Goal: Task Accomplishment & Management: Use online tool/utility

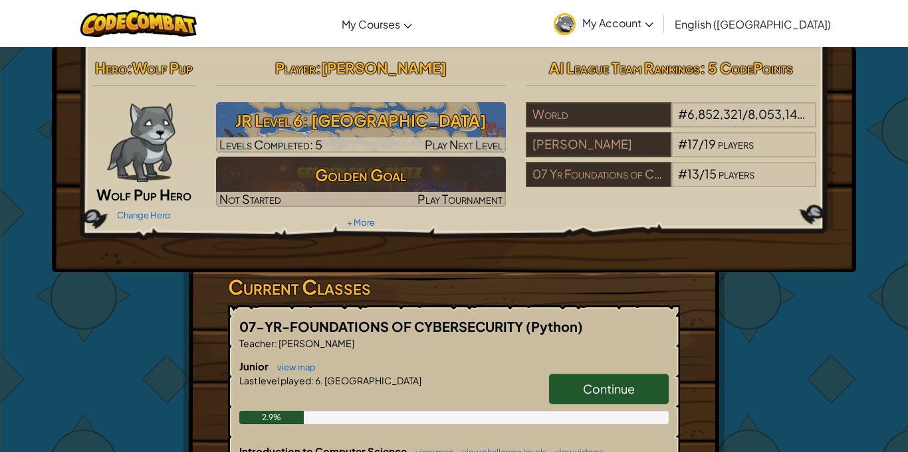
click at [589, 385] on span "Continue" at bounding box center [609, 388] width 52 height 15
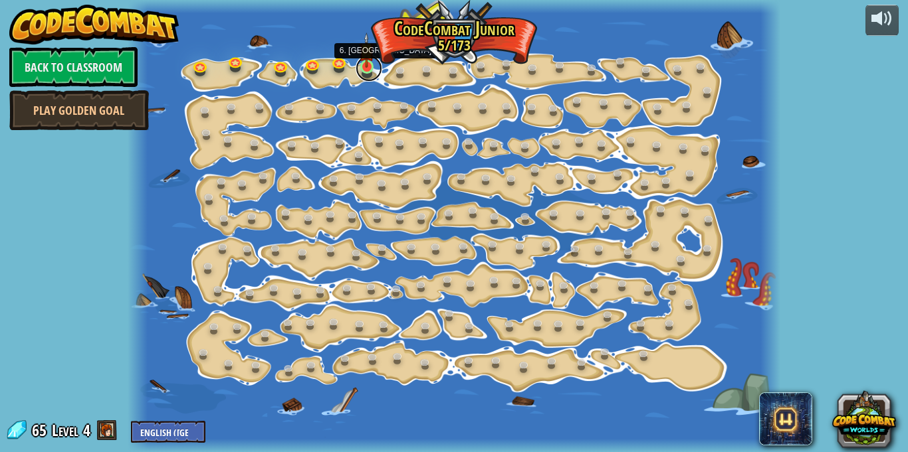
click at [369, 68] on link at bounding box center [368, 68] width 27 height 27
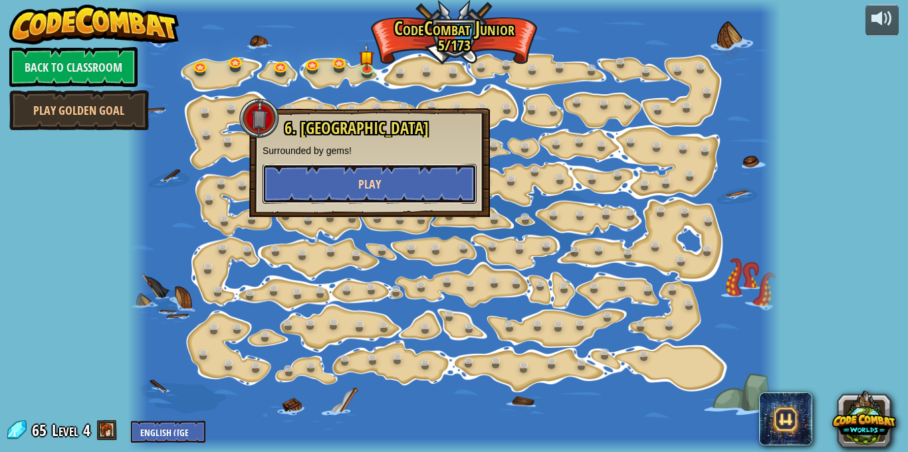
click at [435, 186] on button "Play" at bounding box center [369, 184] width 214 height 40
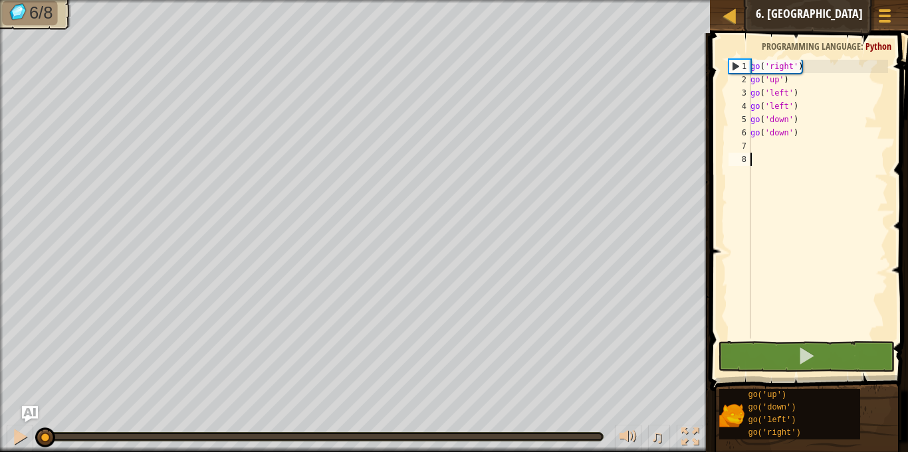
click at [770, 148] on div "go ( 'right' ) go ( 'up' ) go ( 'left' ) go ( 'left' ) go ( 'down' ) go ( 'down…" at bounding box center [817, 213] width 140 height 306
click at [754, 171] on div "go ( 'right' ) go ( 'up' ) go ( 'left' ) go ( 'left' ) go ( 'down' ) go ( 'down…" at bounding box center [817, 213] width 140 height 306
click at [751, 146] on div "go ( 'right' ) go ( 'up' ) go ( 'left' ) go ( 'left' ) go ( 'down' ) go ( 'down…" at bounding box center [817, 213] width 140 height 306
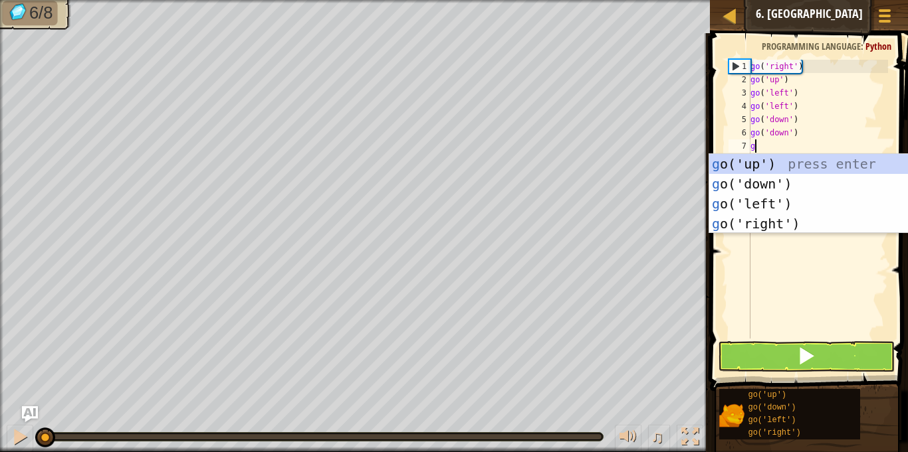
type textarea "go"
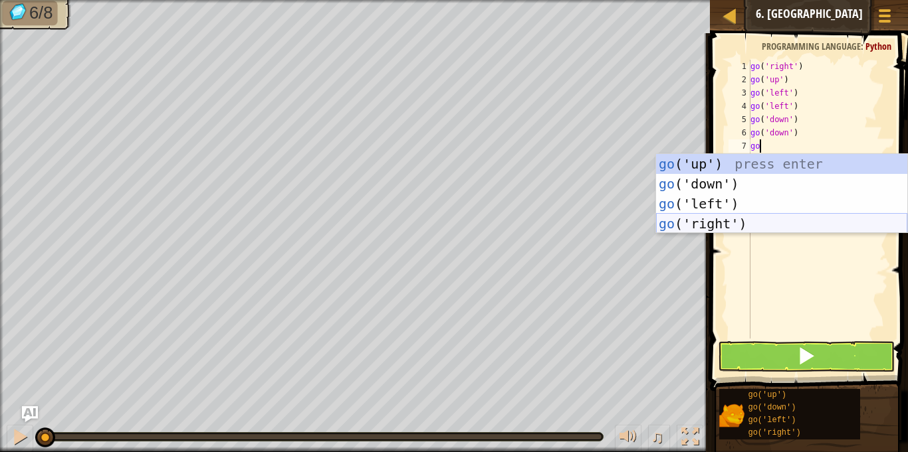
click at [748, 217] on div "go ('up') press enter go ('down') press enter go ('left') press enter go ('righ…" at bounding box center [781, 214] width 251 height 120
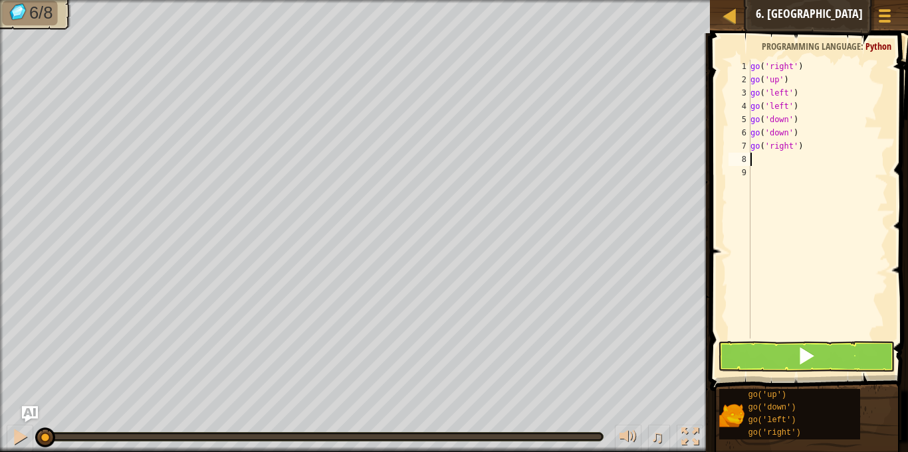
scroll to position [6, 0]
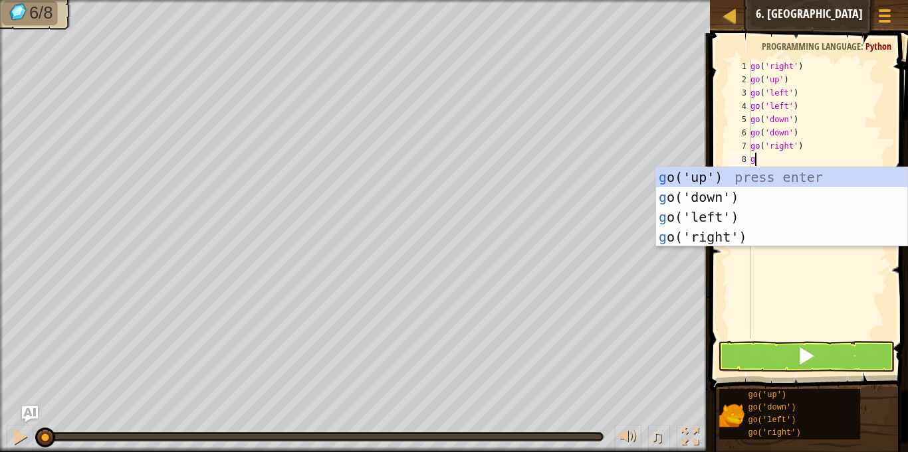
type textarea "go"
click at [743, 241] on div "go ('up') press enter go ('down') press enter go ('left') press enter go ('righ…" at bounding box center [781, 227] width 251 height 120
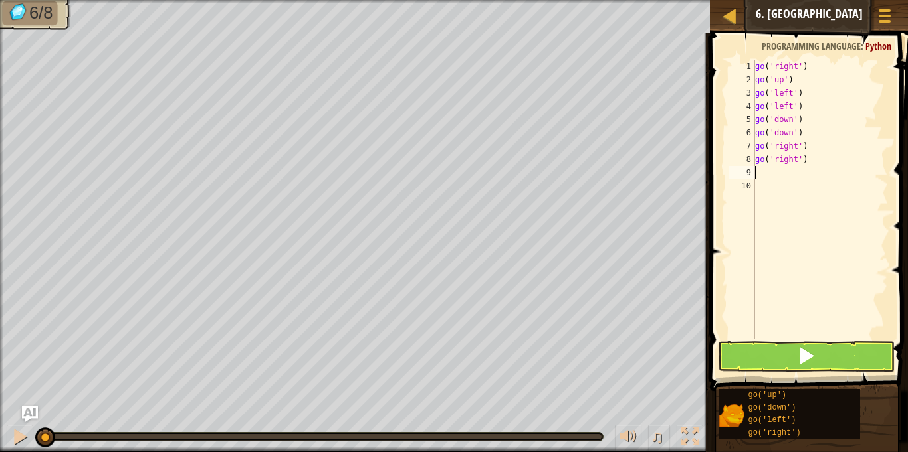
scroll to position [6, 0]
click at [781, 363] on button at bounding box center [806, 356] width 176 height 31
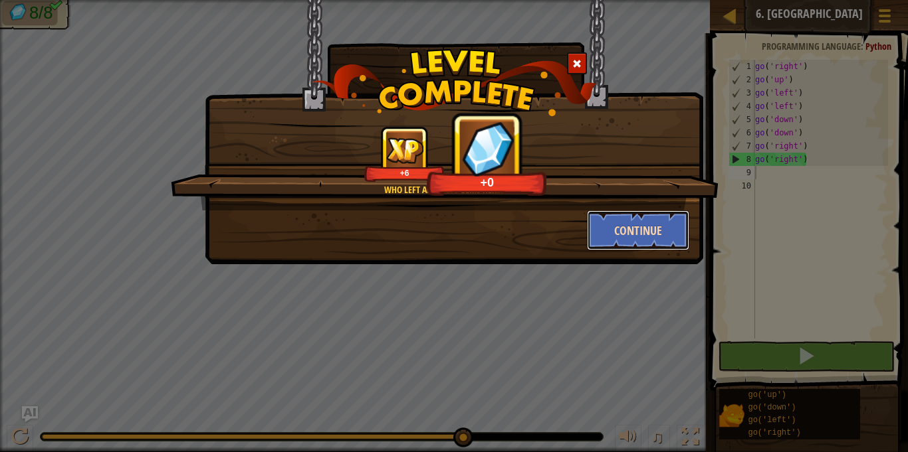
click at [666, 226] on button "Continue" at bounding box center [638, 231] width 103 height 40
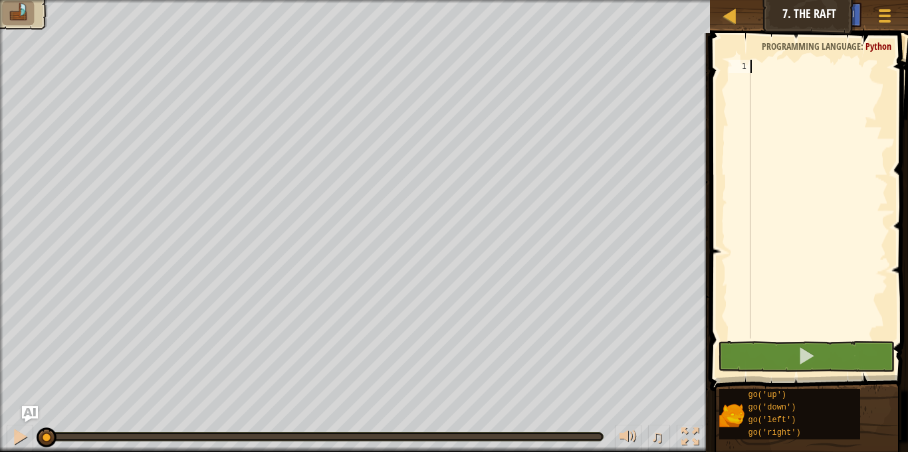
scroll to position [6, 0]
type textarea "go"
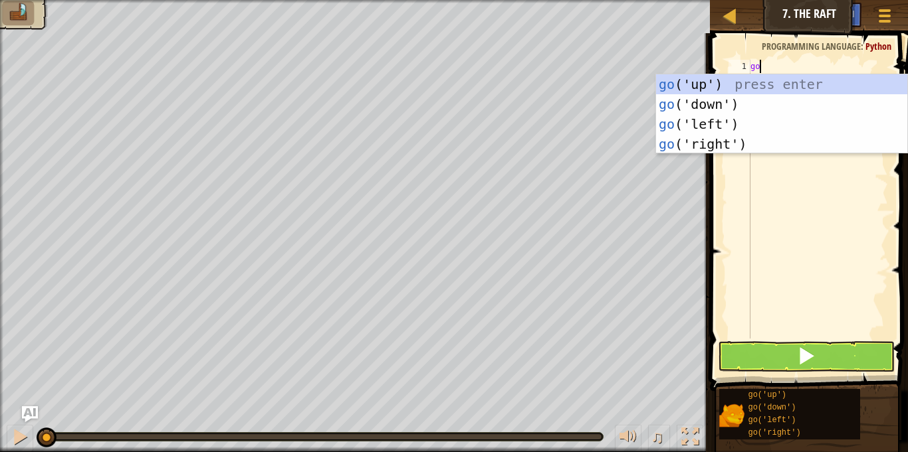
scroll to position [6, 1]
click at [796, 83] on div "go ('up') press enter go ('down') press enter go ('left') press enter go ('righ…" at bounding box center [781, 134] width 251 height 120
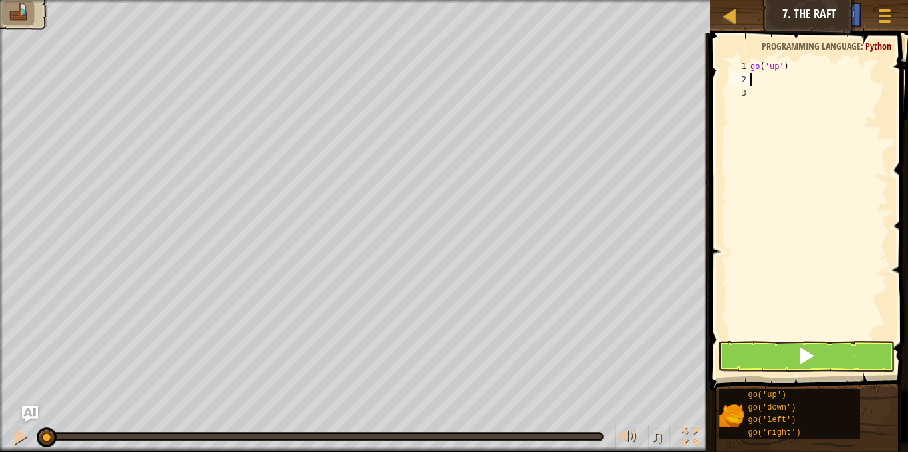
scroll to position [6, 0]
type textarea "go"
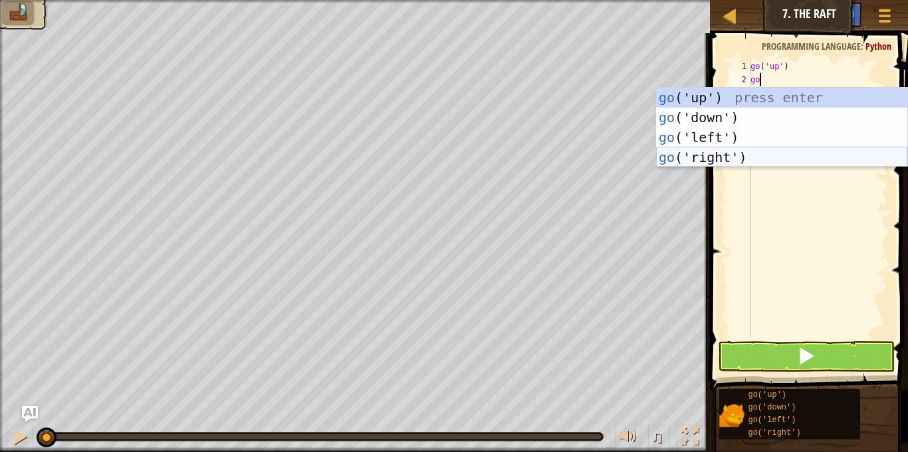
click at [780, 157] on div "go ('up') press enter go ('down') press enter go ('left') press enter go ('righ…" at bounding box center [781, 148] width 251 height 120
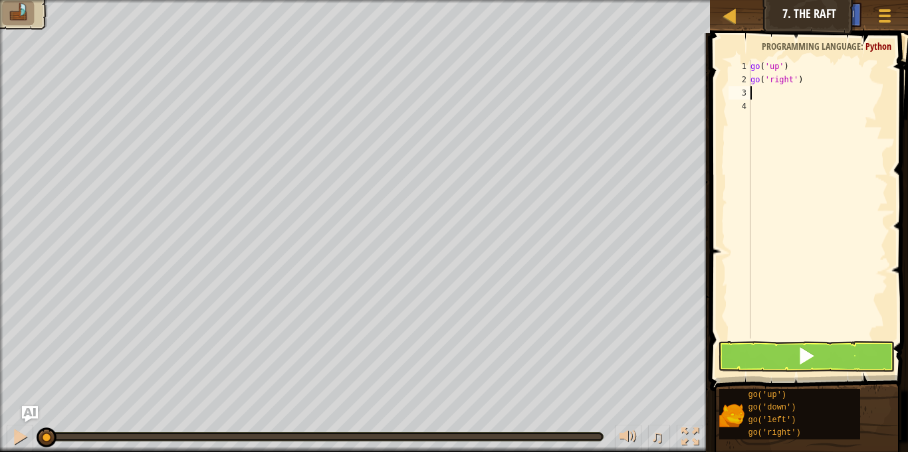
scroll to position [6, 0]
type textarea "go"
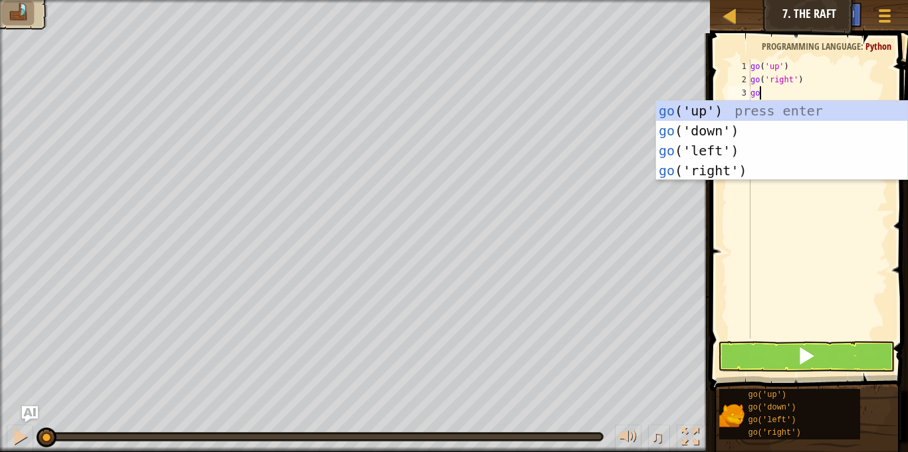
scroll to position [6, 1]
click at [752, 171] on div "go ('up') press enter go ('down') press enter go ('left') press enter go ('righ…" at bounding box center [781, 161] width 251 height 120
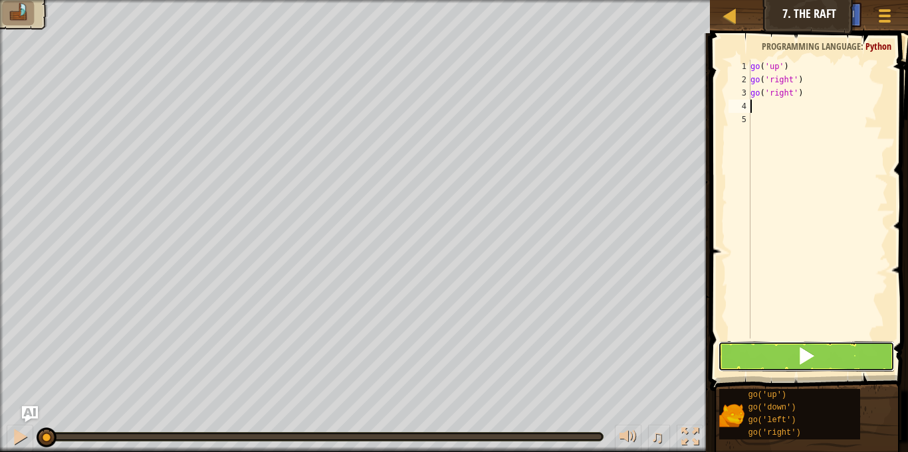
click at [815, 357] on button at bounding box center [806, 356] width 176 height 31
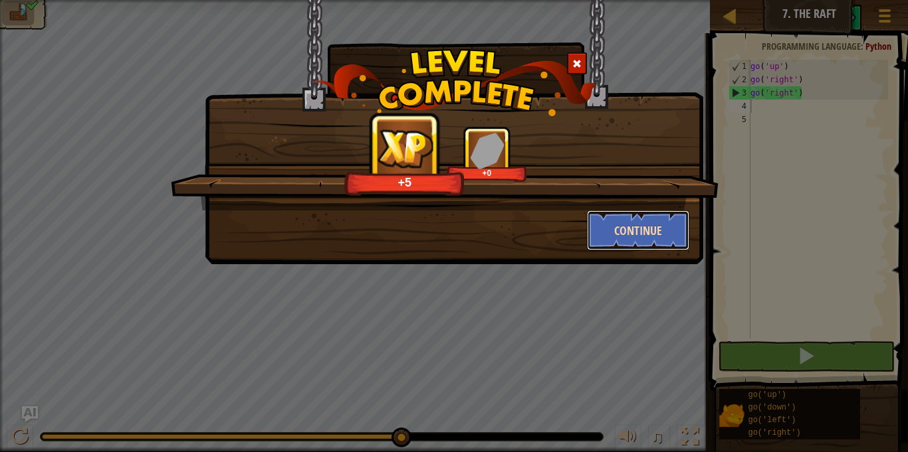
click at [666, 233] on button "Continue" at bounding box center [638, 231] width 103 height 40
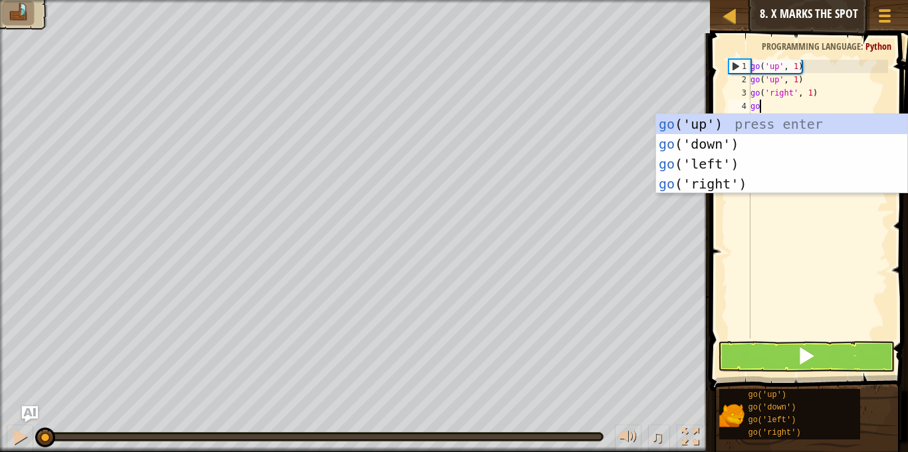
type textarea "go"
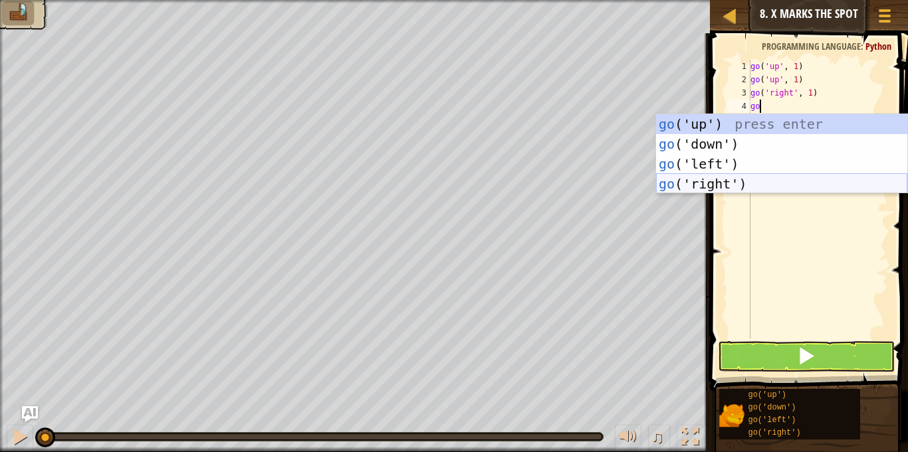
click at [747, 183] on div "go ('up') press enter go ('down') press enter go ('left') press enter go ('righ…" at bounding box center [781, 174] width 251 height 120
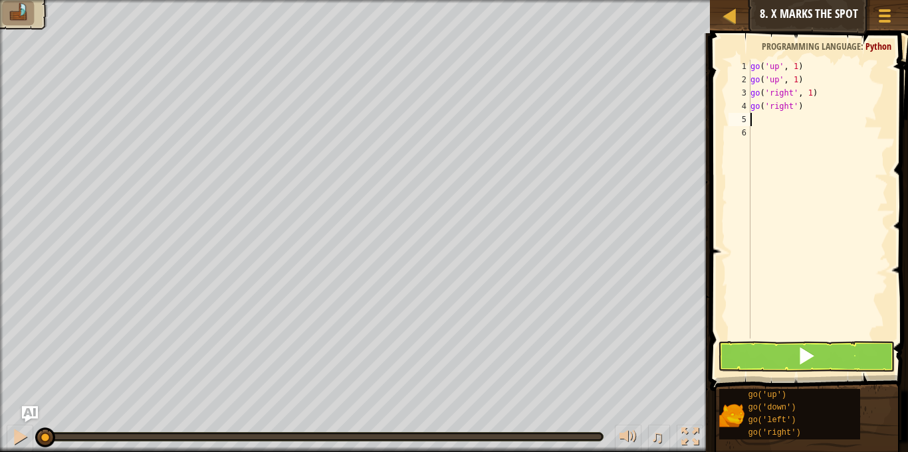
click at [798, 109] on div "go ( 'up' , 1 ) go ( 'up' , 1 ) go ( 'right' , 1 ) go ( 'right' )" at bounding box center [817, 213] width 140 height 306
type textarea "go('right')"
click at [758, 117] on div "go ( 'up' , 1 ) go ( 'up' , 1 ) go ( 'right' , 1 ) go ( 'right' )" at bounding box center [817, 213] width 140 height 306
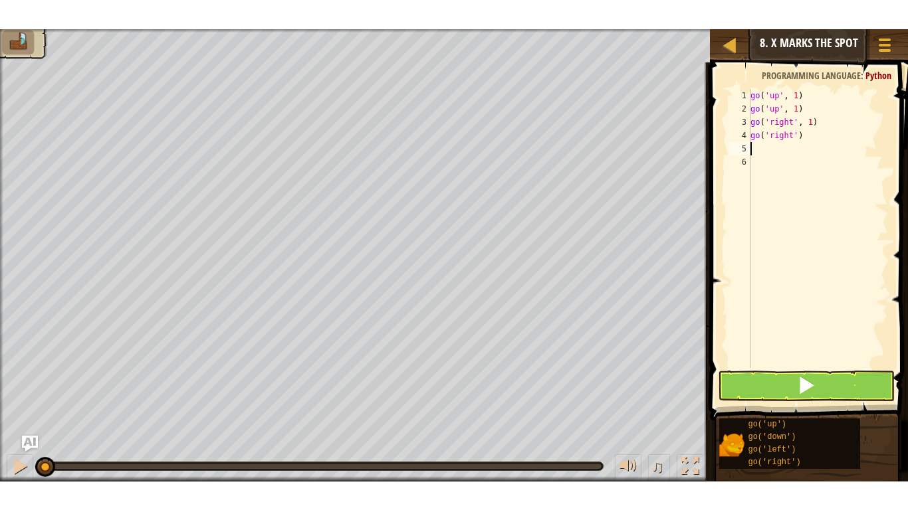
scroll to position [6, 0]
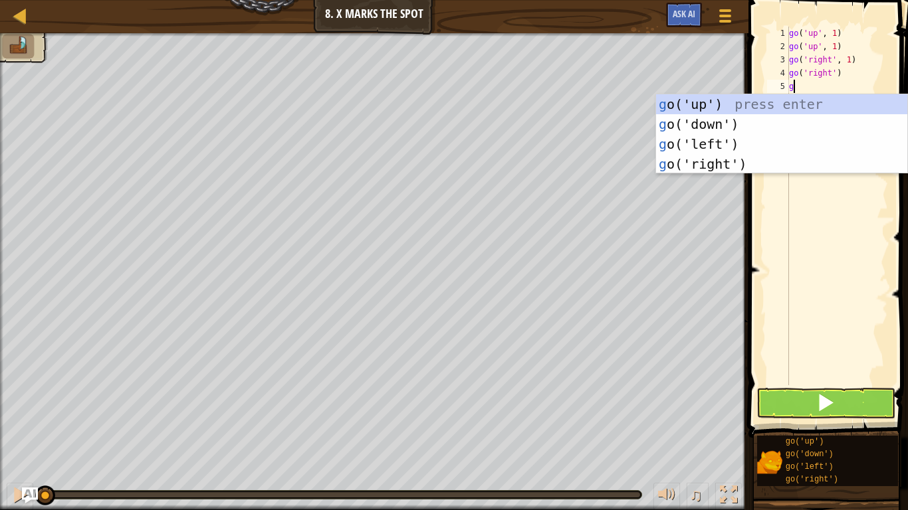
type textarea "go"
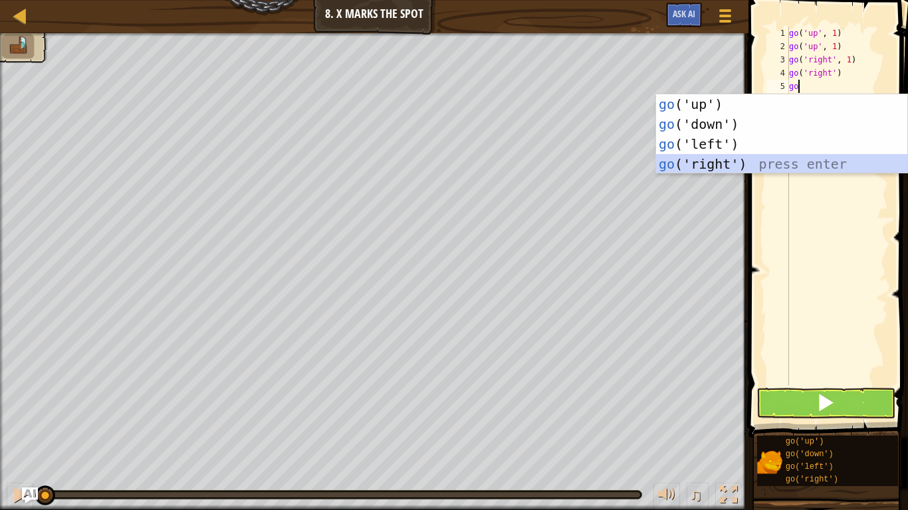
click at [736, 158] on div "go ('up') press enter go ('down') press enter go ('left') press enter go ('righ…" at bounding box center [781, 154] width 251 height 120
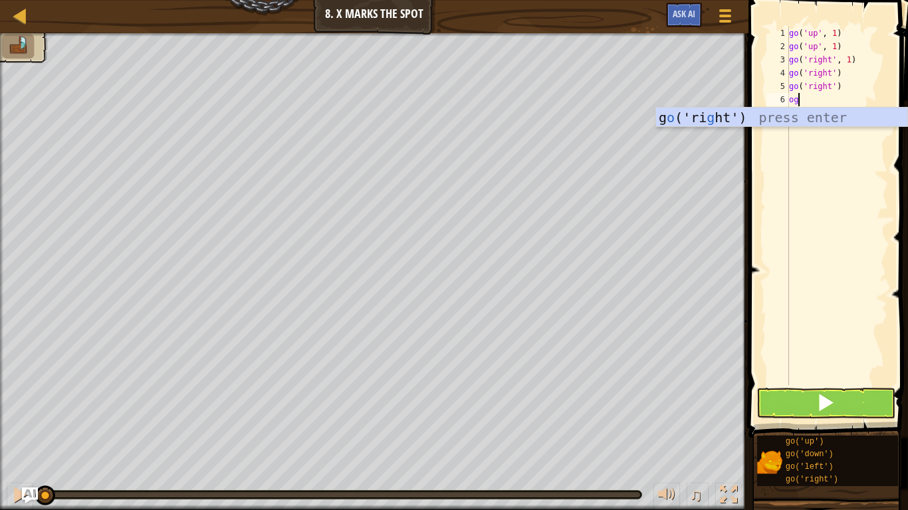
type textarea "o"
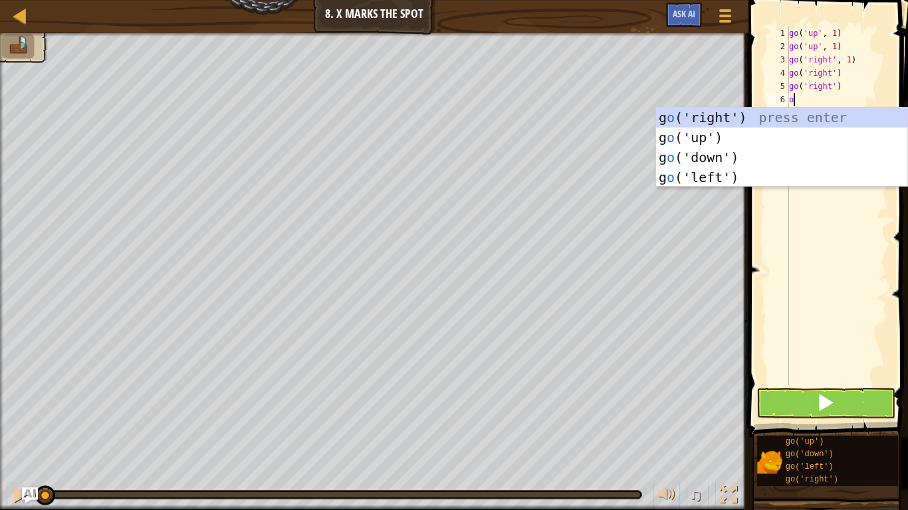
scroll to position [6, 0]
type textarea "go"
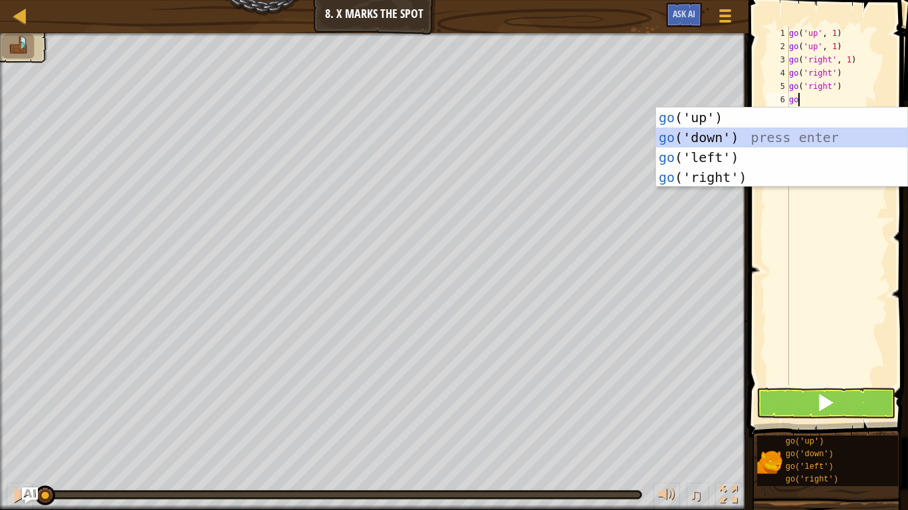
click at [776, 137] on div "go ('up') press enter go ('down') press enter go ('left') press enter go ('righ…" at bounding box center [781, 168] width 251 height 120
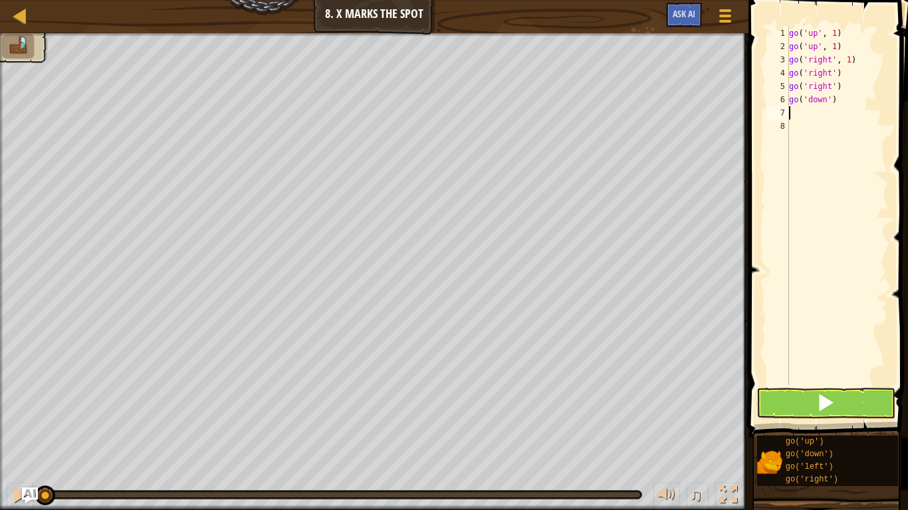
type textarea "go"
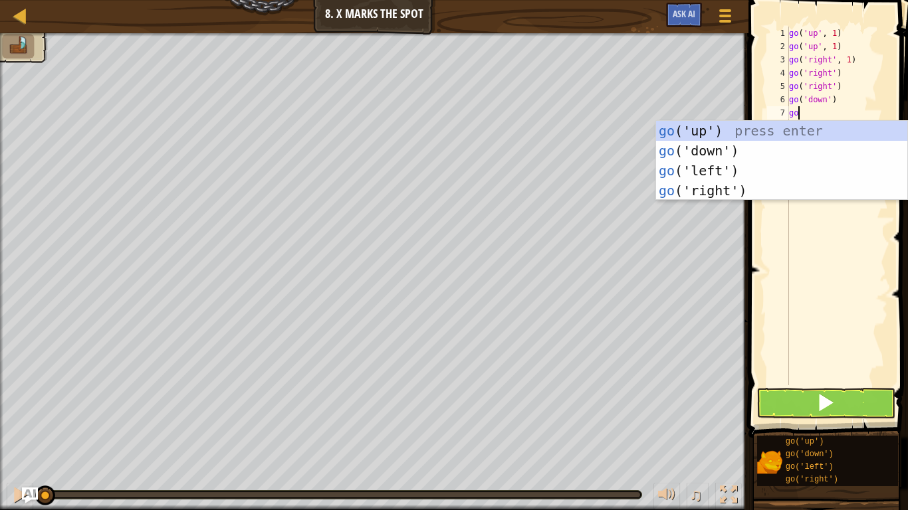
scroll to position [6, 1]
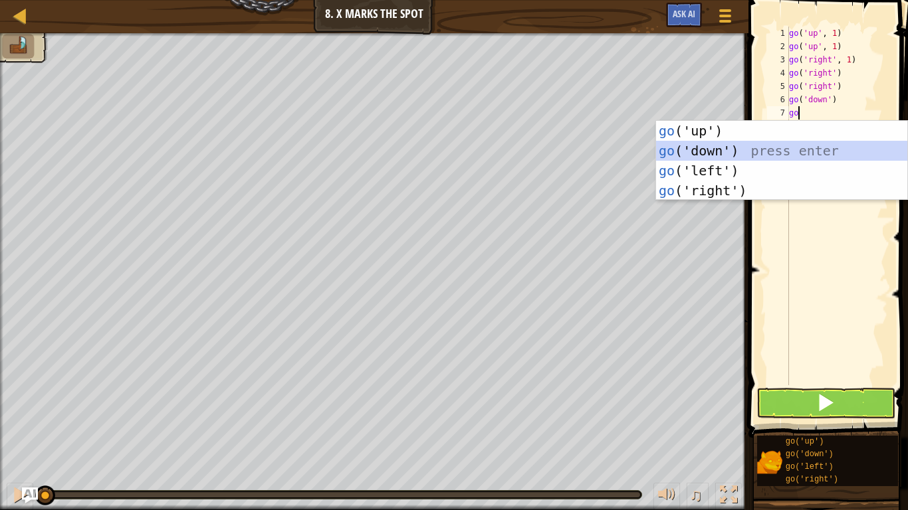
click at [760, 157] on div "go ('up') press enter go ('down') press enter go ('left') press enter go ('righ…" at bounding box center [781, 181] width 251 height 120
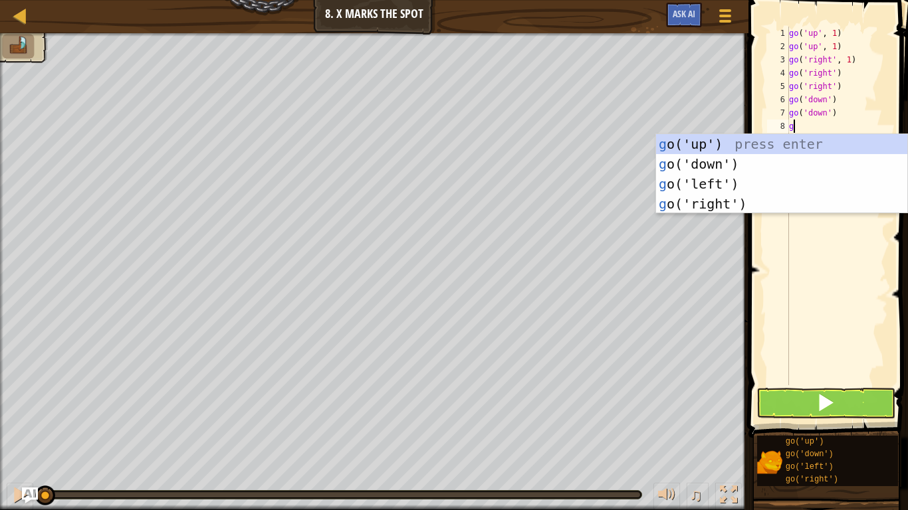
type textarea "go"
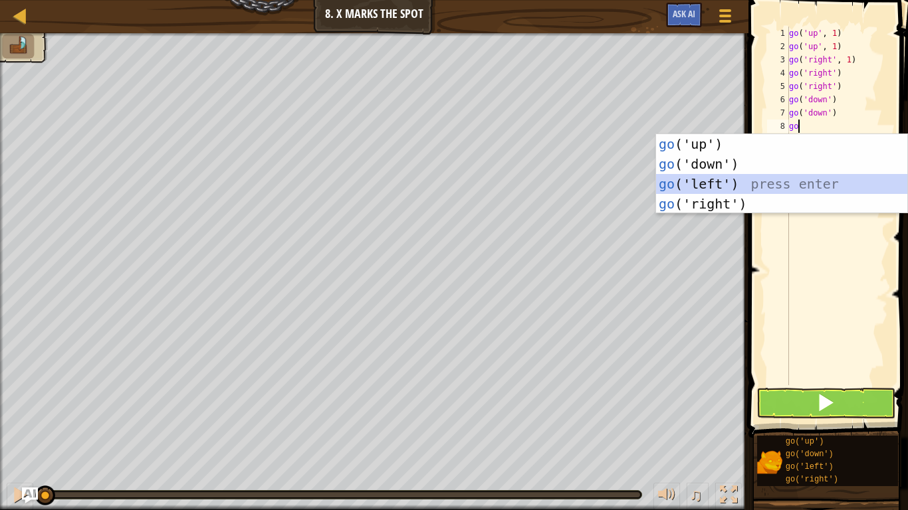
click at [725, 180] on div "go ('up') press enter go ('down') press enter go ('left') press enter go ('righ…" at bounding box center [781, 194] width 251 height 120
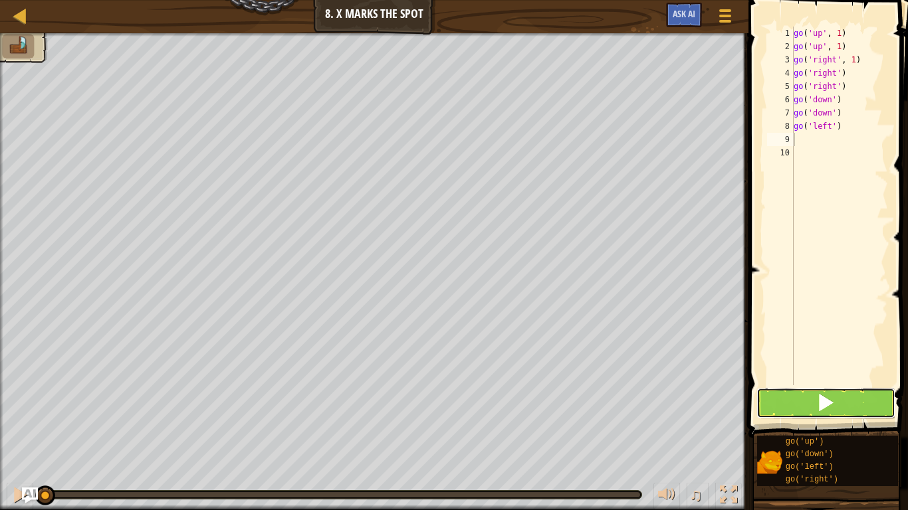
click at [847, 413] on button at bounding box center [825, 403] width 139 height 31
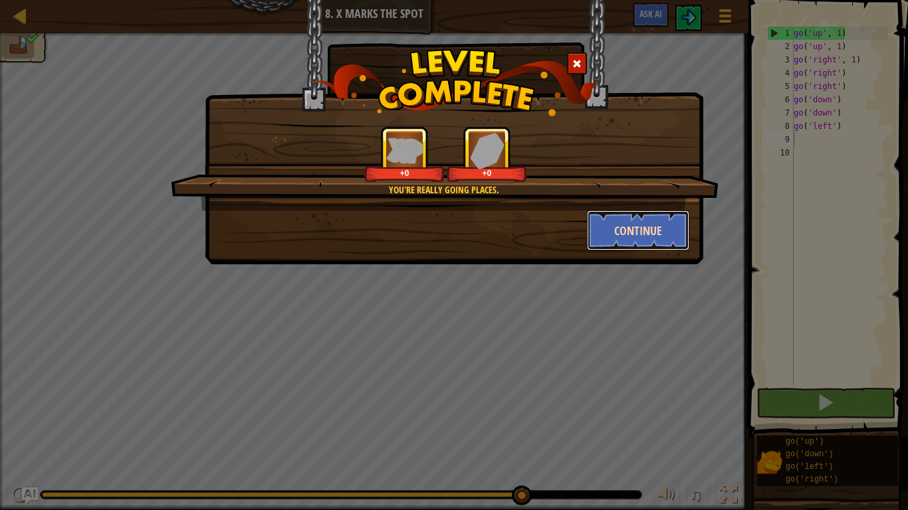
click at [656, 235] on button "Continue" at bounding box center [638, 231] width 103 height 40
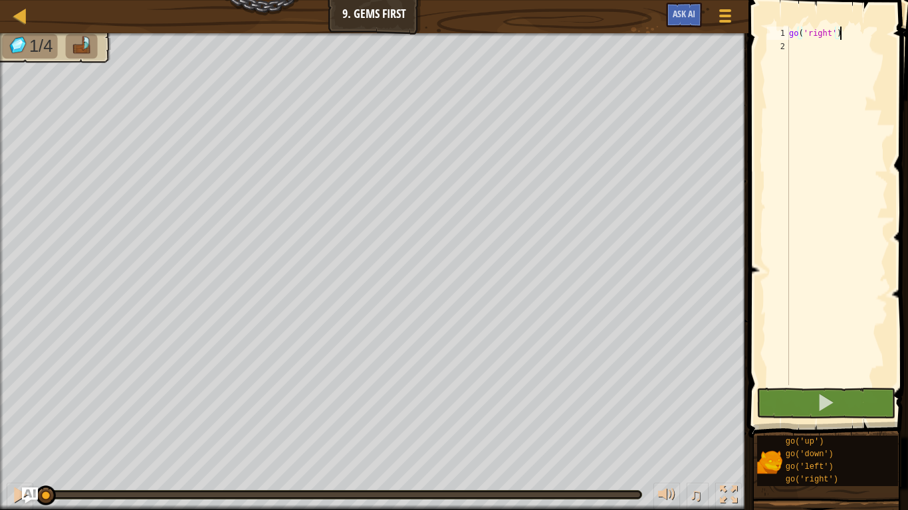
click at [818, 52] on div "go ( 'right' )" at bounding box center [837, 219] width 102 height 385
type textarea "go"
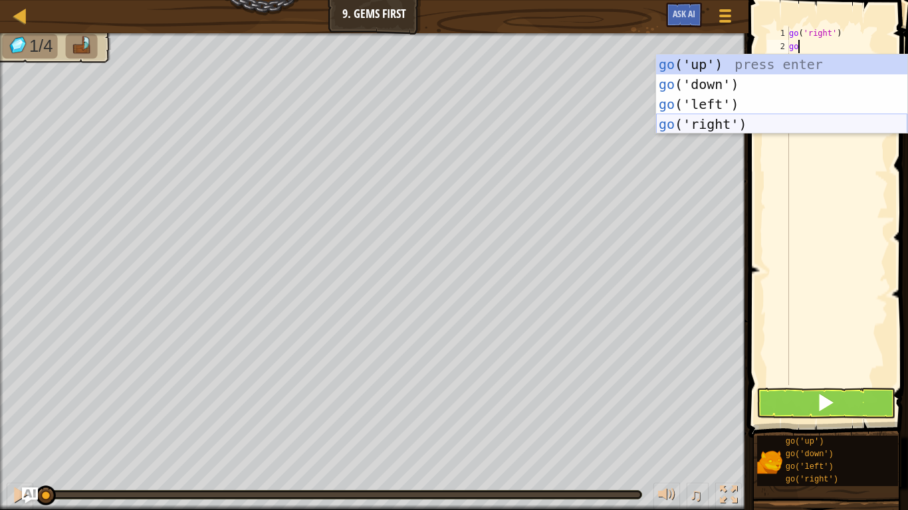
click at [738, 119] on div "go ('up') press enter go ('down') press enter go ('left') press enter go ('righ…" at bounding box center [781, 114] width 251 height 120
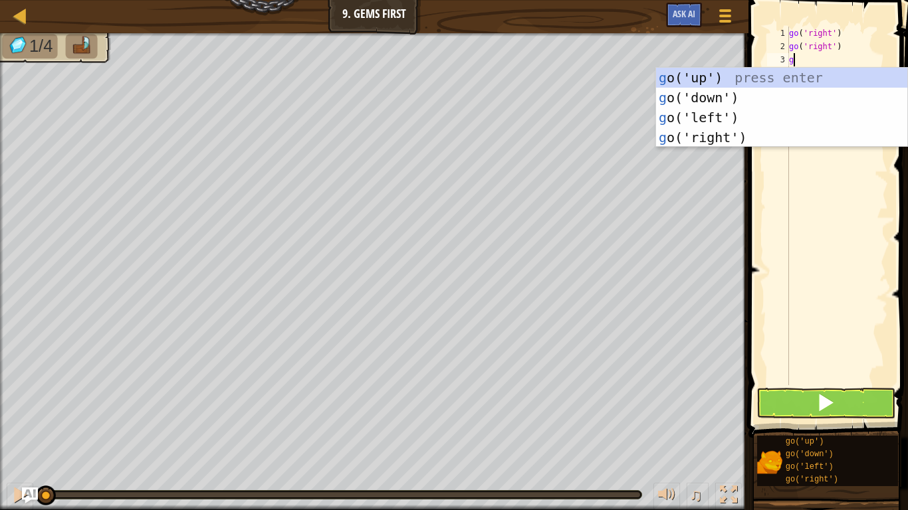
type textarea "go"
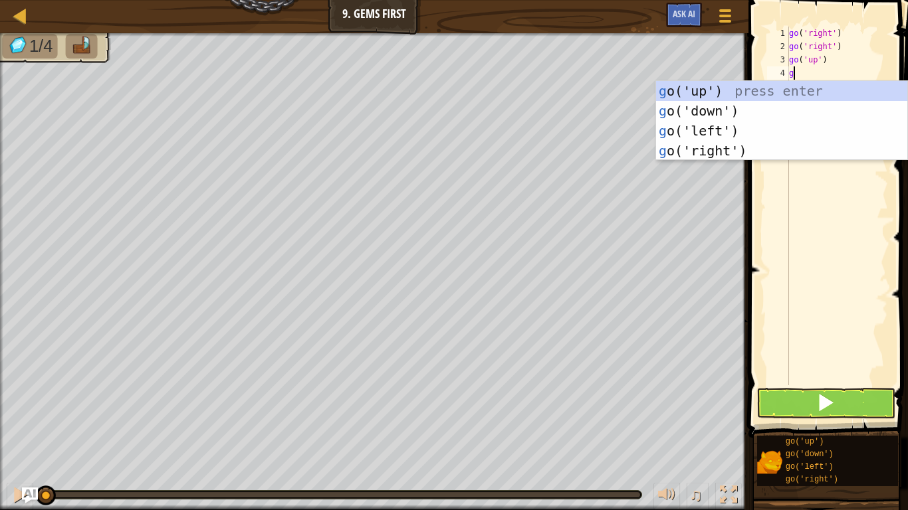
type textarea "go"
click at [727, 108] on div "go ('up') press enter go ('down') press enter go ('left') press enter go ('righ…" at bounding box center [781, 141] width 251 height 120
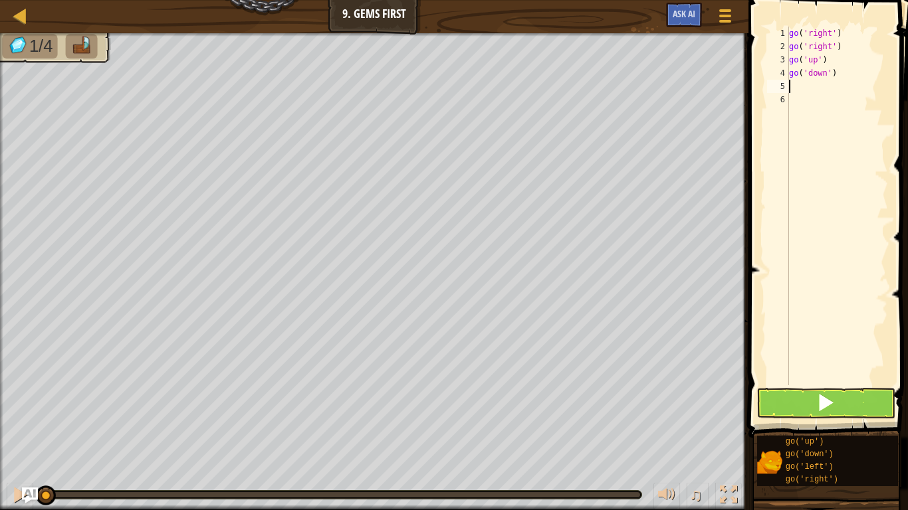
scroll to position [6, 0]
type textarea "go"
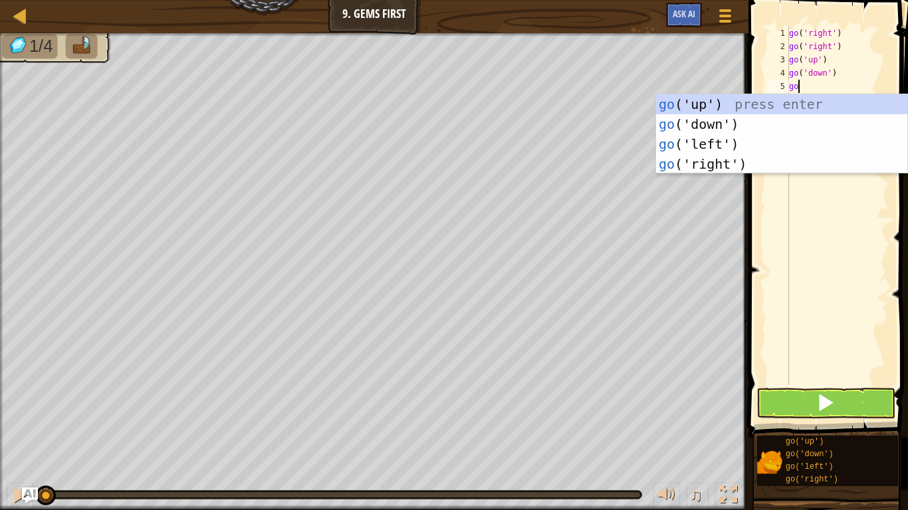
scroll to position [6, 1]
click at [708, 128] on div "go ('up') press enter go ('down') press enter go ('left') press enter go ('righ…" at bounding box center [781, 154] width 251 height 120
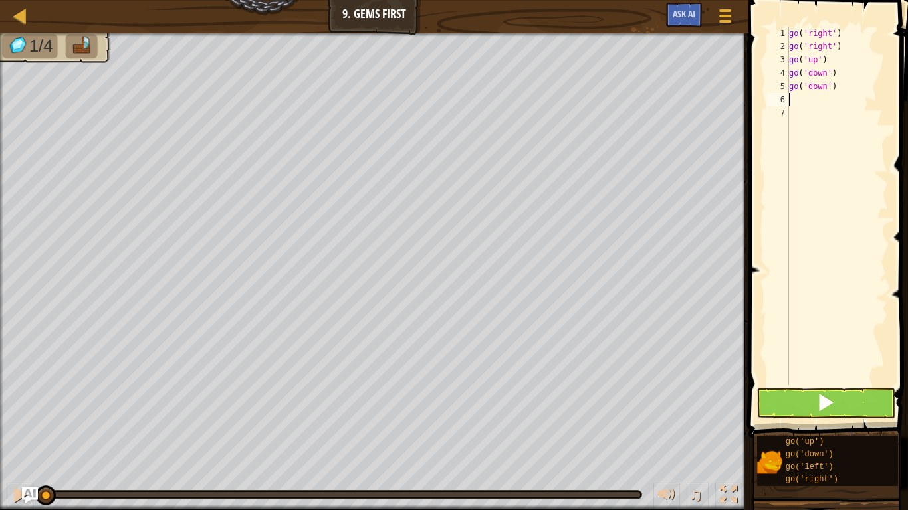
scroll to position [6, 0]
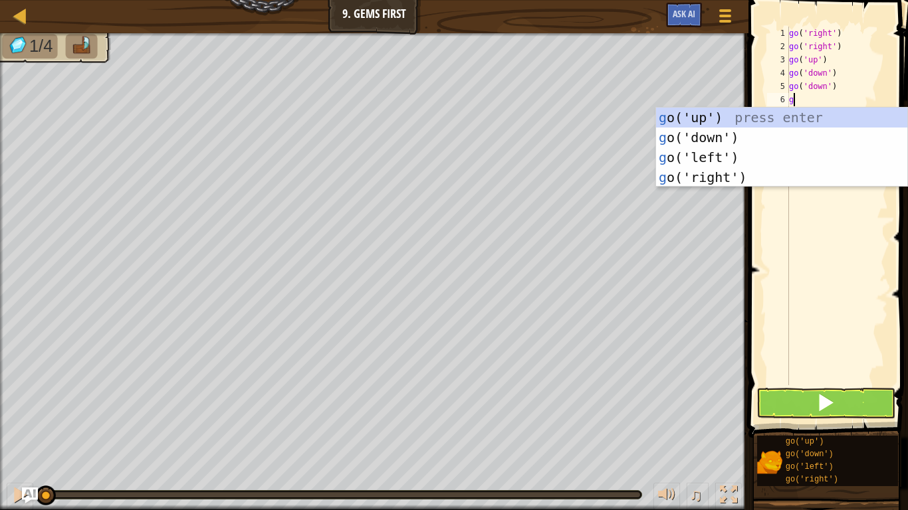
type textarea "go"
click at [702, 146] on div "go ('up') press enter go ('down') press enter go ('left') press enter go ('righ…" at bounding box center [781, 168] width 251 height 120
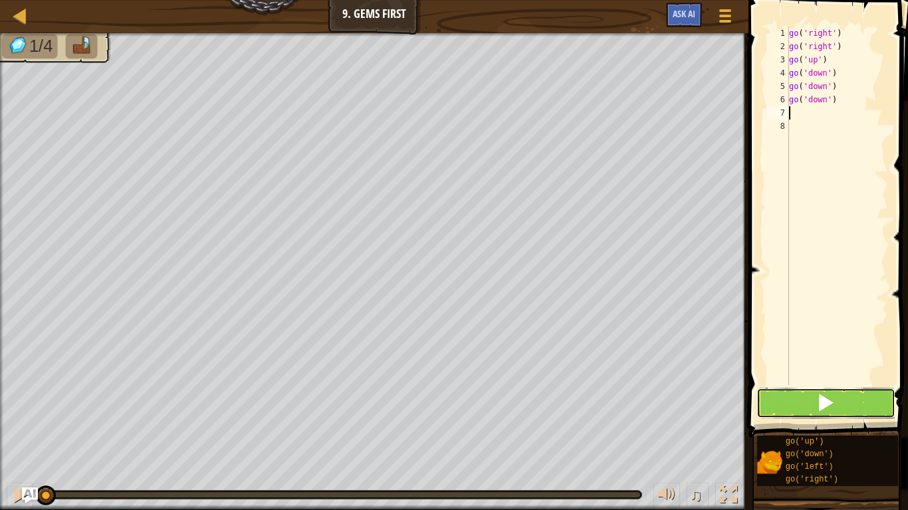
click at [786, 406] on button at bounding box center [825, 403] width 139 height 31
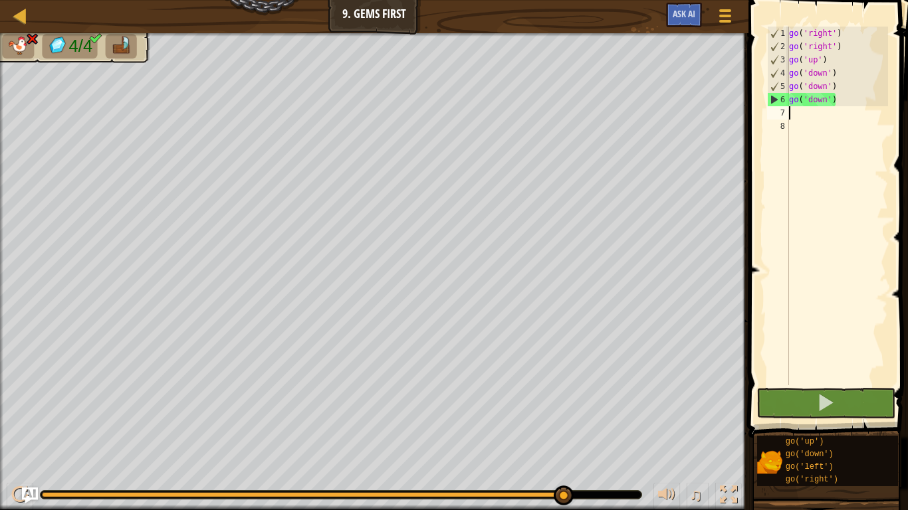
click at [793, 190] on div "go ( 'right' ) go ( 'right' ) go ( 'up' ) go ( 'down' ) go ( 'down' ) go ( 'dow…" at bounding box center [837, 219] width 102 height 385
click at [835, 100] on div "go ( 'right' ) go ( 'right' ) go ( 'up' ) go ( 'down' ) go ( 'down' ) go ( 'dow…" at bounding box center [837, 219] width 102 height 385
type textarea "g"
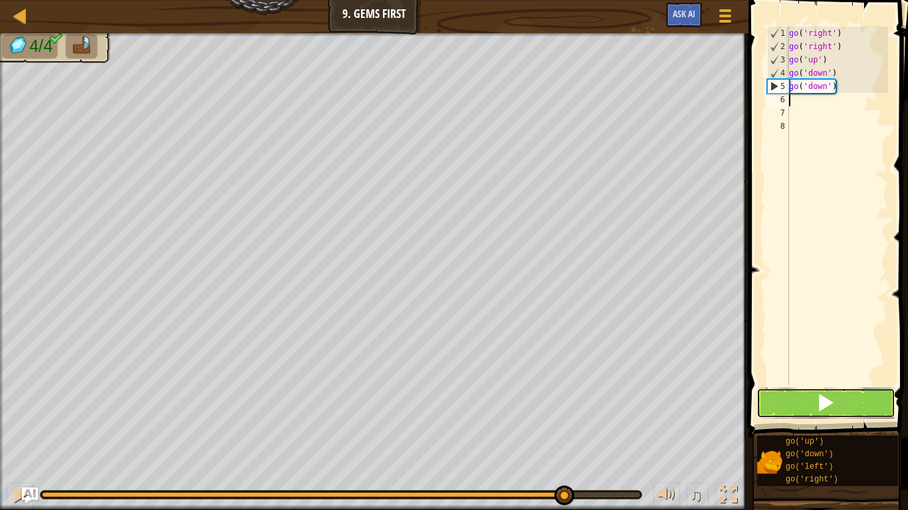
click at [846, 390] on button at bounding box center [825, 403] width 139 height 31
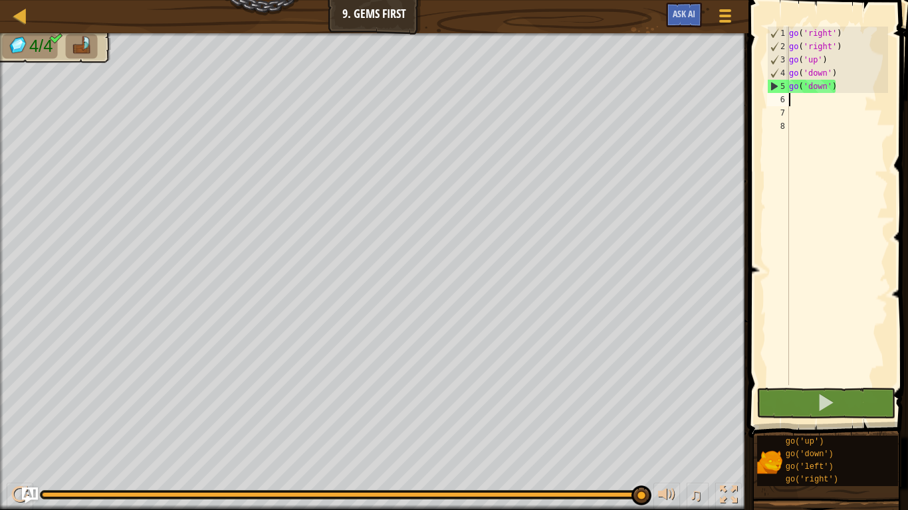
type textarea "go"
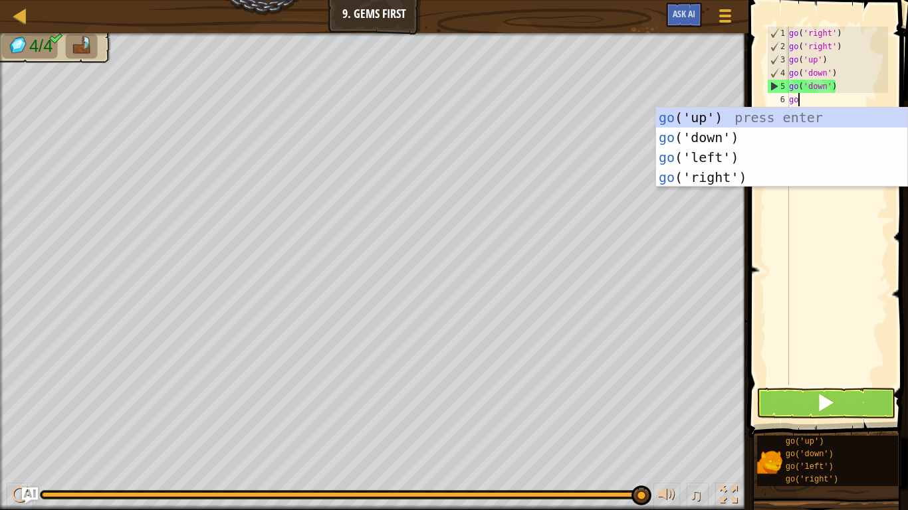
scroll to position [6, 1]
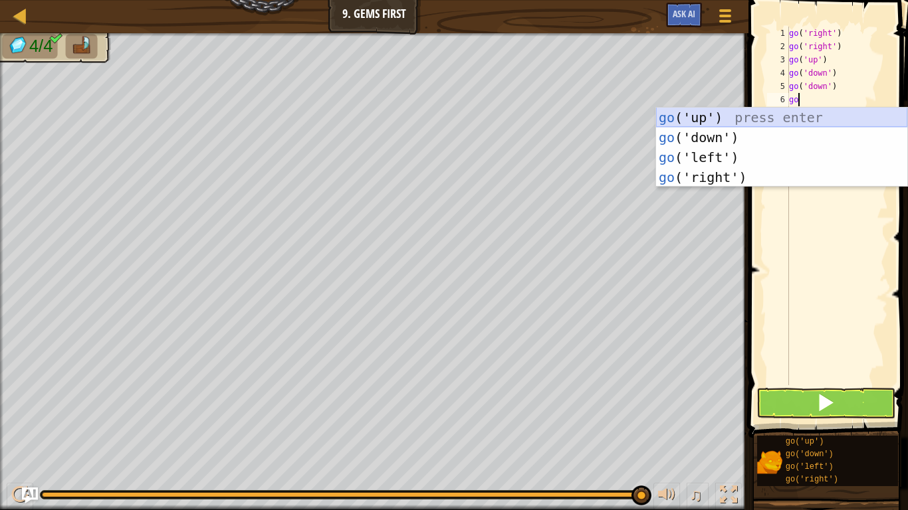
click at [790, 119] on div "go ('up') press enter go ('down') press enter go ('left') press enter go ('righ…" at bounding box center [781, 168] width 251 height 120
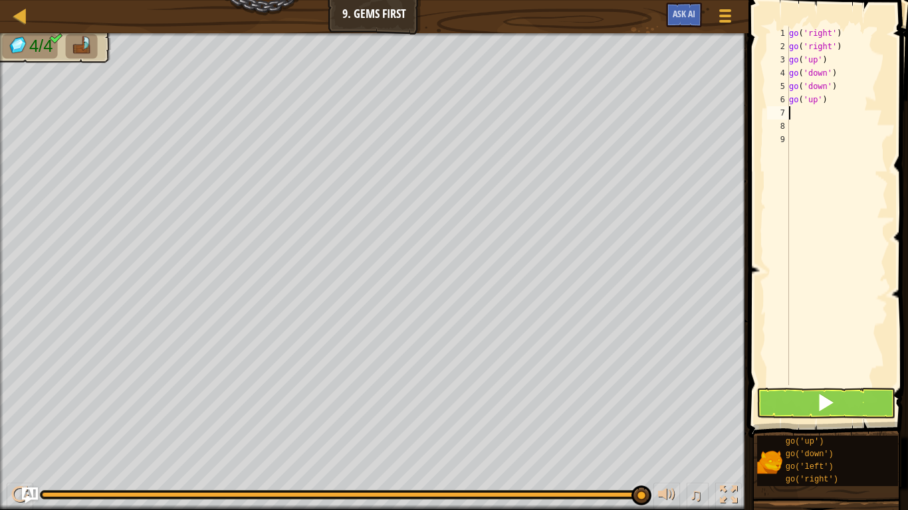
scroll to position [6, 0]
type textarea "go"
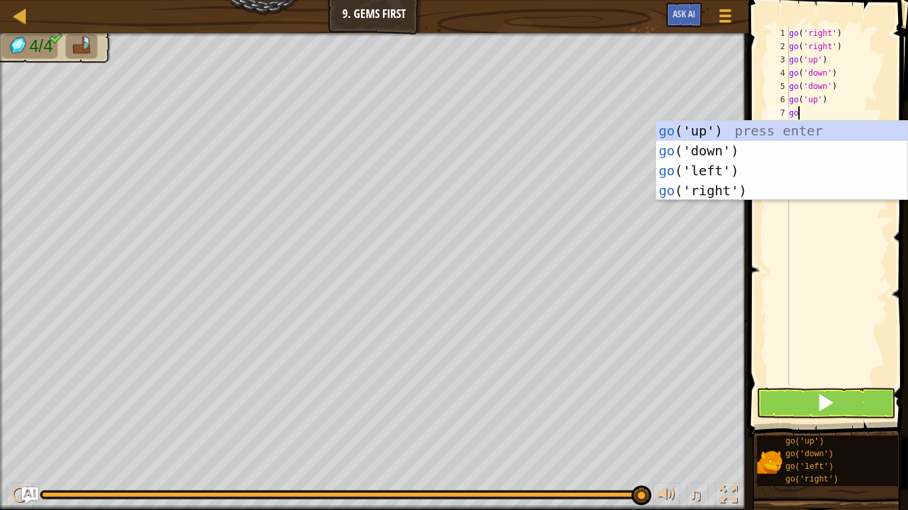
scroll to position [6, 1]
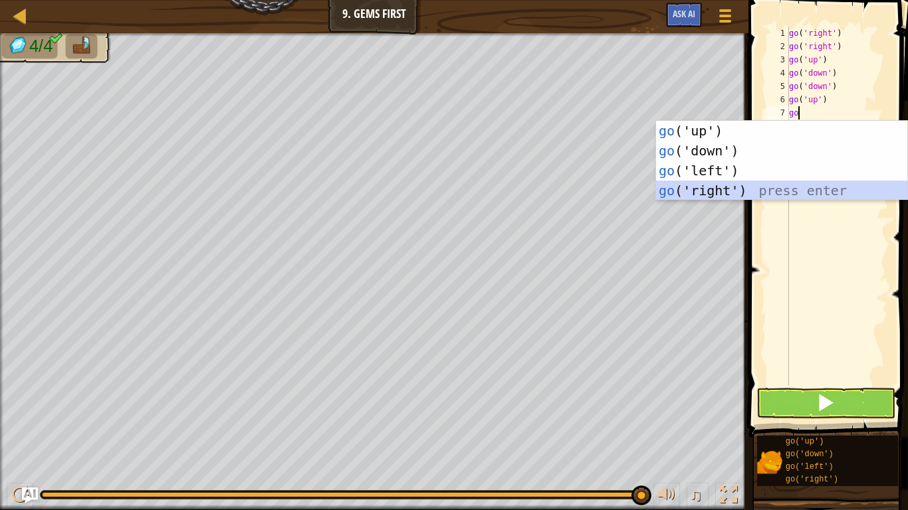
click at [784, 189] on div "go ('up') press enter go ('down') press enter go ('left') press enter go ('righ…" at bounding box center [781, 181] width 251 height 120
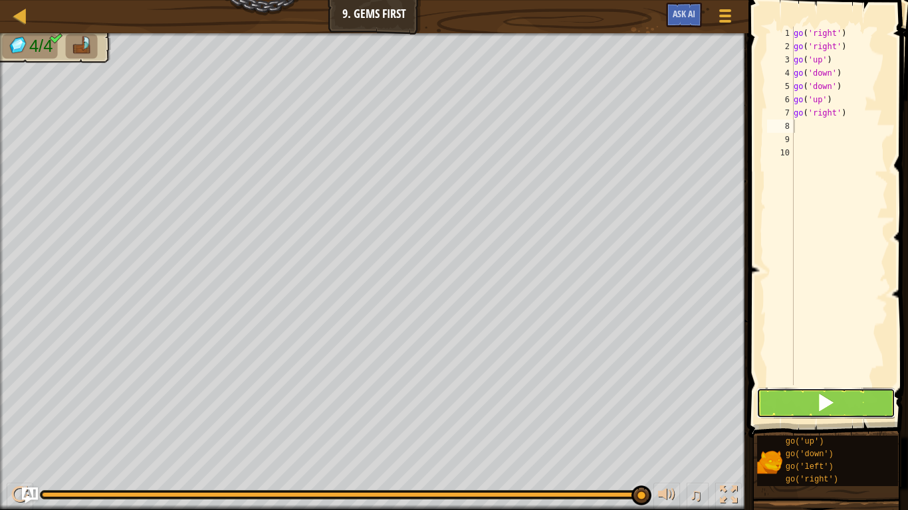
click at [843, 403] on button at bounding box center [825, 403] width 139 height 31
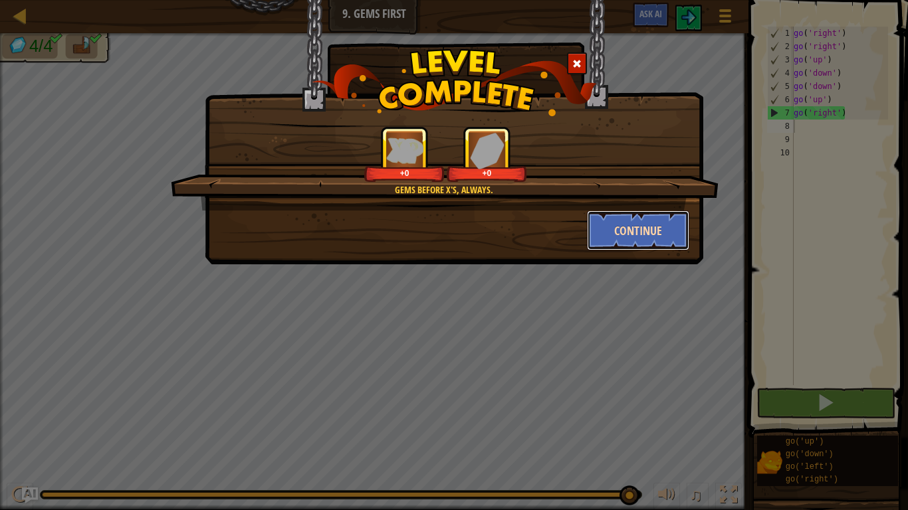
click at [636, 221] on button "Continue" at bounding box center [638, 231] width 103 height 40
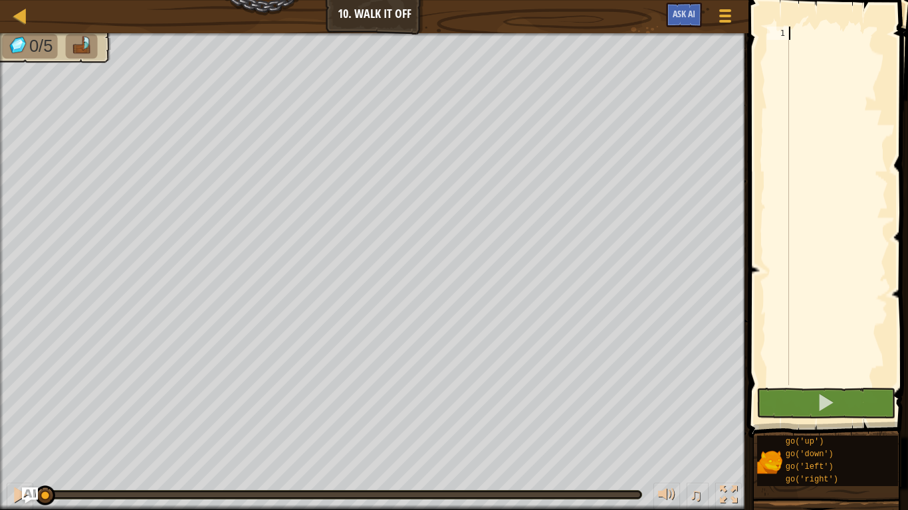
scroll to position [6, 0]
type textarea "go"
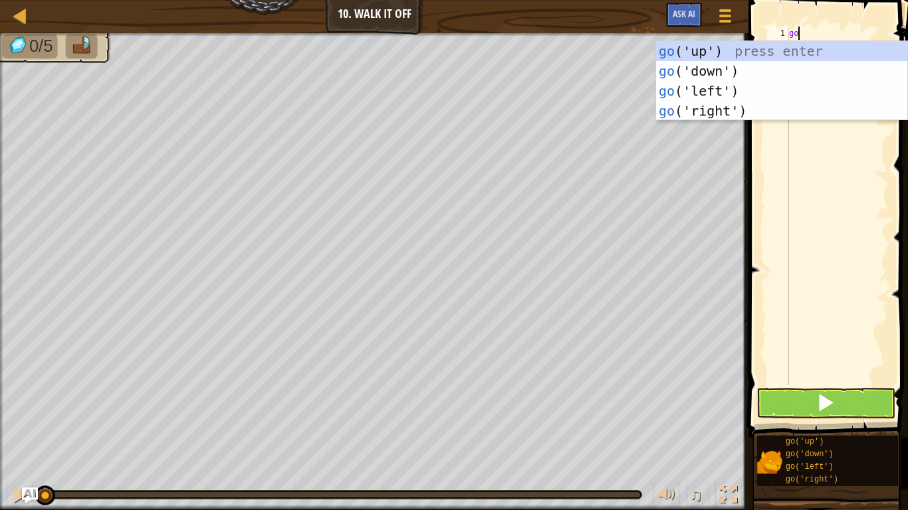
scroll to position [6, 1]
click at [704, 48] on div "go ('up') press enter go ('down') press enter go ('left') press enter go ('righ…" at bounding box center [781, 101] width 251 height 120
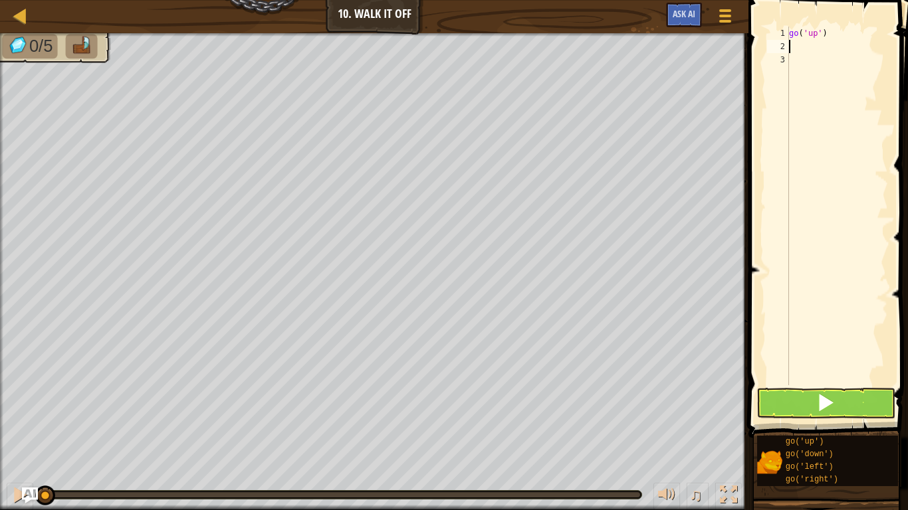
scroll to position [6, 0]
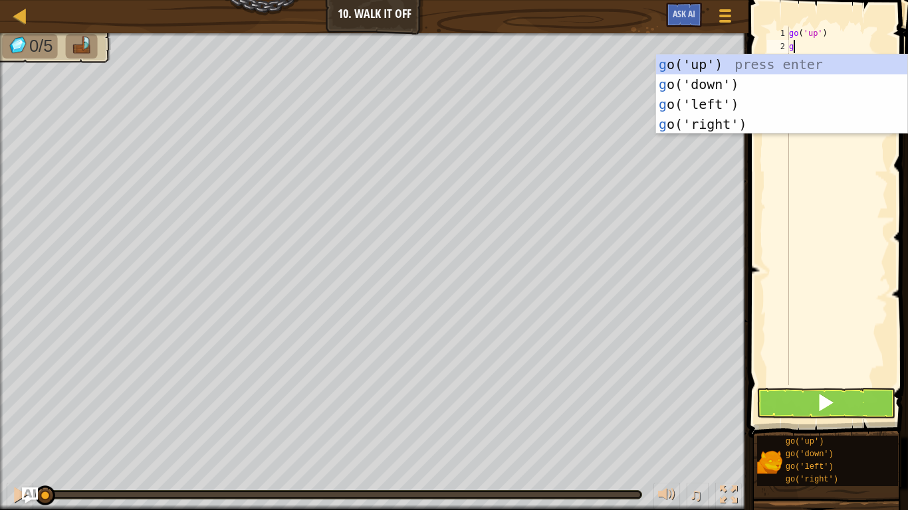
type textarea "go"
click at [696, 68] on div "go ('up') press enter go ('down') press enter go ('left') press enter go ('righ…" at bounding box center [781, 114] width 251 height 120
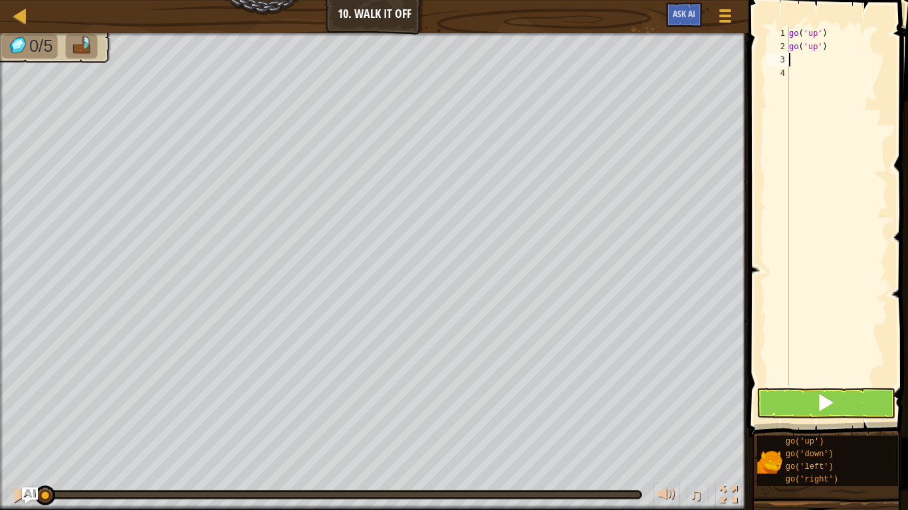
type textarea "go"
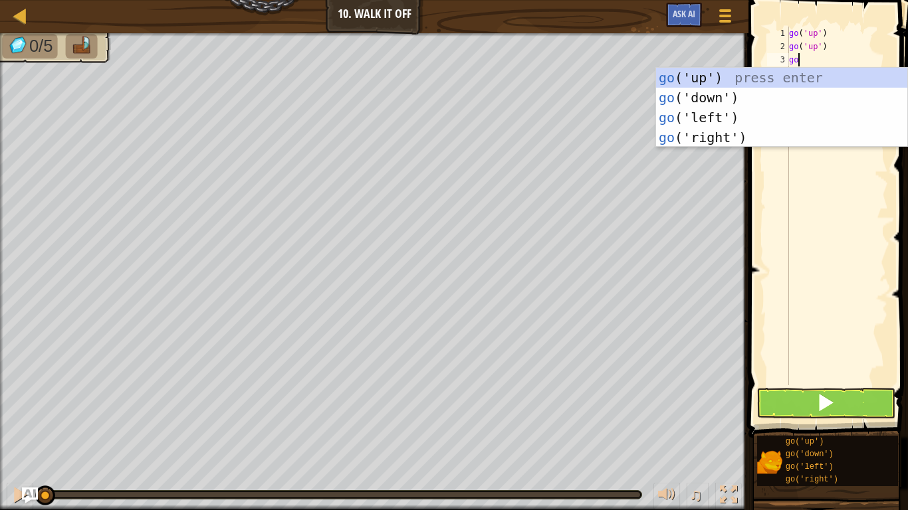
scroll to position [6, 1]
click at [692, 74] on div "go ('up') press enter go ('down') press enter go ('left') press enter go ('righ…" at bounding box center [781, 128] width 251 height 120
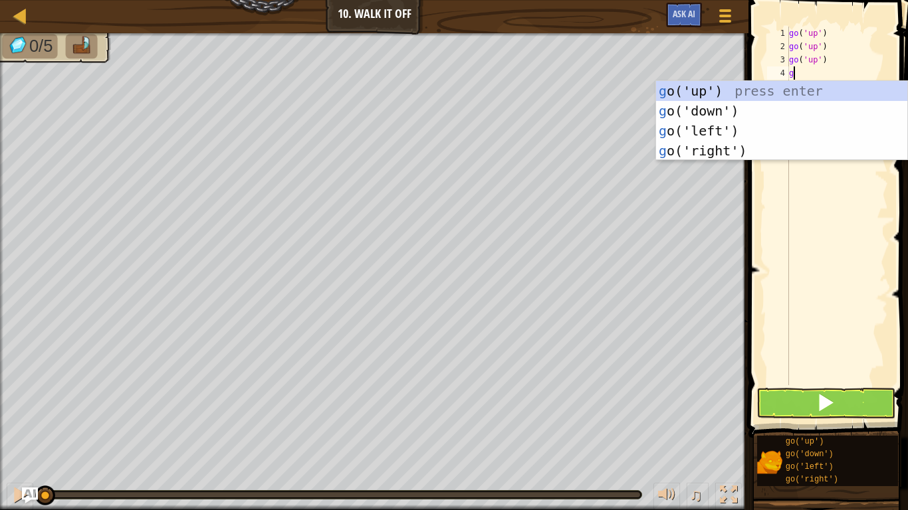
type textarea "go"
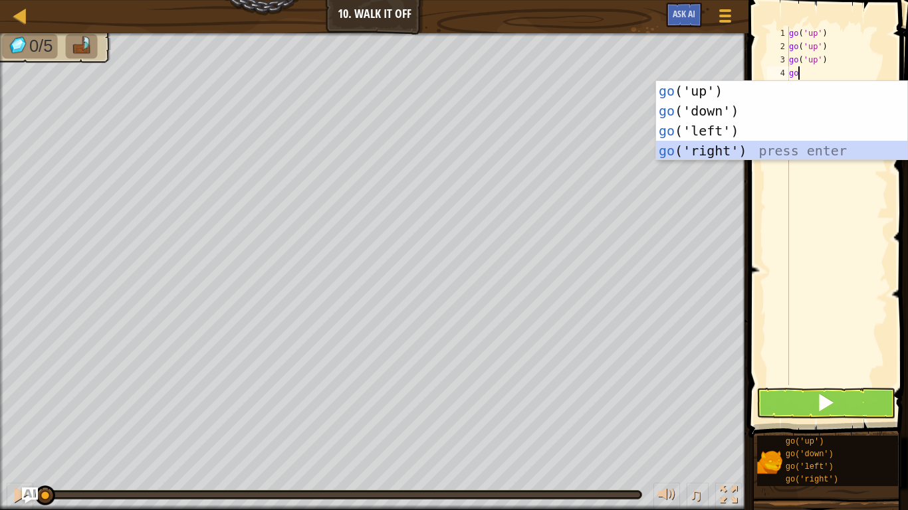
click at [788, 148] on div "go ('up') press enter go ('down') press enter go ('left') press enter go ('righ…" at bounding box center [781, 141] width 251 height 120
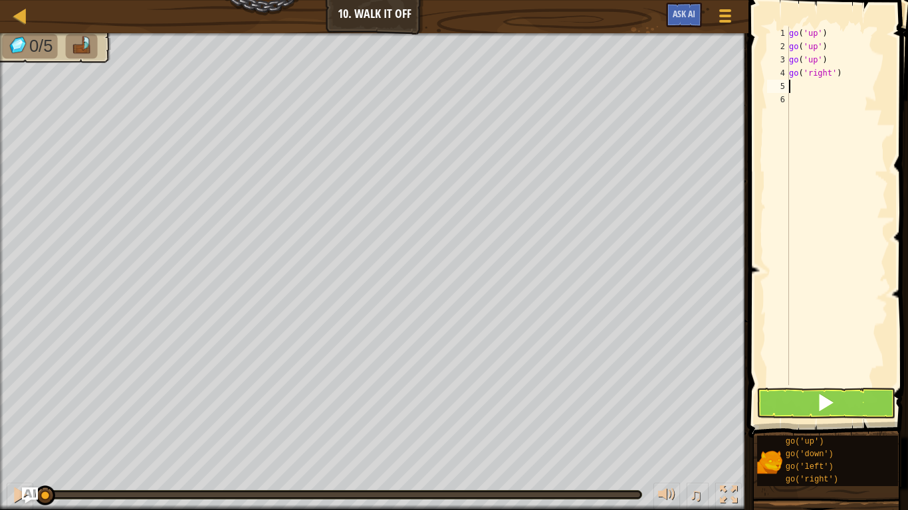
type textarea "go"
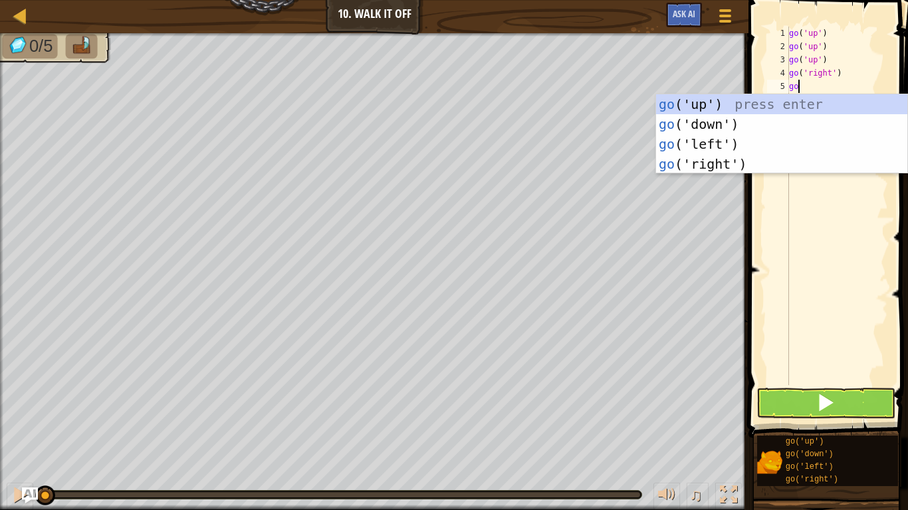
scroll to position [6, 1]
click at [723, 163] on div "go ('up') press enter go ('down') press enter go ('left') press enter go ('righ…" at bounding box center [781, 154] width 251 height 120
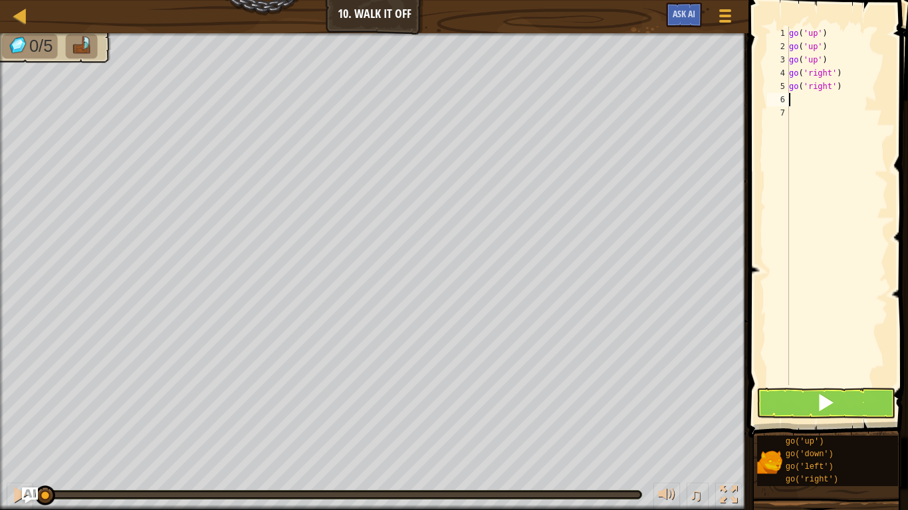
scroll to position [6, 0]
type textarea "go"
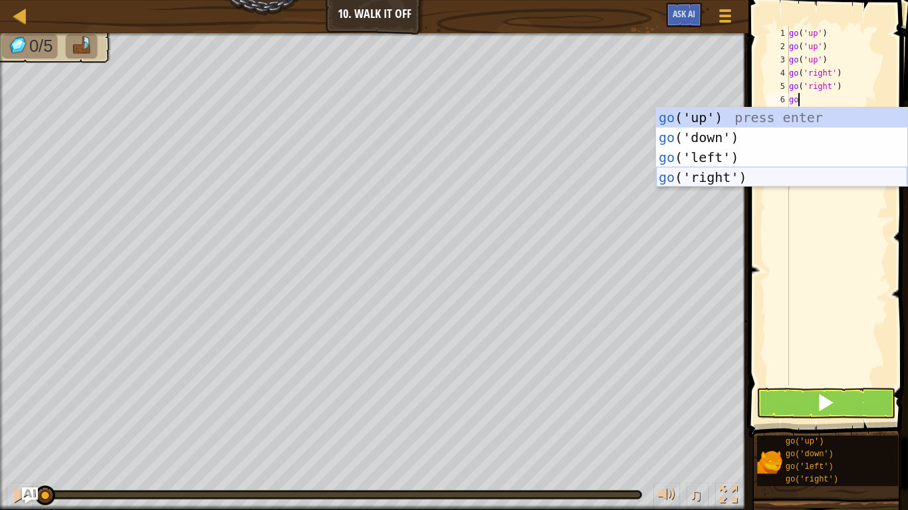
click at [775, 177] on div "go ('up') press enter go ('down') press enter go ('left') press enter go ('righ…" at bounding box center [781, 168] width 251 height 120
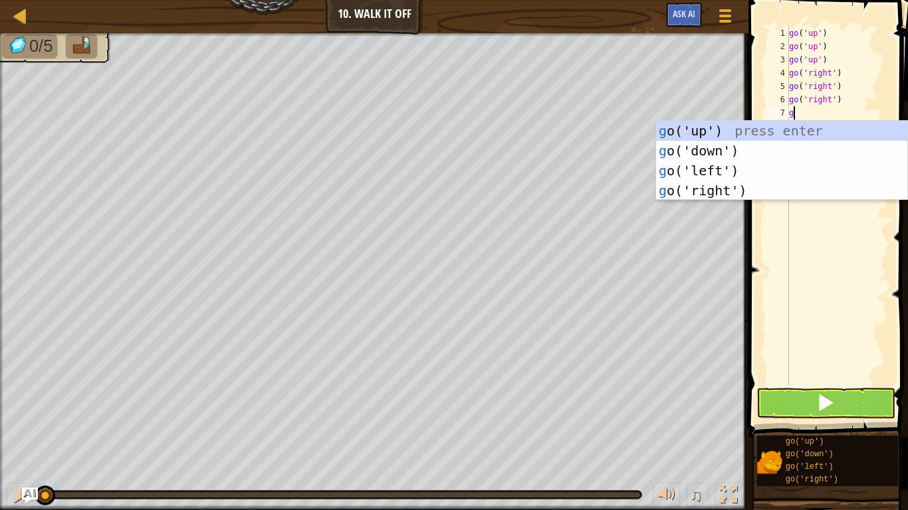
type textarea "go"
click at [761, 185] on div "go ('up') press enter go ('down') press enter go ('left') press enter go ('righ…" at bounding box center [781, 181] width 251 height 120
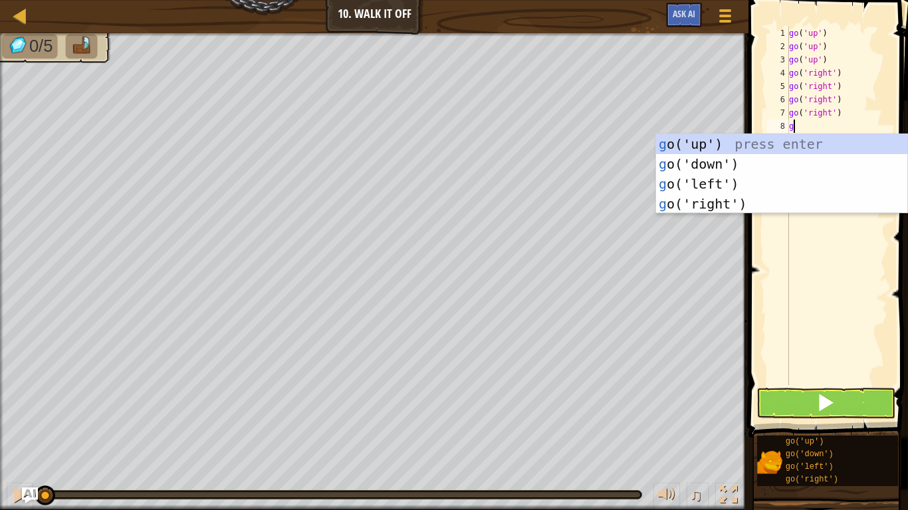
type textarea "go"
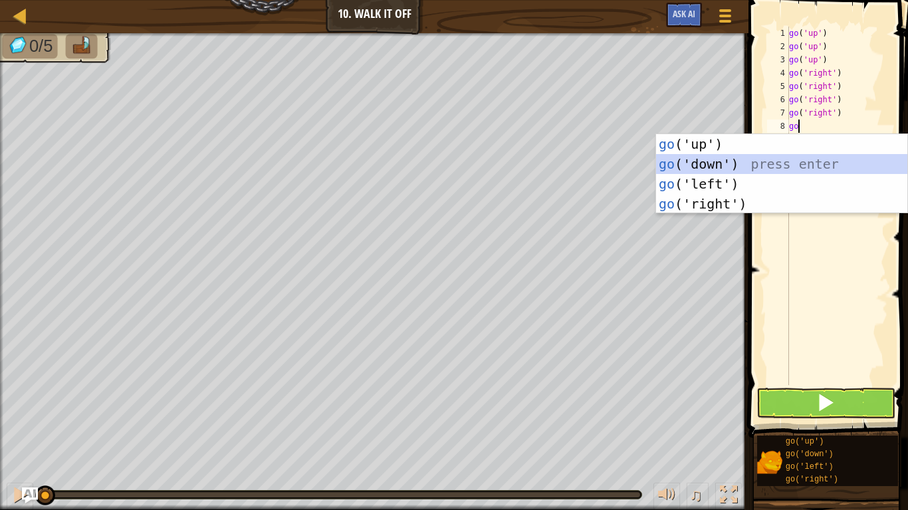
click at [768, 167] on div "go ('up') press enter go ('down') press enter go ('left') press enter go ('righ…" at bounding box center [781, 194] width 251 height 120
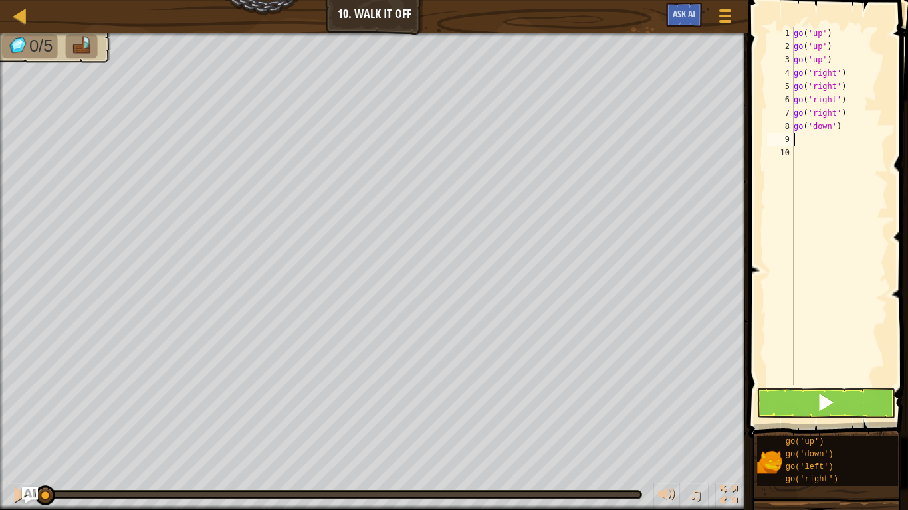
type textarea "go"
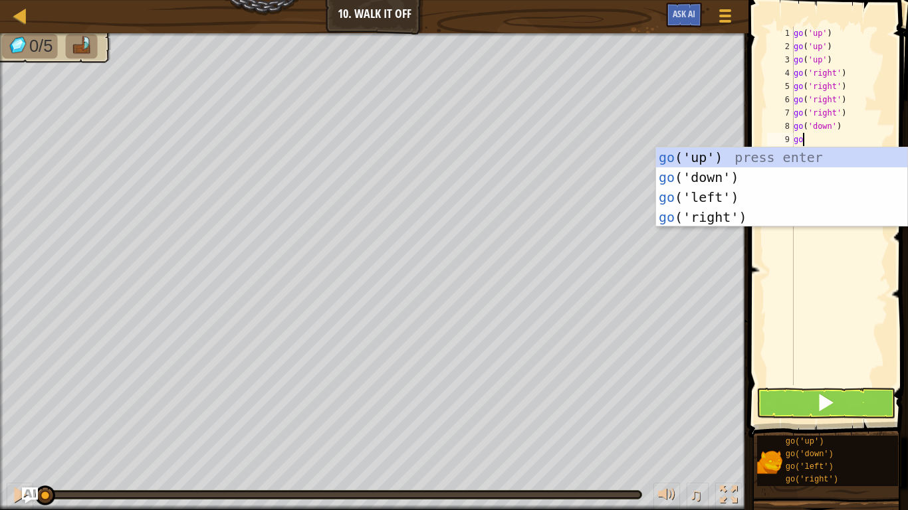
scroll to position [6, 1]
click at [747, 179] on div "go ('up') press enter go ('down') press enter go ('left') press enter go ('righ…" at bounding box center [781, 207] width 251 height 120
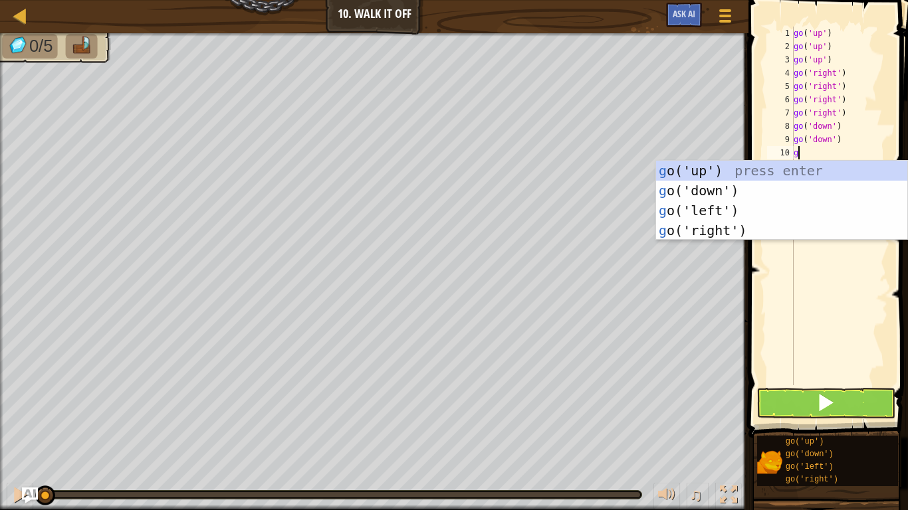
type textarea "go"
click at [722, 191] on div "go ('up') press enter go ('down') press enter go ('left') press enter go ('righ…" at bounding box center [781, 221] width 251 height 120
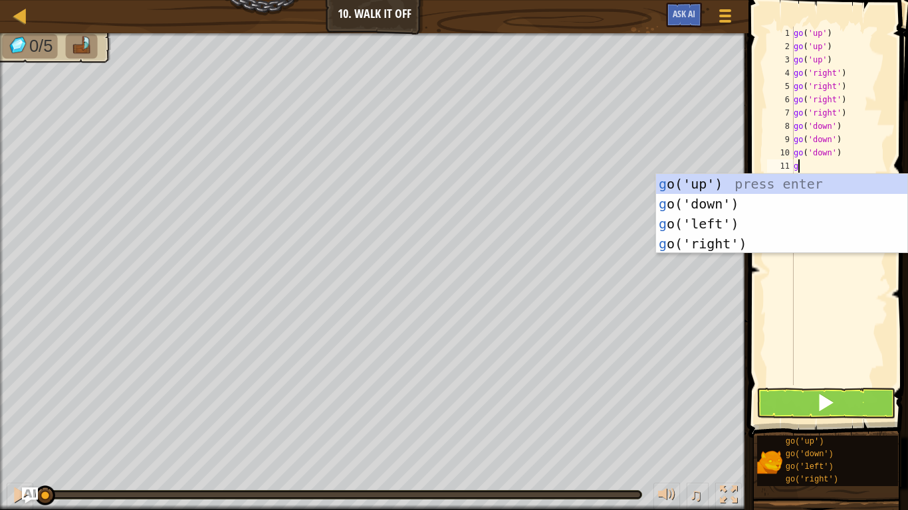
type textarea "go"
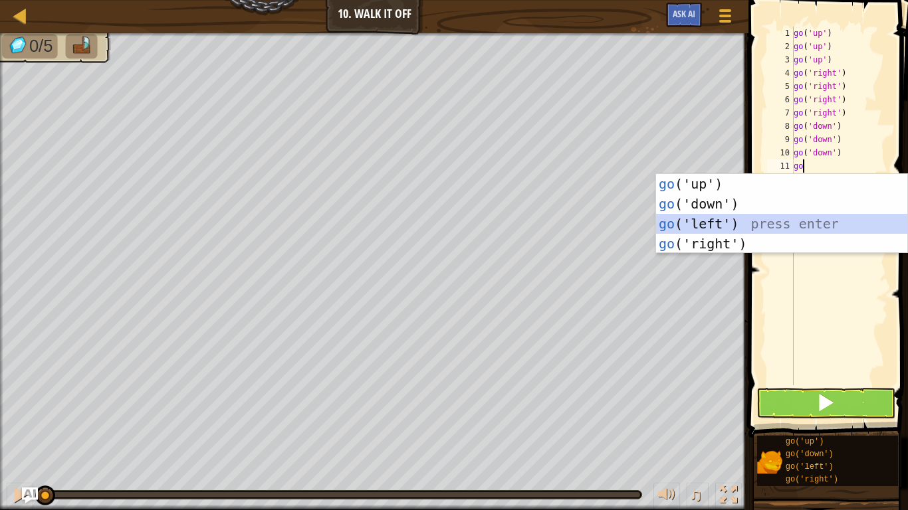
click at [754, 217] on div "go ('up') press enter go ('down') press enter go ('left') press enter go ('righ…" at bounding box center [781, 234] width 251 height 120
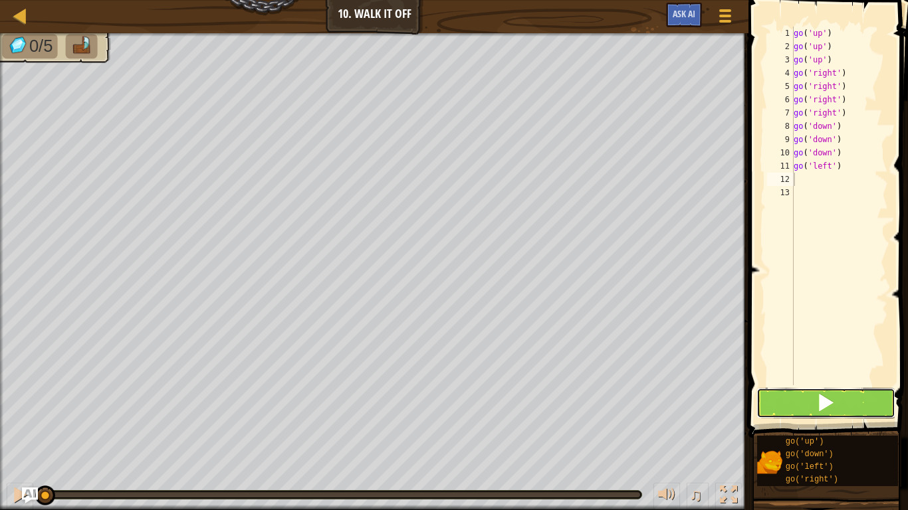
click at [837, 400] on button at bounding box center [825, 403] width 139 height 31
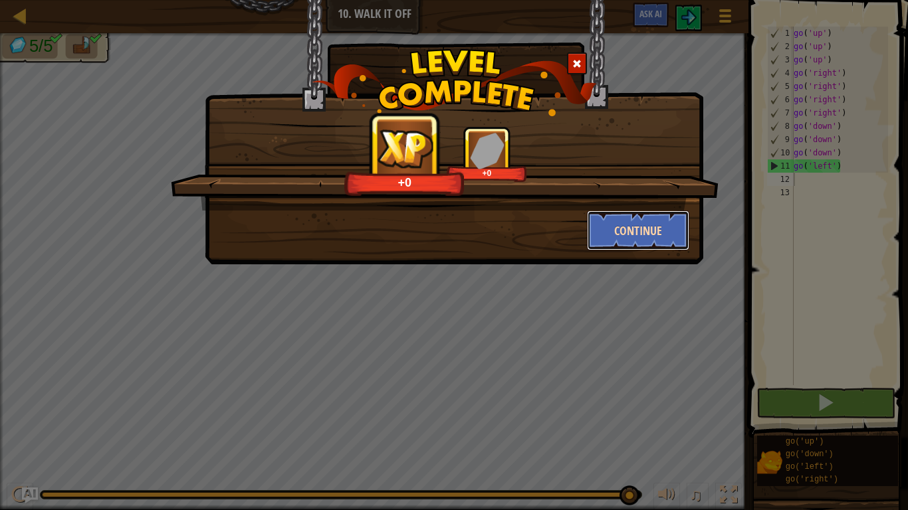
click at [676, 228] on button "Continue" at bounding box center [638, 231] width 103 height 40
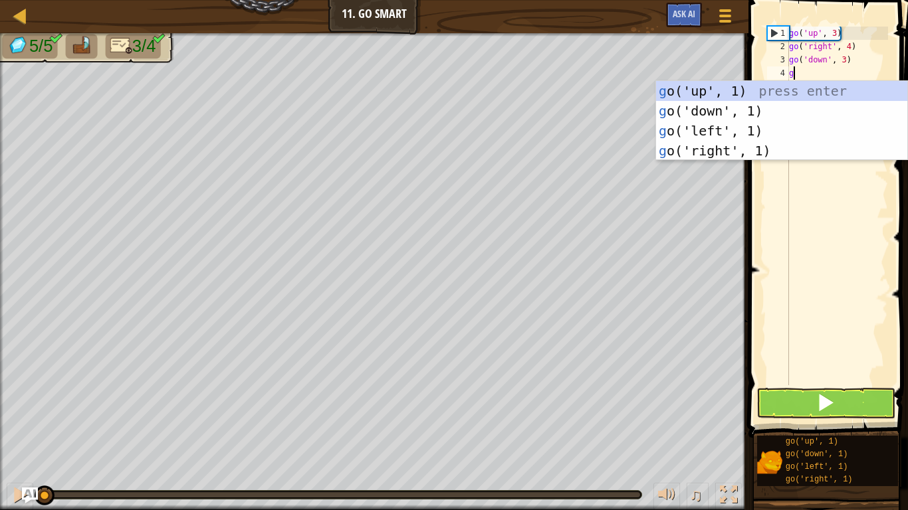
scroll to position [6, 0]
type textarea "go"
click at [756, 127] on div "go ('up', 1) press enter go ('down', 1) press enter go ('left', 1) press enter …" at bounding box center [781, 141] width 251 height 120
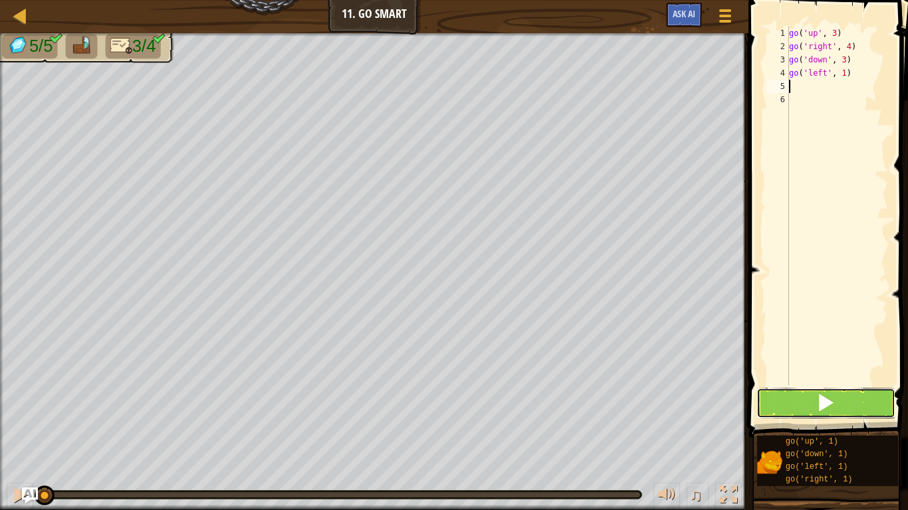
click at [844, 400] on button at bounding box center [825, 403] width 139 height 31
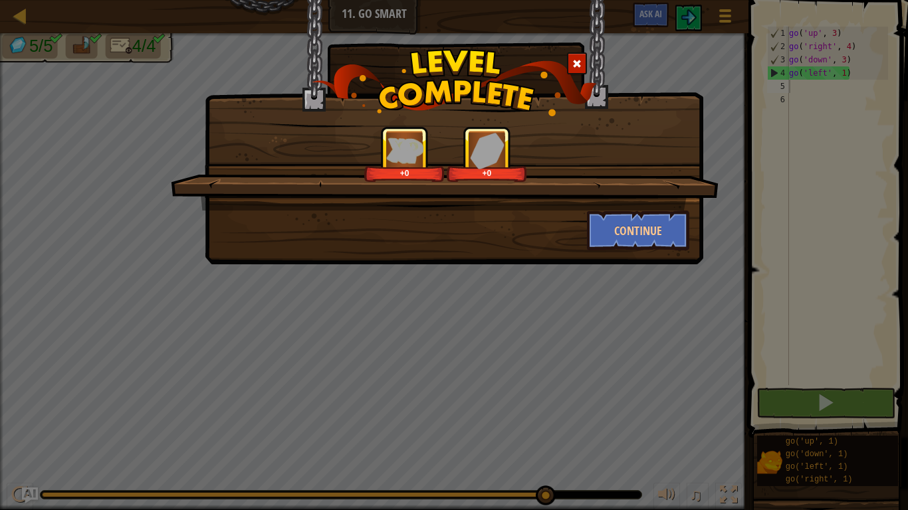
click at [860, 417] on div "+0 +0 Continue" at bounding box center [454, 255] width 908 height 510
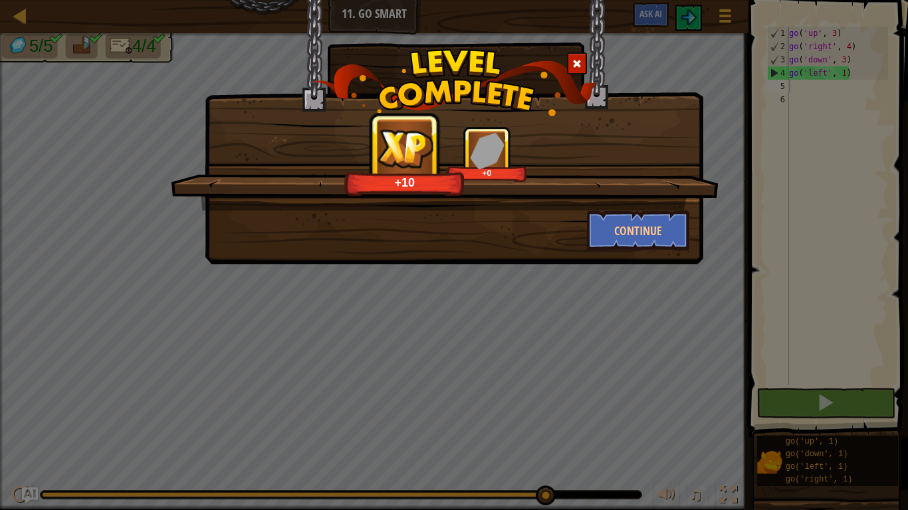
click at [882, 399] on div "+10 +0 Continue" at bounding box center [454, 255] width 908 height 510
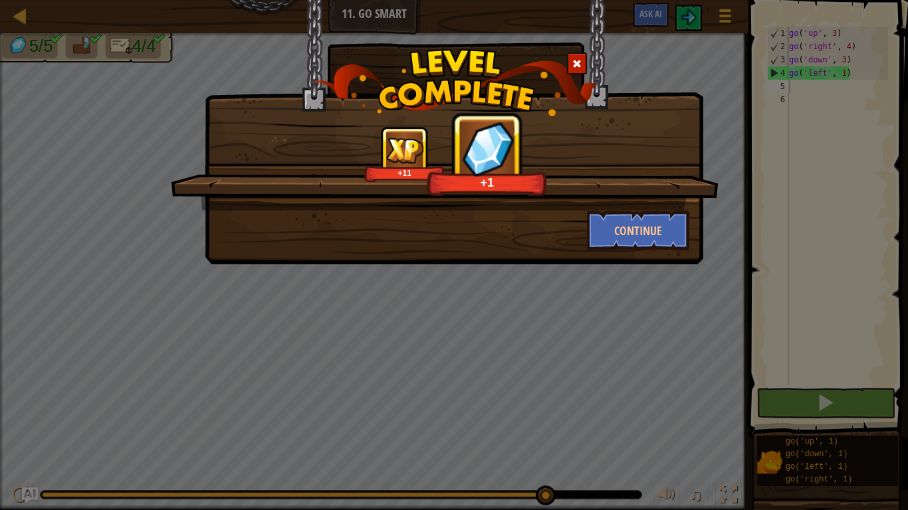
click at [872, 414] on div "+11 +1 Continue" at bounding box center [454, 255] width 908 height 510
click at [863, 409] on div "+11 +1 Continue" at bounding box center [454, 255] width 908 height 510
click at [871, 404] on div "+11 +6 Continue" at bounding box center [454, 255] width 908 height 510
click at [666, 242] on button "Continue" at bounding box center [638, 231] width 103 height 40
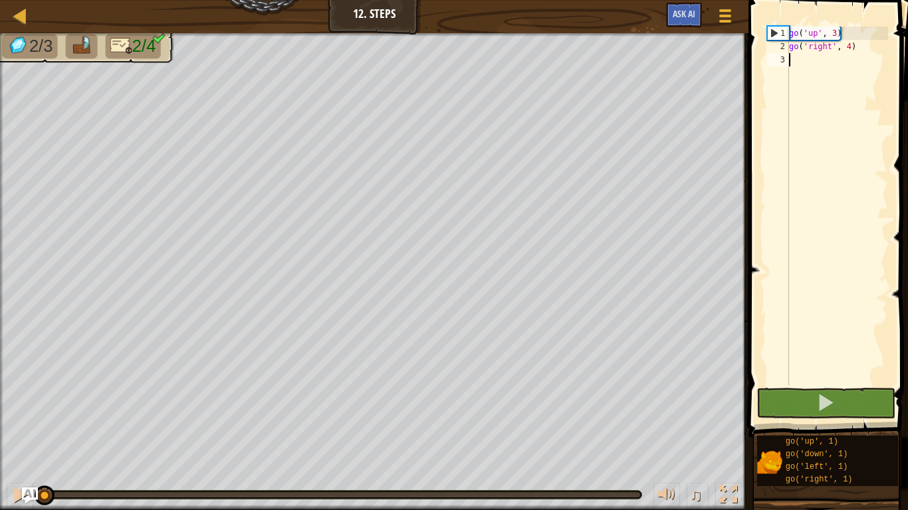
scroll to position [6, 0]
type textarea "go"
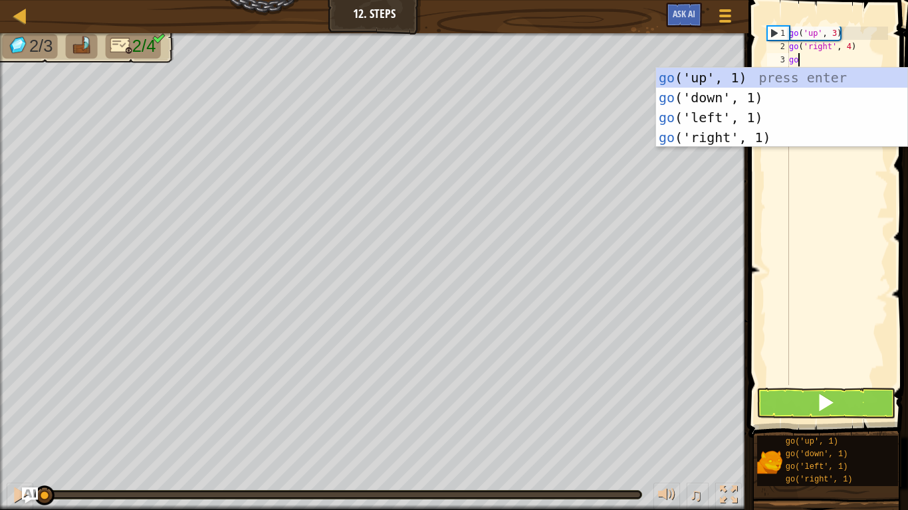
scroll to position [6, 1]
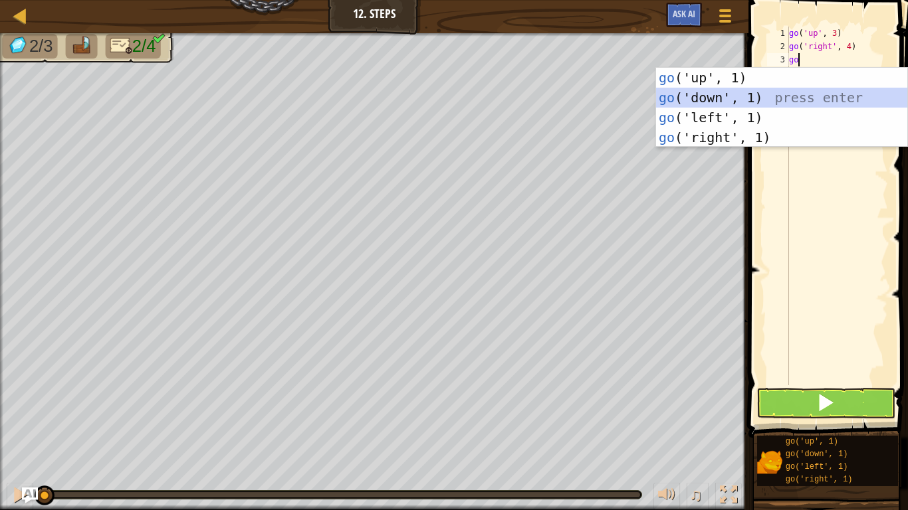
click at [727, 97] on div "go ('up', 1) press enter go ('down', 1) press enter go ('left', 1) press enter …" at bounding box center [781, 128] width 251 height 120
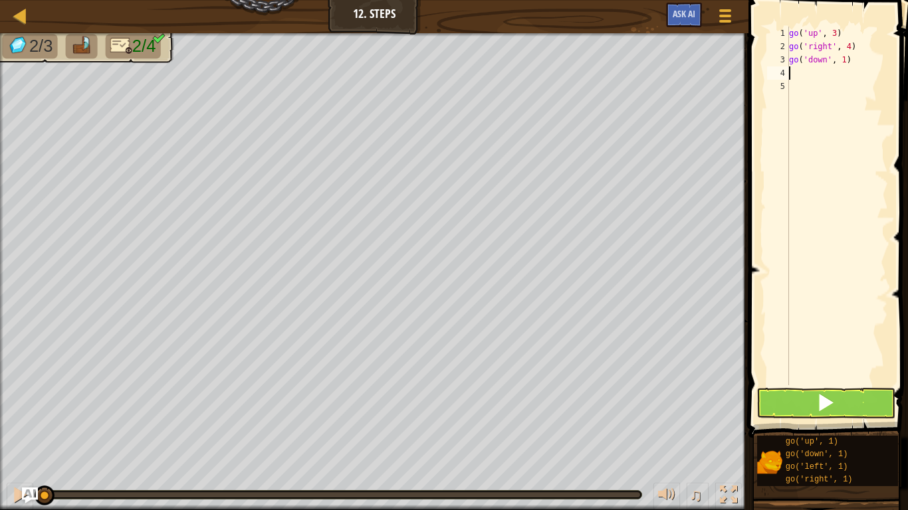
click at [841, 59] on div "go ( 'up' , 3 ) go ( 'right' , 4 ) go ( 'down' , 1 )" at bounding box center [837, 219] width 102 height 385
click at [844, 59] on div "go ( 'up' , 3 ) go ( 'right' , 4 ) go ( 'down' , 1 )" at bounding box center [837, 219] width 102 height 385
type textarea "go('down', 3)"
click at [787, 72] on div "4" at bounding box center [778, 72] width 22 height 13
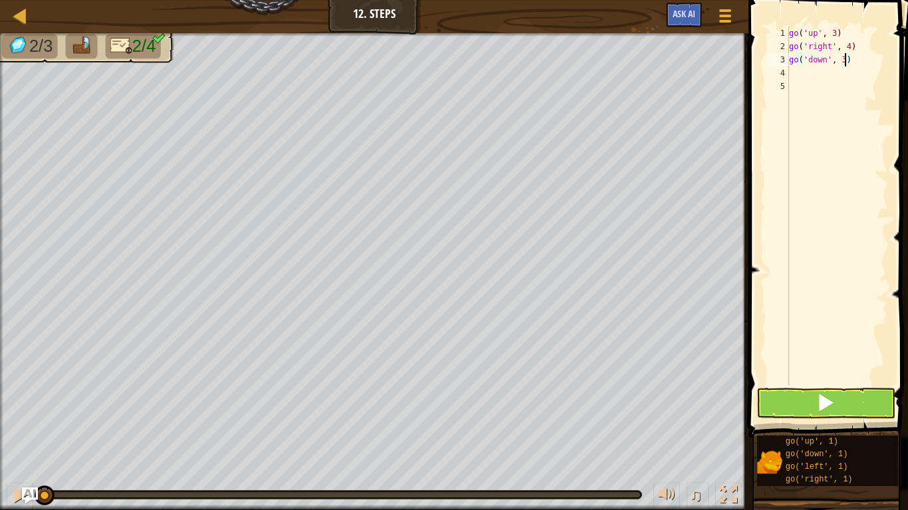
scroll to position [6, 0]
type textarea "go"
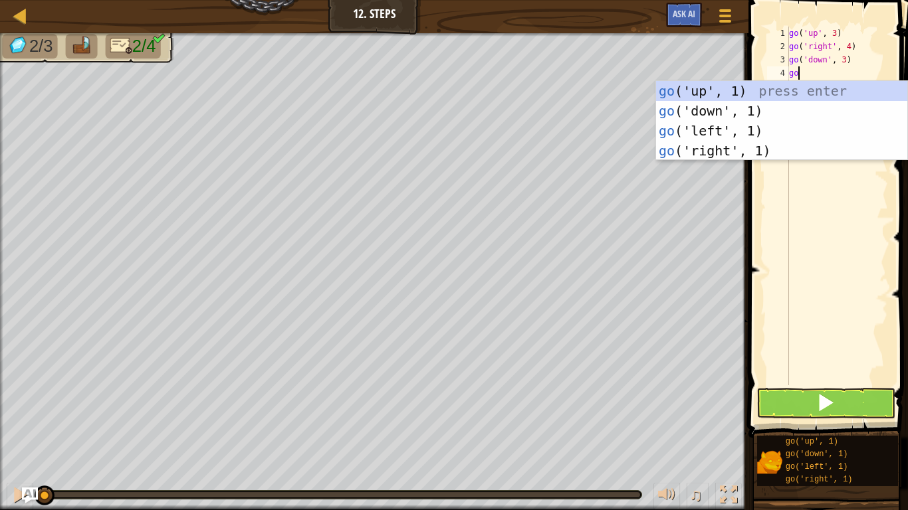
scroll to position [6, 1]
click at [759, 128] on div "go ('up', 1) press enter go ('down', 1) press enter go ('left', 1) press enter …" at bounding box center [781, 141] width 251 height 120
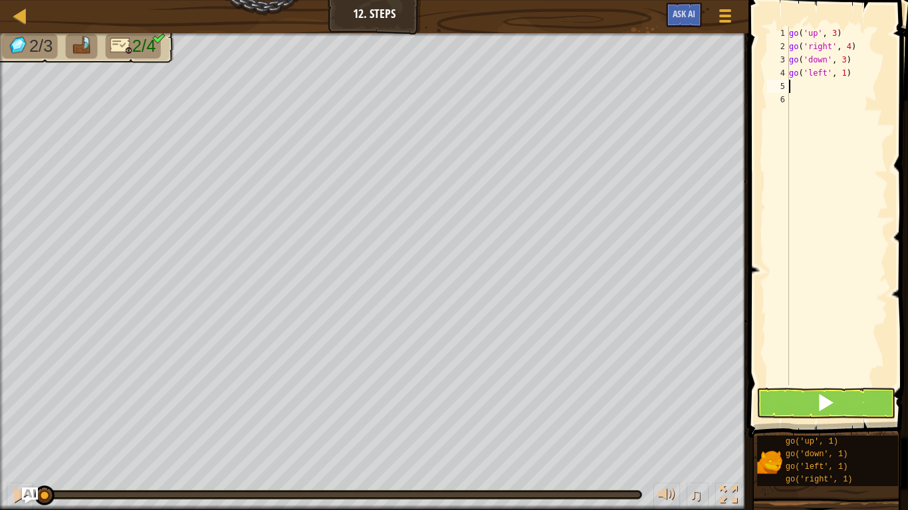
click at [844, 75] on div "go ( 'up' , 3 ) go ( 'right' , 4 ) go ( 'down' , 3 ) go ( 'left' , 1 )" at bounding box center [837, 219] width 102 height 385
type textarea "go('left', 2)"
click at [836, 402] on button at bounding box center [825, 403] width 139 height 31
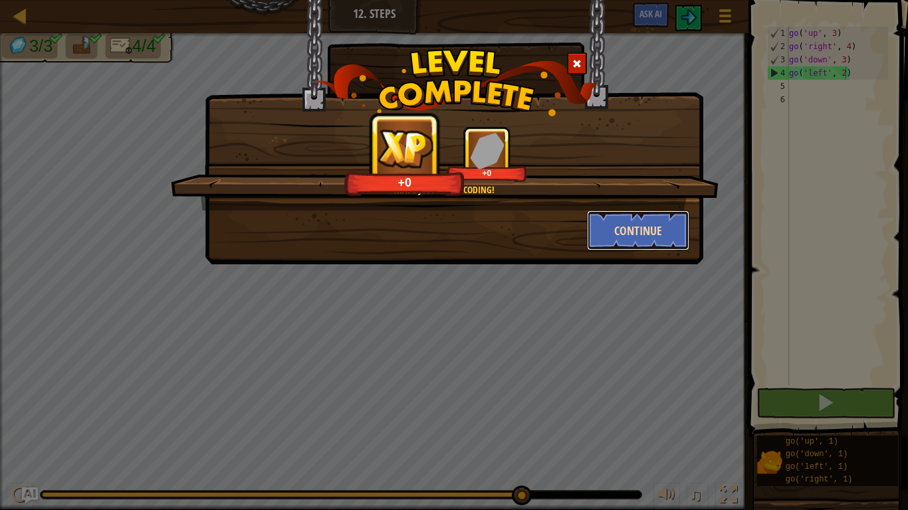
click at [641, 221] on button "Continue" at bounding box center [638, 231] width 103 height 40
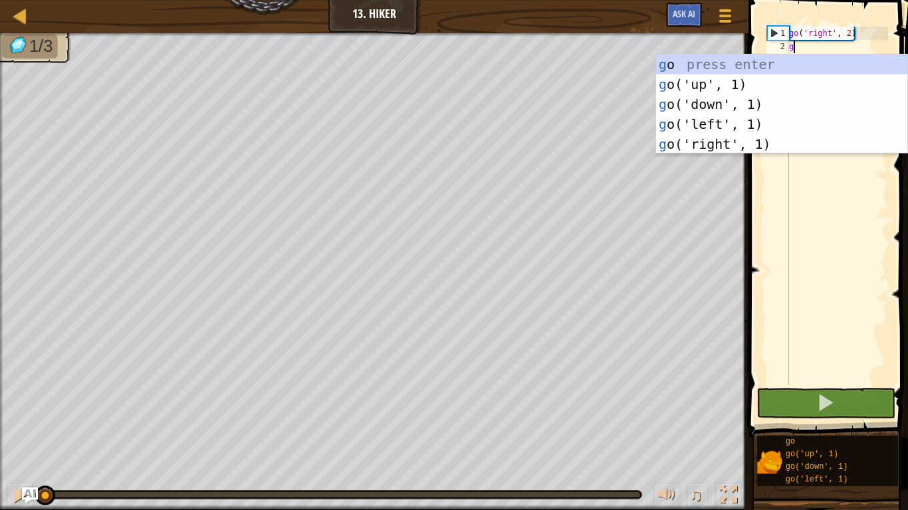
scroll to position [6, 0]
type textarea "go"
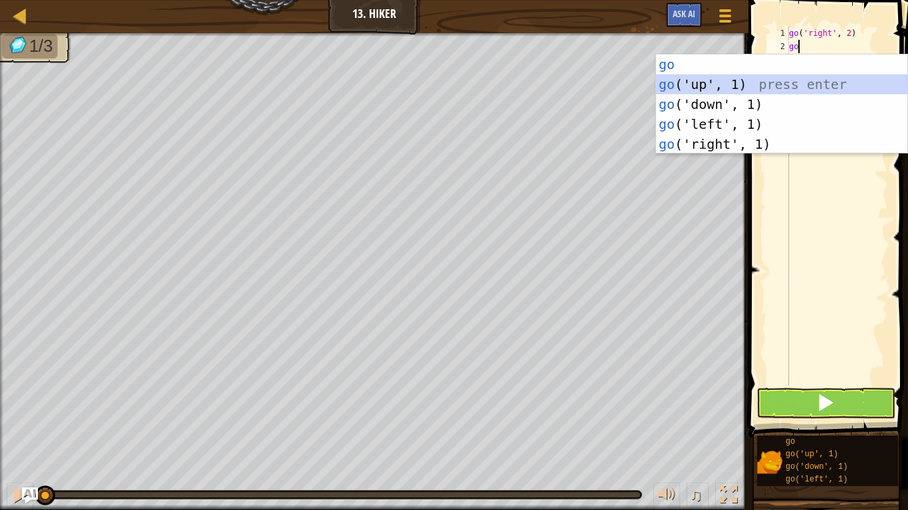
click at [771, 80] on div "go press enter go ('up', 1) press enter go ('down', 1) press enter go ('left', …" at bounding box center [781, 124] width 251 height 140
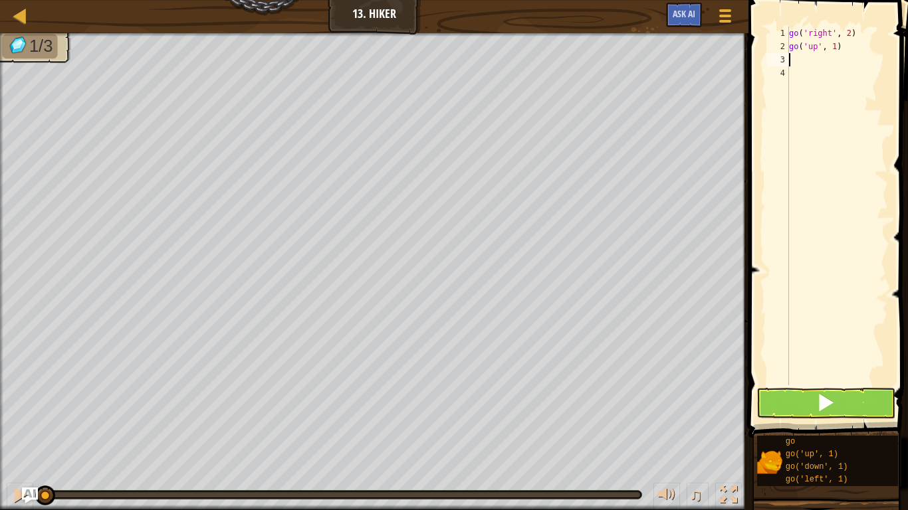
click at [835, 47] on div "go ( 'right' , 2 ) go ( 'up' , 1 )" at bounding box center [837, 219] width 102 height 385
type textarea "go('up', 3)"
click at [813, 63] on div "go ( 'right' , 2 ) go ( 'up' , 3 )" at bounding box center [837, 219] width 102 height 385
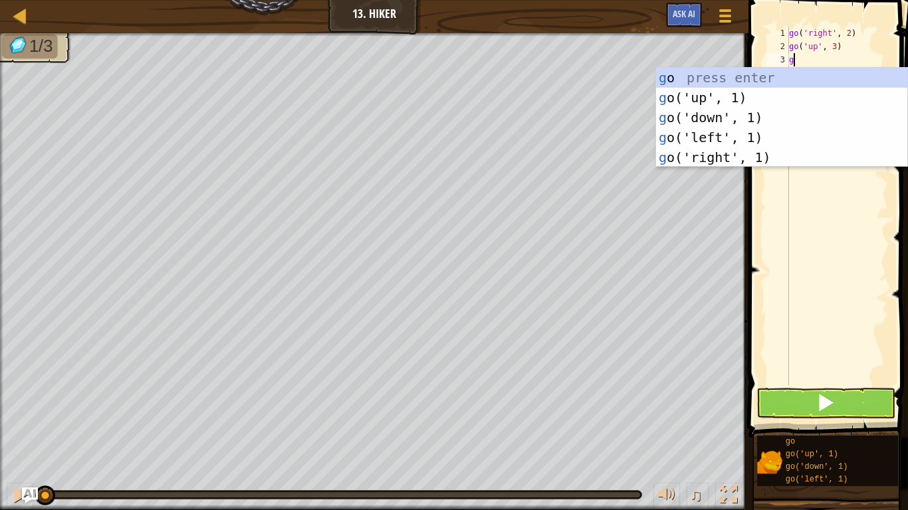
type textarea "go"
click at [735, 157] on div "go press enter go ('up', 1) press enter go ('down', 1) press enter go ('left', …" at bounding box center [781, 138] width 251 height 140
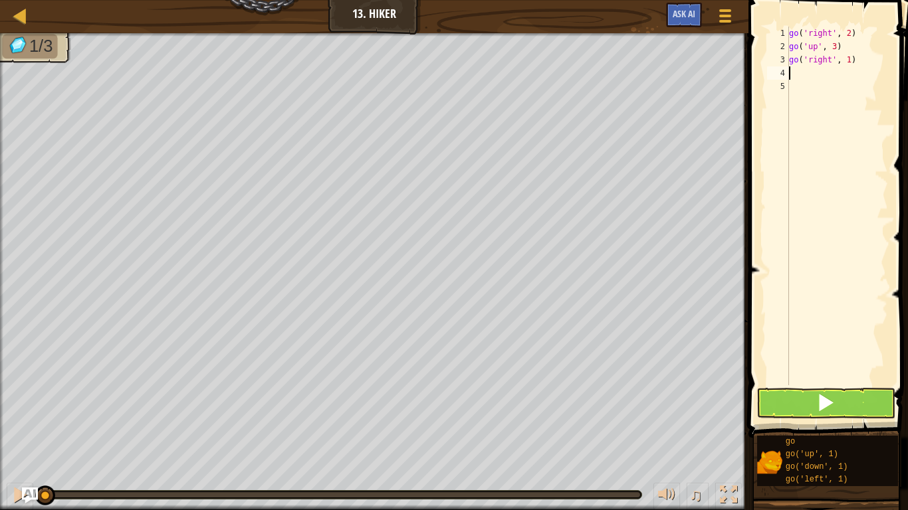
scroll to position [6, 0]
click at [848, 60] on div "go ( 'right' , 2 ) go ( 'up' , 3 ) go ( 'right' , 1 )" at bounding box center [837, 219] width 102 height 385
type textarea "go('right', 2)"
click at [815, 73] on div "go ( 'right' , 2 ) go ( 'up' , 3 ) go ( 'right' , 2 )" at bounding box center [837, 219] width 102 height 385
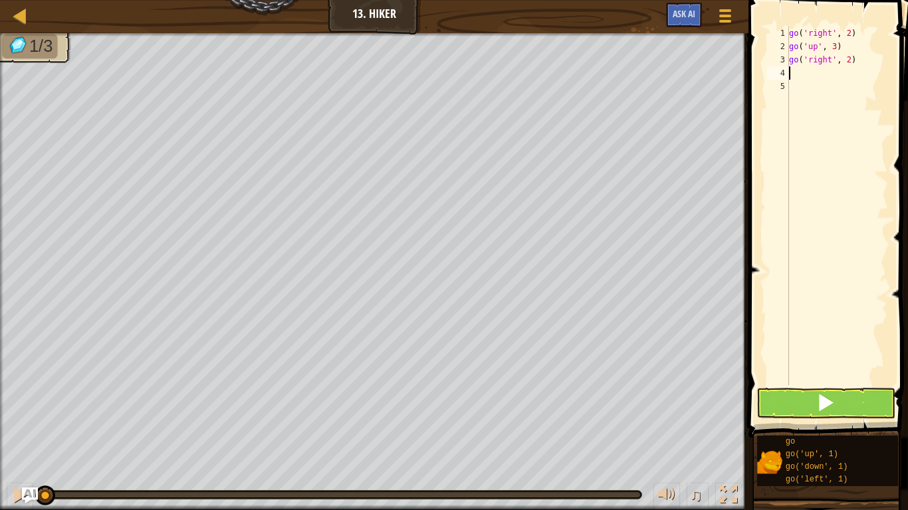
scroll to position [6, 0]
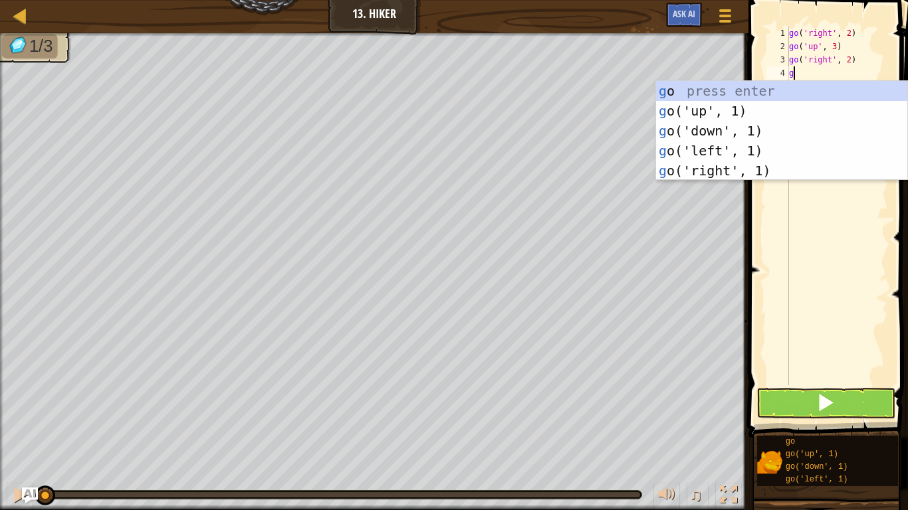
type textarea "go"
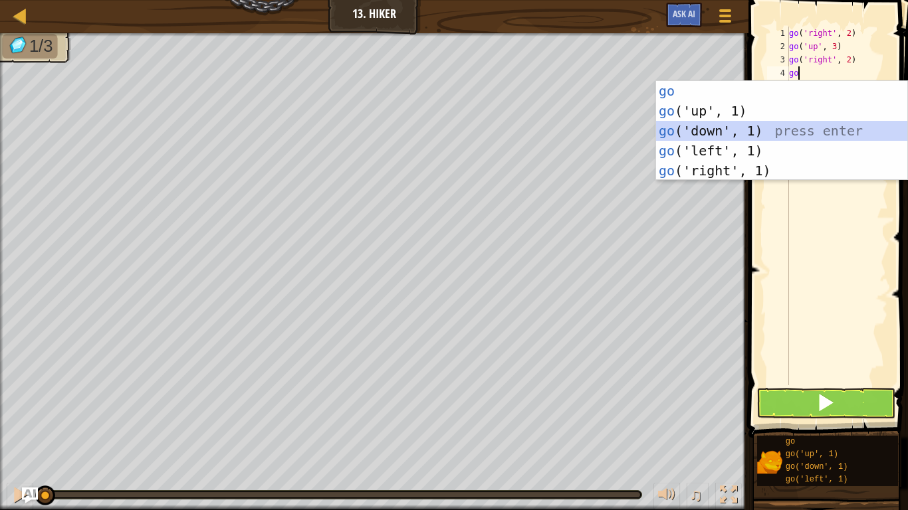
click at [765, 136] on div "go press enter go ('up', 1) press enter go ('down', 1) press enter go ('left', …" at bounding box center [781, 151] width 251 height 140
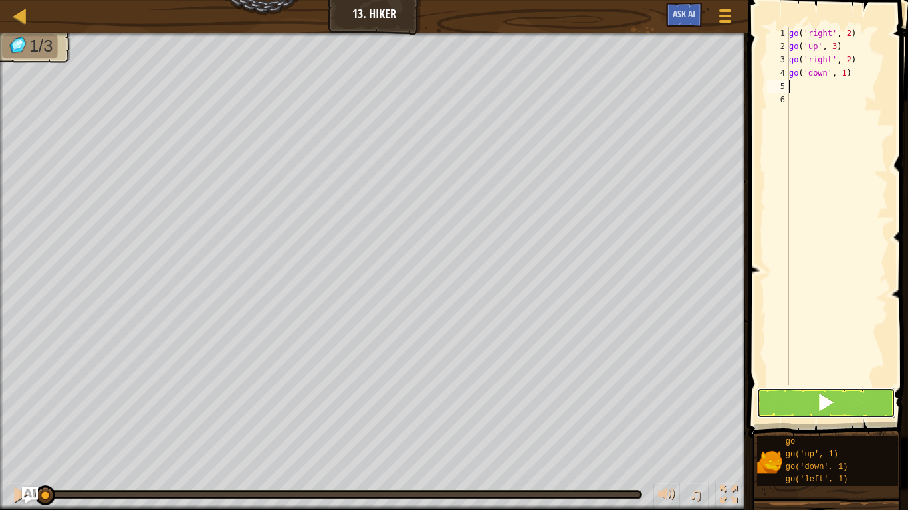
click at [848, 402] on button at bounding box center [825, 403] width 139 height 31
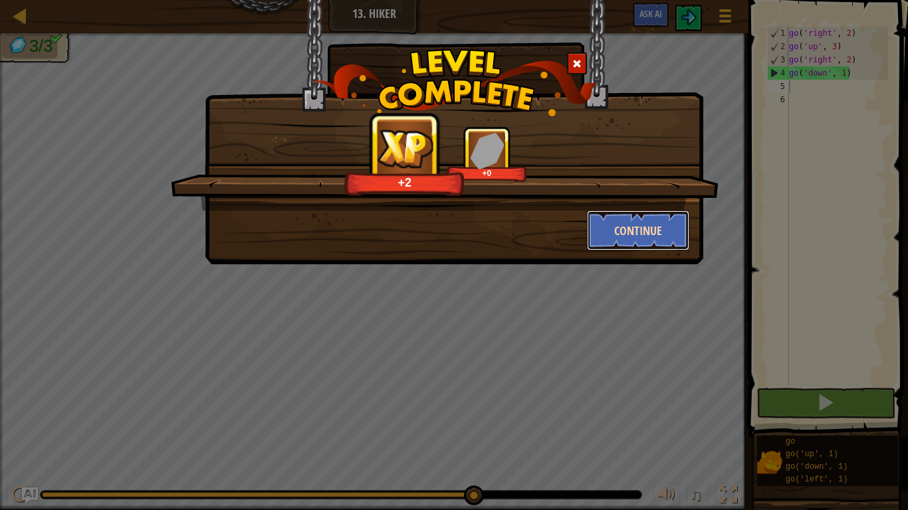
click at [653, 226] on button "Continue" at bounding box center [638, 231] width 103 height 40
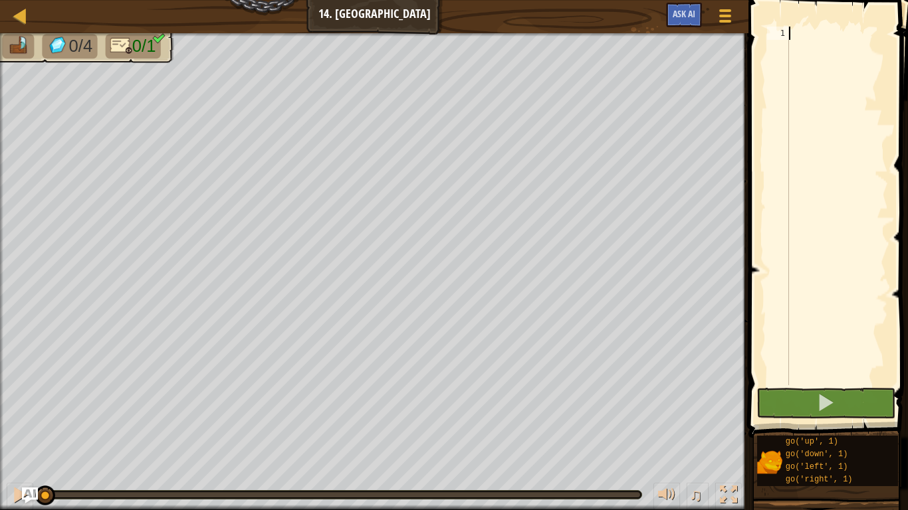
scroll to position [6, 0]
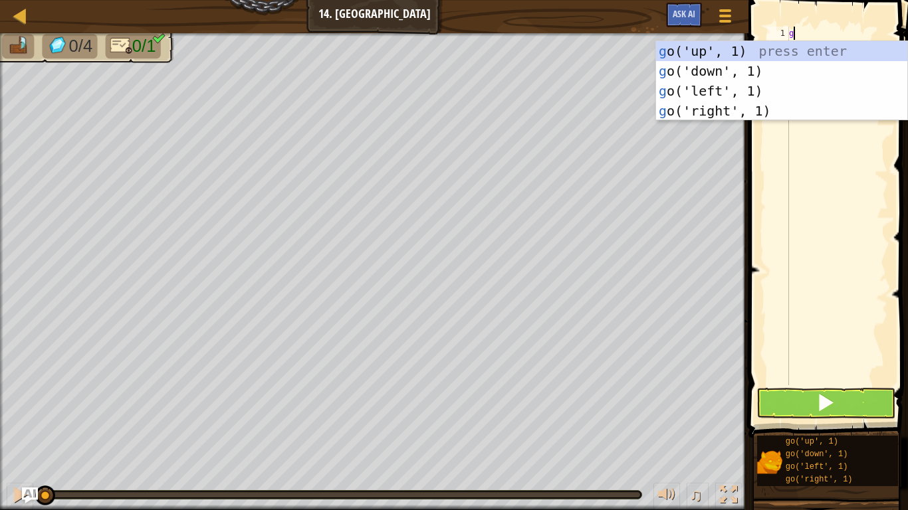
type textarea "go"
click at [769, 112] on div "go ('up', 1) press enter go ('down', 1) press enter go ('left', 1) press enter …" at bounding box center [781, 101] width 251 height 120
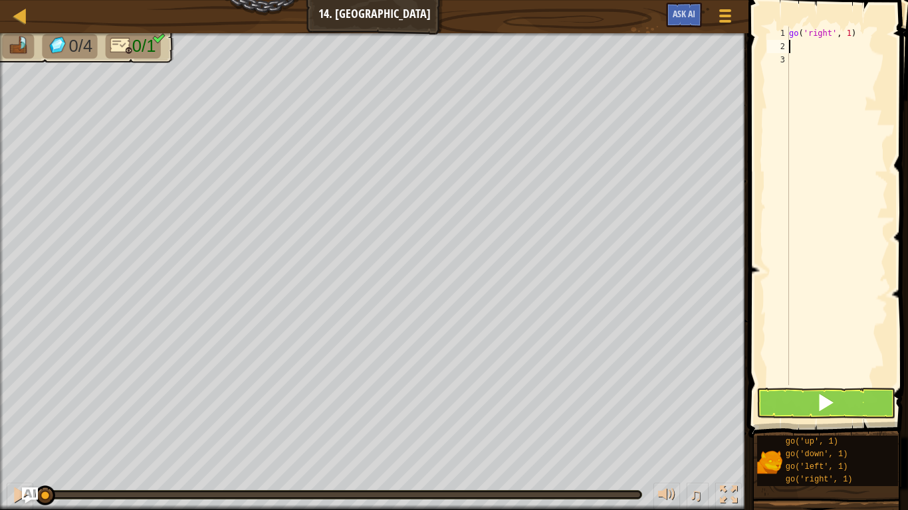
click at [850, 33] on div "go ( 'right' , 1 )" at bounding box center [837, 219] width 102 height 385
type textarea "go('right', 5)"
click at [830, 391] on button at bounding box center [825, 403] width 139 height 31
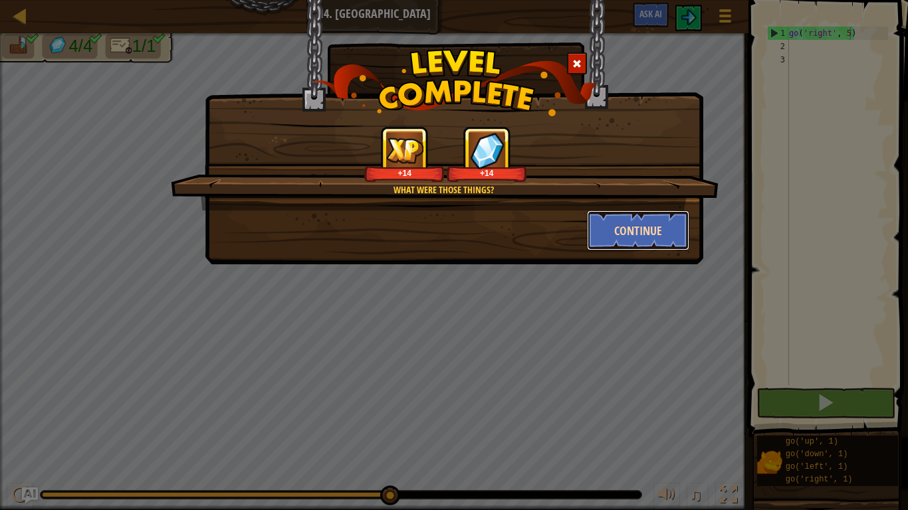
click at [630, 224] on button "Continue" at bounding box center [638, 231] width 103 height 40
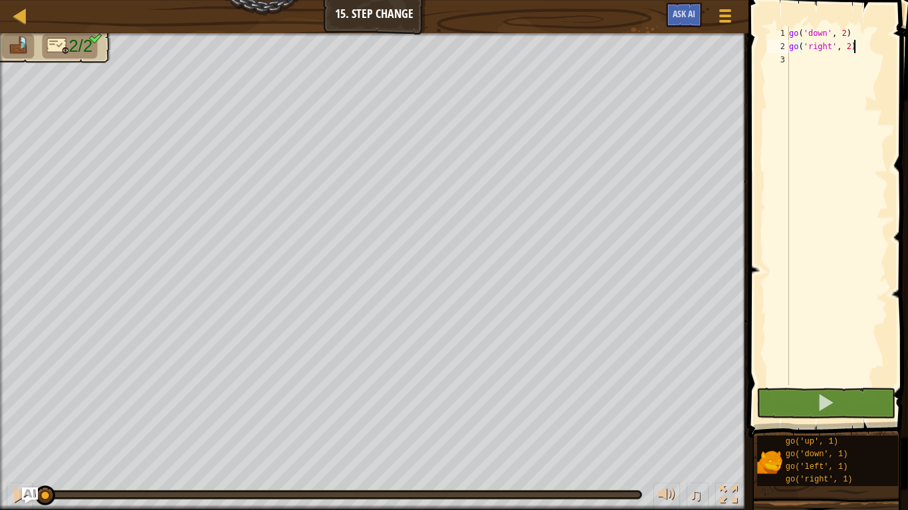
click at [850, 48] on div "go ( 'down' , 2 ) go ( 'right' , 2 )" at bounding box center [837, 219] width 102 height 385
type textarea "go('right', 5)"
click at [854, 400] on button at bounding box center [825, 403] width 139 height 31
click at [880, 401] on button at bounding box center [825, 403] width 139 height 31
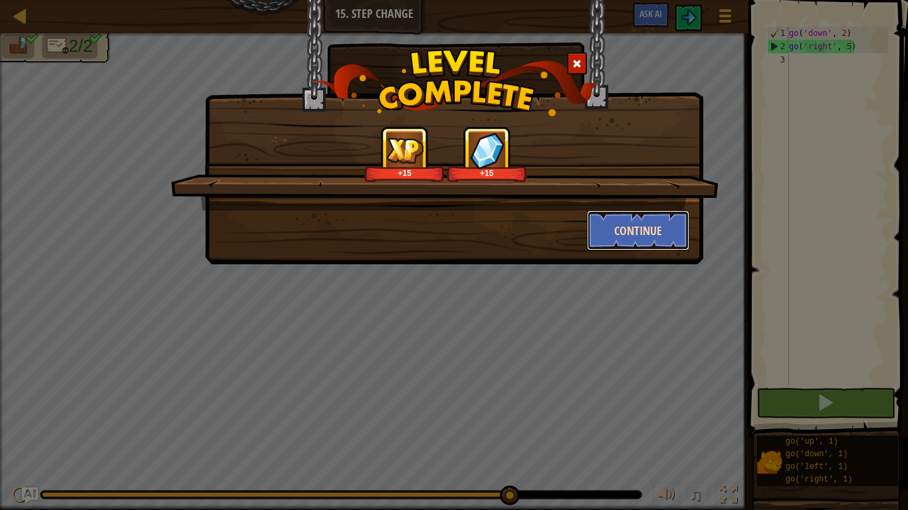
click at [654, 222] on button "Continue" at bounding box center [638, 231] width 103 height 40
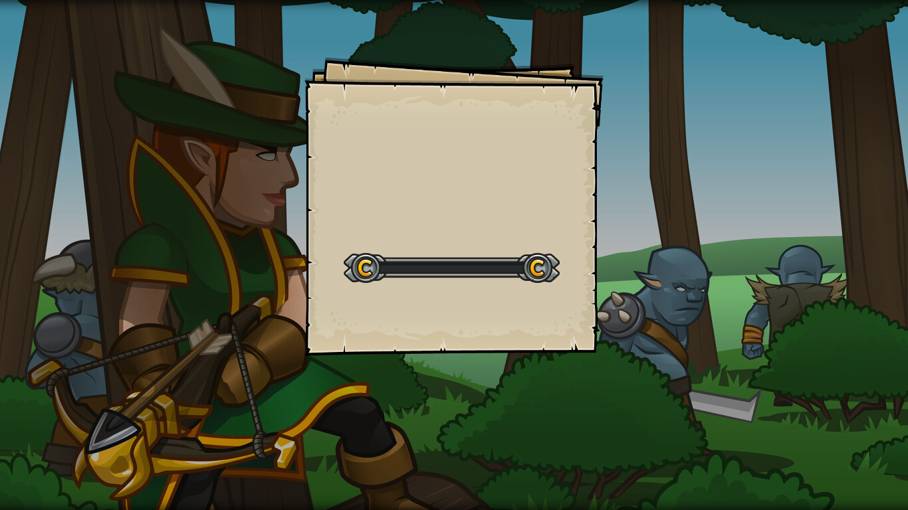
click at [660, 245] on div "Goals Start Level Error loading from server. Try refreshing the page. You'll ne…" at bounding box center [454, 255] width 908 height 510
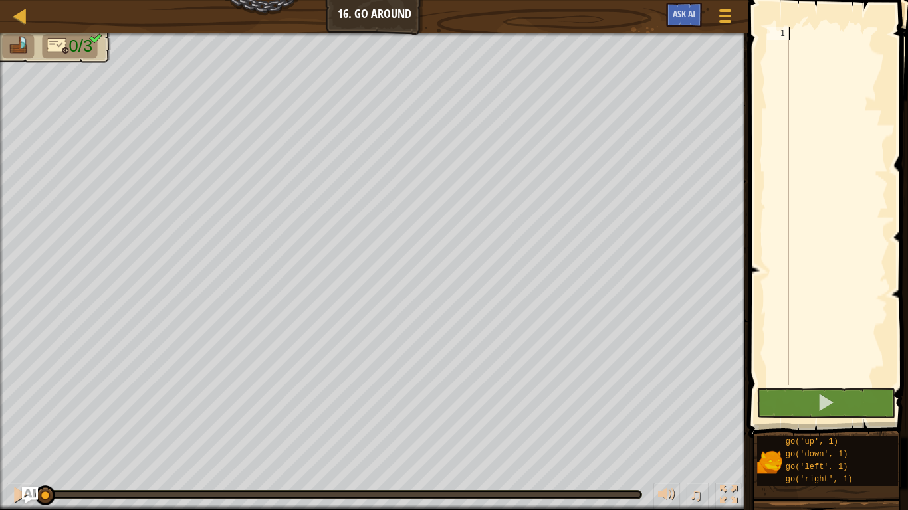
scroll to position [6, 0]
type textarea "go"
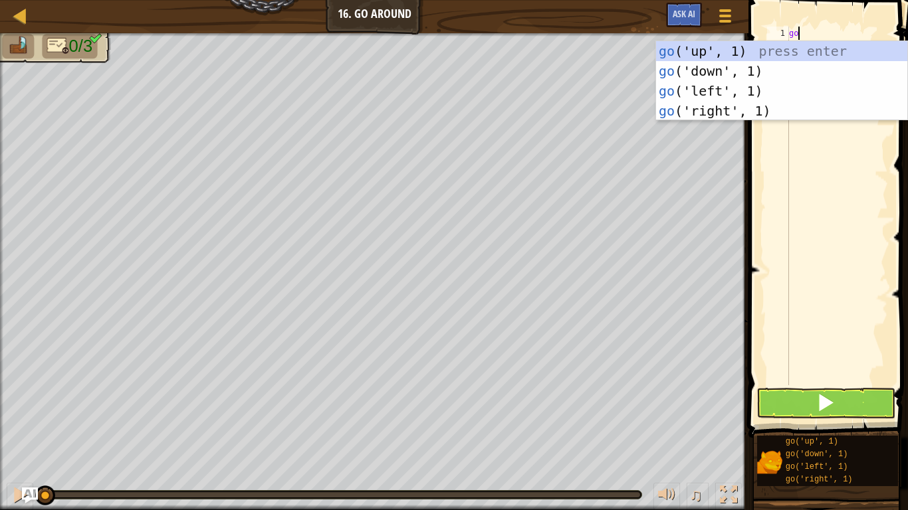
scroll to position [6, 1]
click at [719, 52] on div "go ('up', 1) press enter go ('down', 1) press enter go ('left', 1) press enter …" at bounding box center [781, 101] width 251 height 120
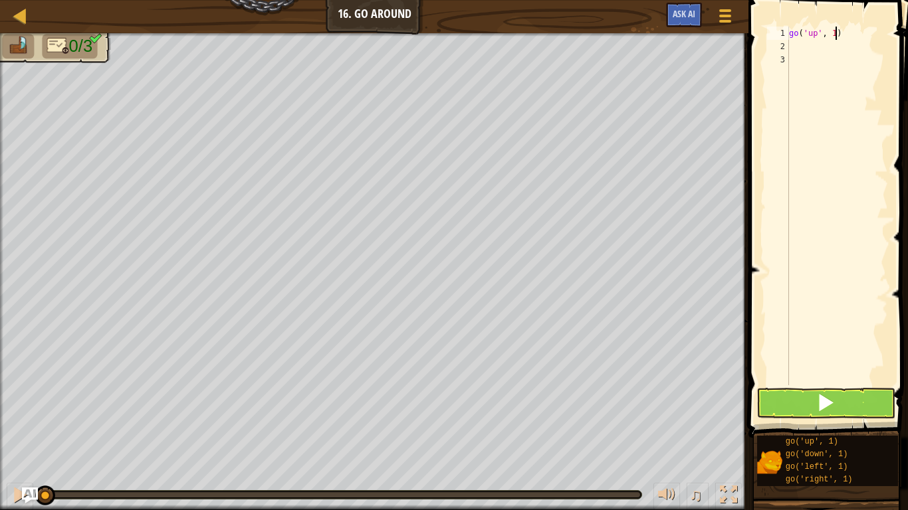
click at [834, 35] on div "go ( 'up' , 1 )" at bounding box center [837, 219] width 102 height 385
type textarea "go('up', 2)"
click at [800, 48] on div "go ( 'up' , 2 )" at bounding box center [837, 219] width 102 height 385
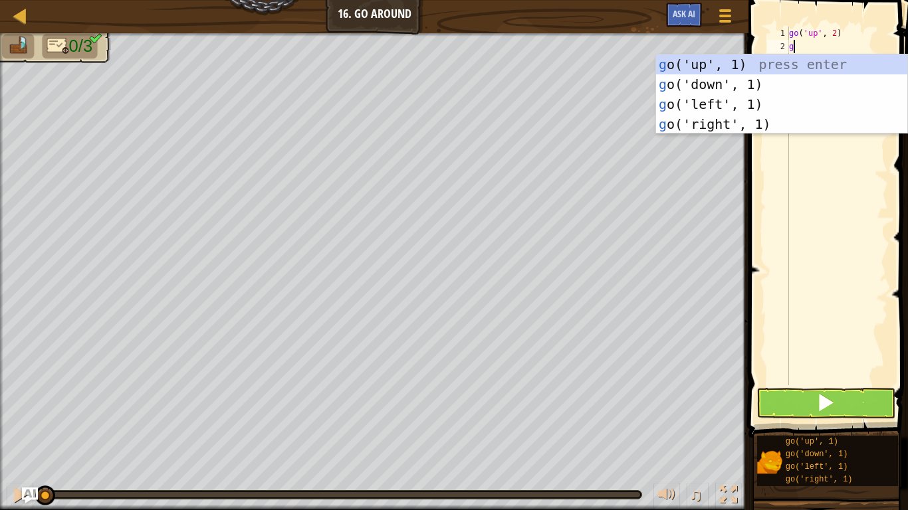
type textarea "go"
click at [751, 124] on div "go ('up', 1) press enter go ('down', 1) press enter go ('left', 1) press enter …" at bounding box center [781, 114] width 251 height 120
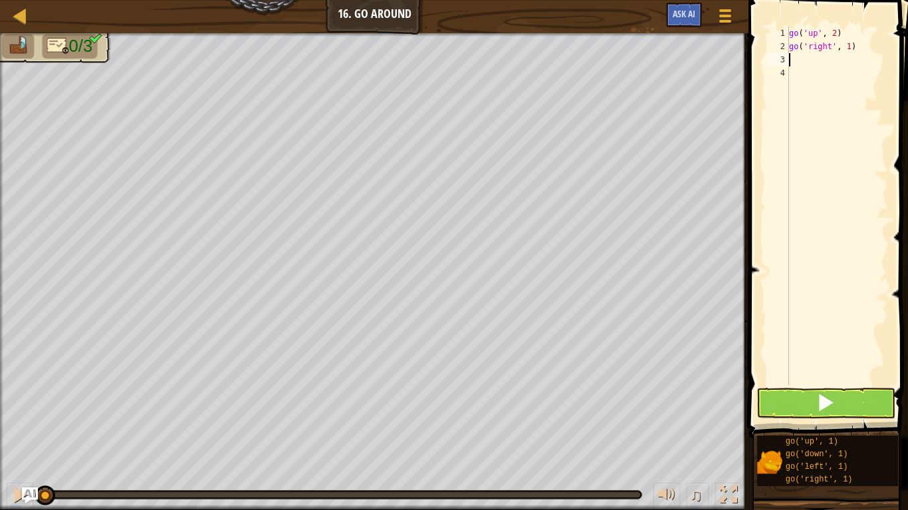
click at [850, 48] on div "go ( 'up' , 2 ) go ( 'right' , 1 )" at bounding box center [837, 219] width 102 height 385
type textarea "go('right', 4)"
click at [790, 60] on div "go ( 'up' , 2 ) go ( 'right' , 4 )" at bounding box center [837, 219] width 102 height 385
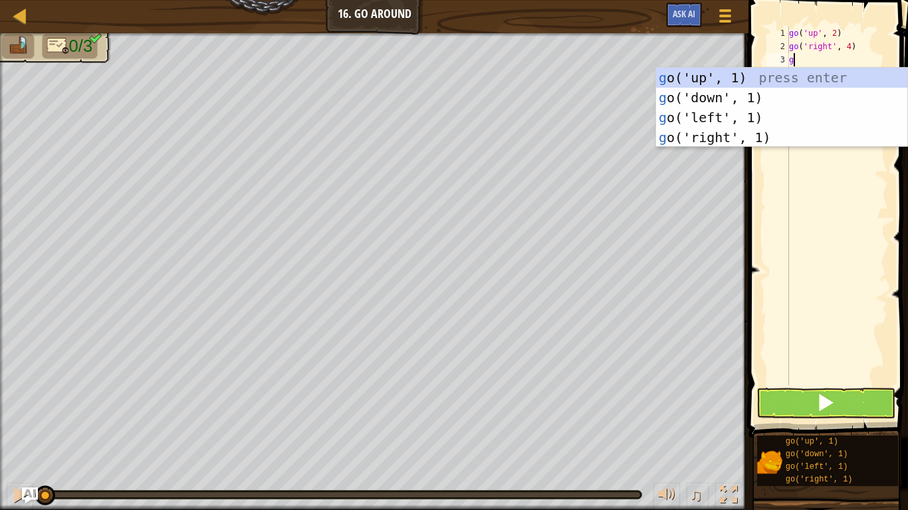
type textarea "go"
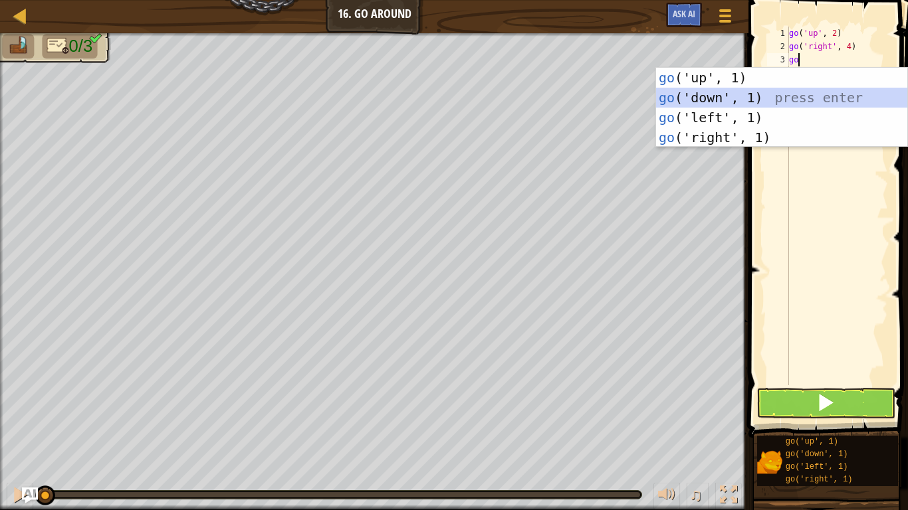
click at [745, 98] on div "go ('up', 1) press enter go ('down', 1) press enter go ('left', 1) press enter …" at bounding box center [781, 128] width 251 height 120
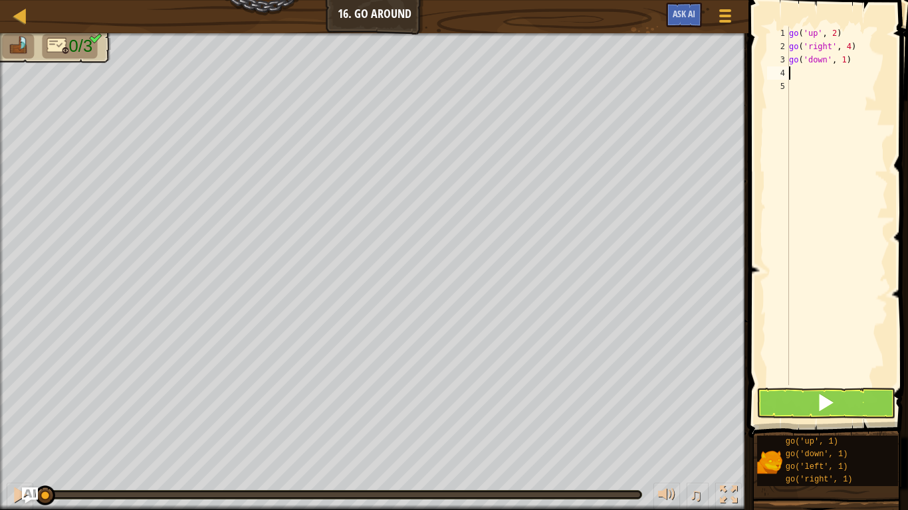
click at [845, 61] on div "go ( 'up' , 2 ) go ( 'right' , 4 ) go ( 'down' , 1 )" at bounding box center [837, 219] width 102 height 385
type textarea "go('down', 2)"
click at [824, 401] on span at bounding box center [825, 402] width 19 height 19
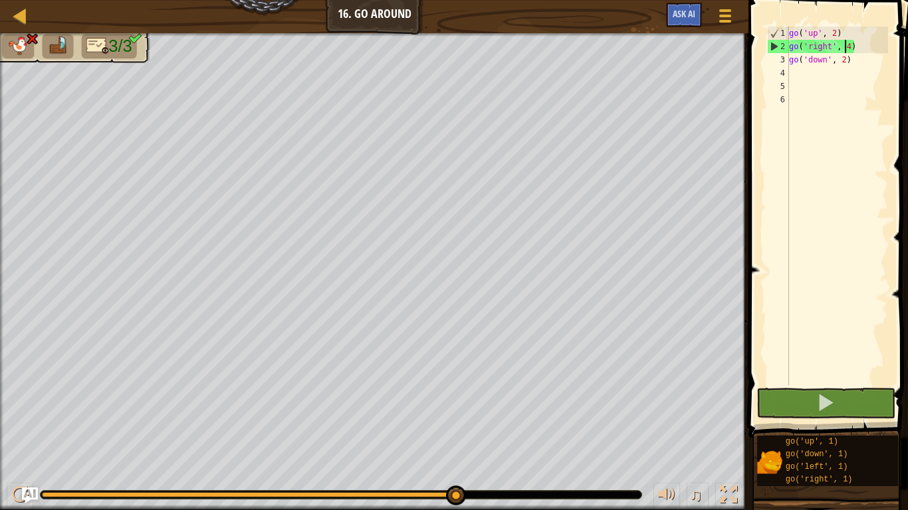
click at [845, 46] on div "go ( 'up' , 2 ) go ( 'right' , 4 ) go ( 'down' , 2 )" at bounding box center [837, 219] width 102 height 385
click at [846, 47] on div "go ( 'up' , 2 ) go ( 'right' , 4 ) go ( 'down' , 2 )" at bounding box center [837, 219] width 102 height 385
click at [848, 47] on div "go ( 'up' , 2 ) go ( 'right' , 4 ) go ( 'down' , 2 )" at bounding box center [837, 219] width 102 height 385
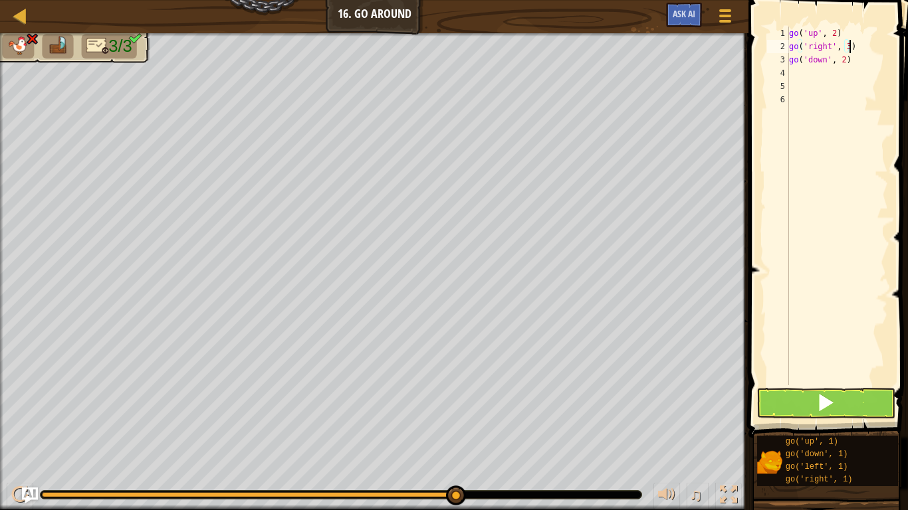
scroll to position [6, 9]
type textarea "go('right', 3)"
click at [814, 408] on button at bounding box center [825, 403] width 139 height 31
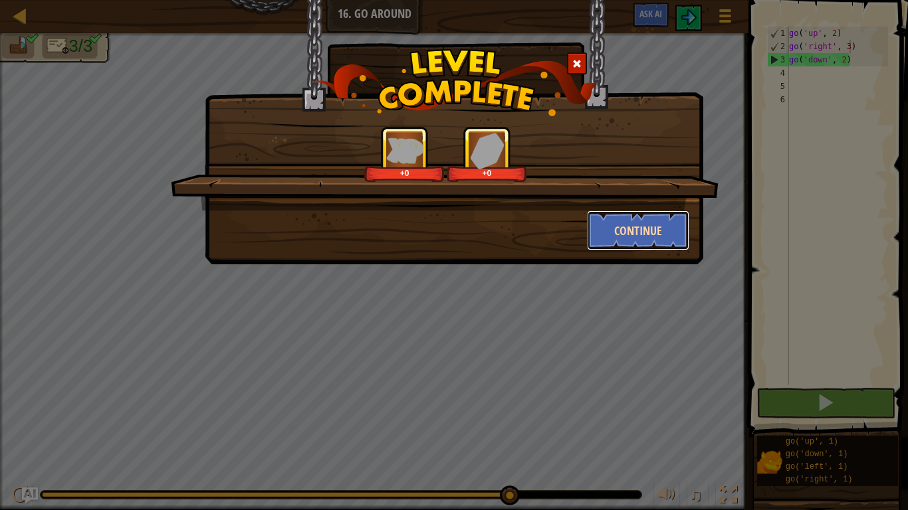
click at [638, 227] on button "Continue" at bounding box center [638, 231] width 103 height 40
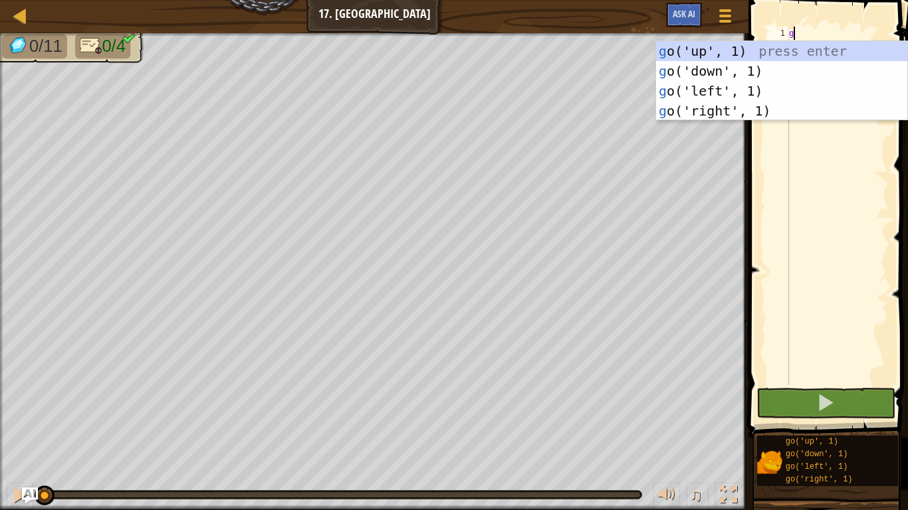
scroll to position [6, 0]
type textarea "go"
click at [741, 106] on div "go ('up', 1) press enter go ('down', 1) press enter go ('left', 1) press enter …" at bounding box center [781, 101] width 251 height 120
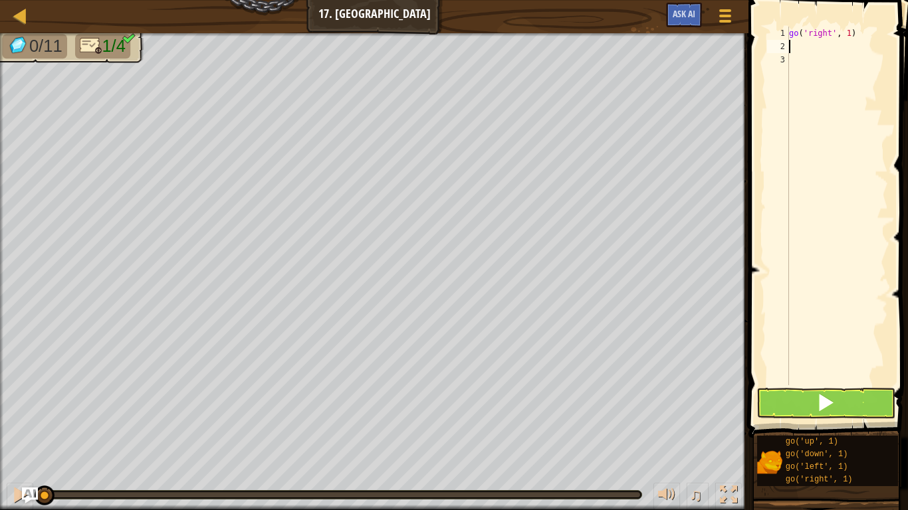
scroll to position [6, 0]
click at [850, 33] on div "go ( 'right' , 1 )" at bounding box center [837, 219] width 102 height 385
type textarea "go('right', 3)"
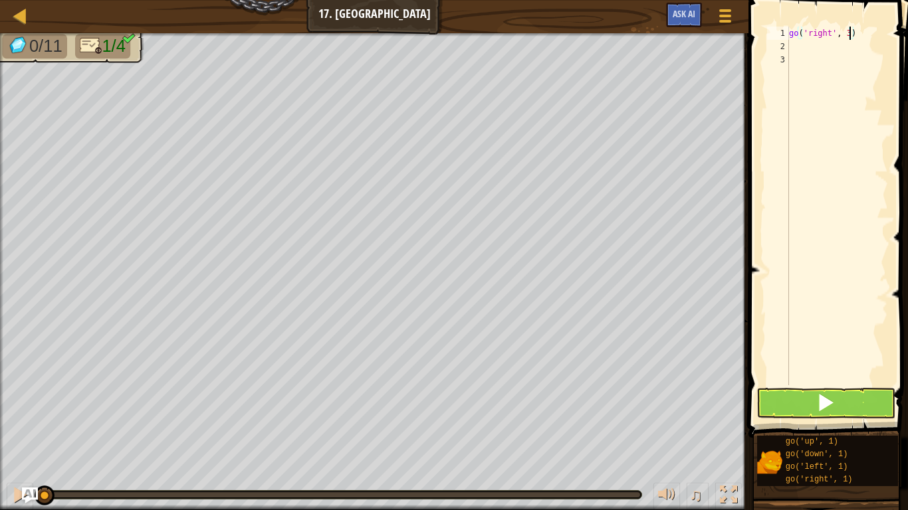
click at [832, 47] on div "go ( 'right' , 3 )" at bounding box center [837, 219] width 102 height 385
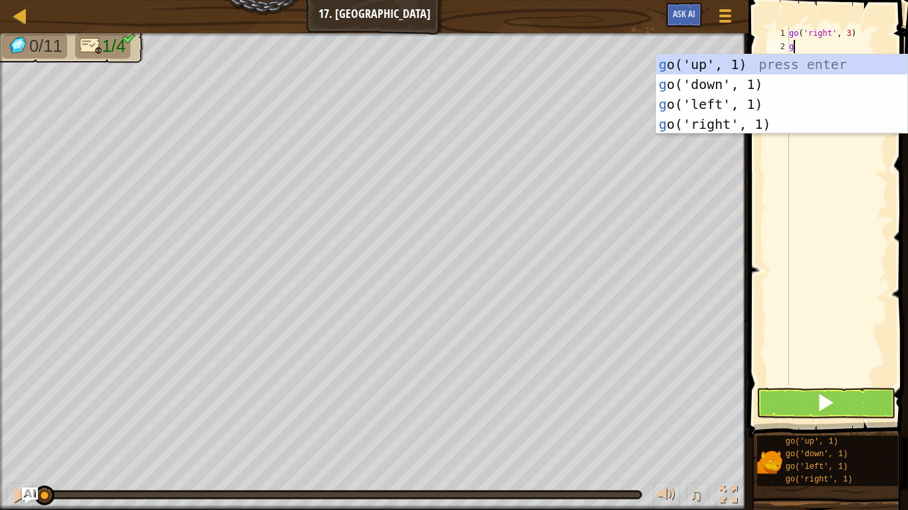
type textarea "go"
click at [810, 63] on div "go ('up', 1) press enter go ('down', 1) press enter go ('left', 1) press enter …" at bounding box center [781, 114] width 251 height 120
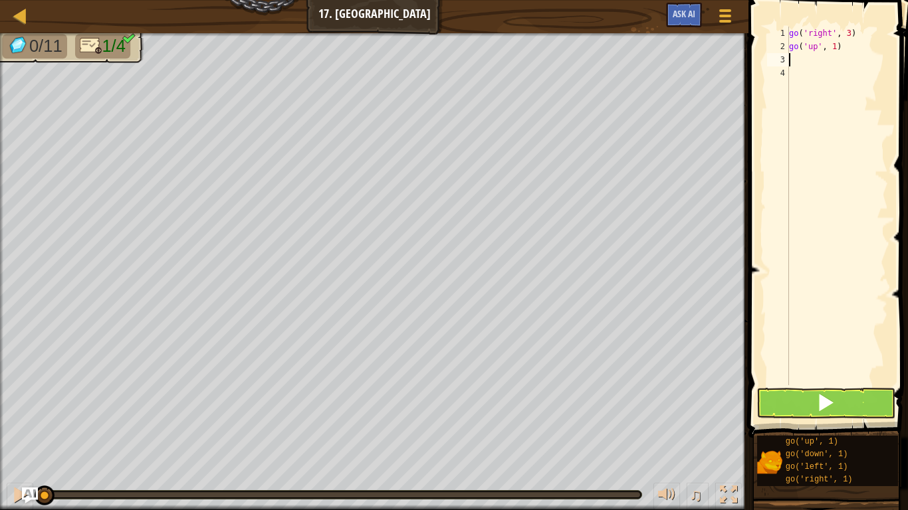
scroll to position [6, 0]
click at [835, 47] on div "go ( 'right' , 3 ) go ( 'up' , 1 )" at bounding box center [837, 219] width 102 height 385
type textarea "go('up', 3)"
click at [819, 56] on div "go ( 'right' , 3 ) go ( 'up' , 3 )" at bounding box center [837, 219] width 102 height 385
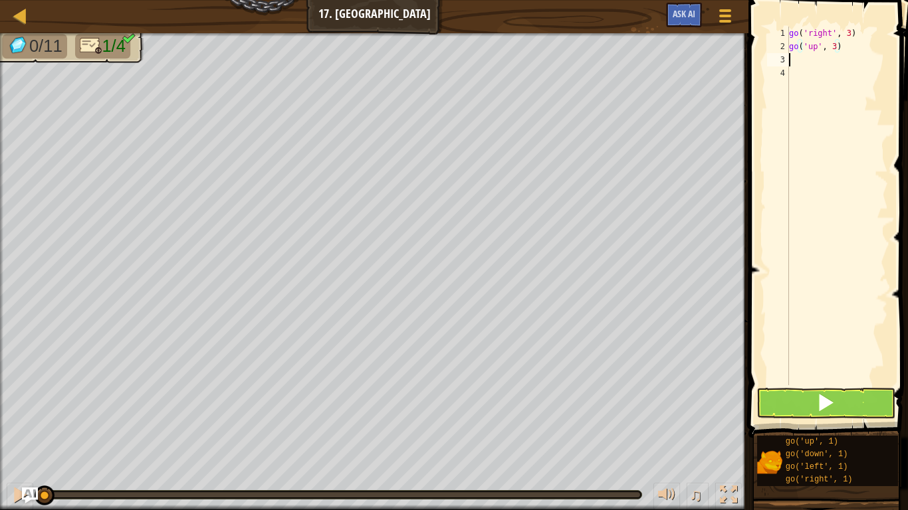
scroll to position [6, 0]
type textarea "go"
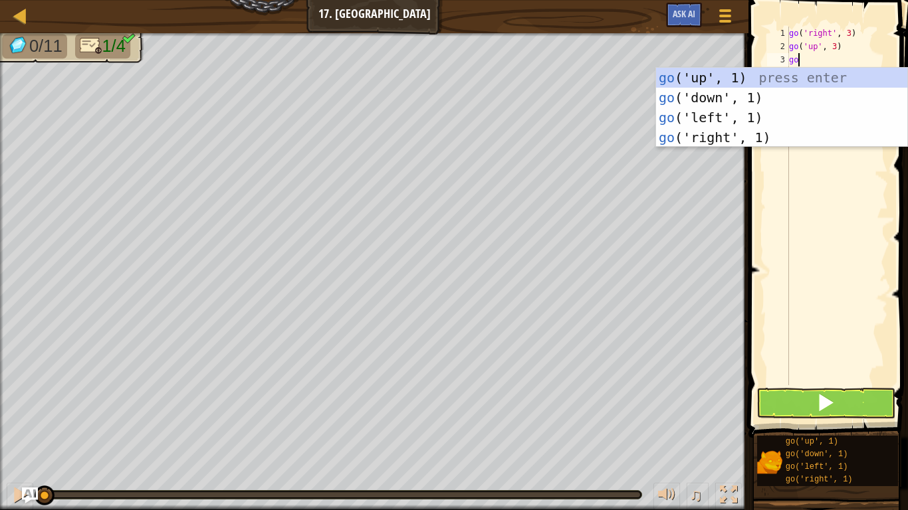
scroll to position [6, 1]
click at [745, 118] on div "go ('up', 1) press enter go ('down', 1) press enter go ('left', 1) press enter …" at bounding box center [781, 128] width 251 height 120
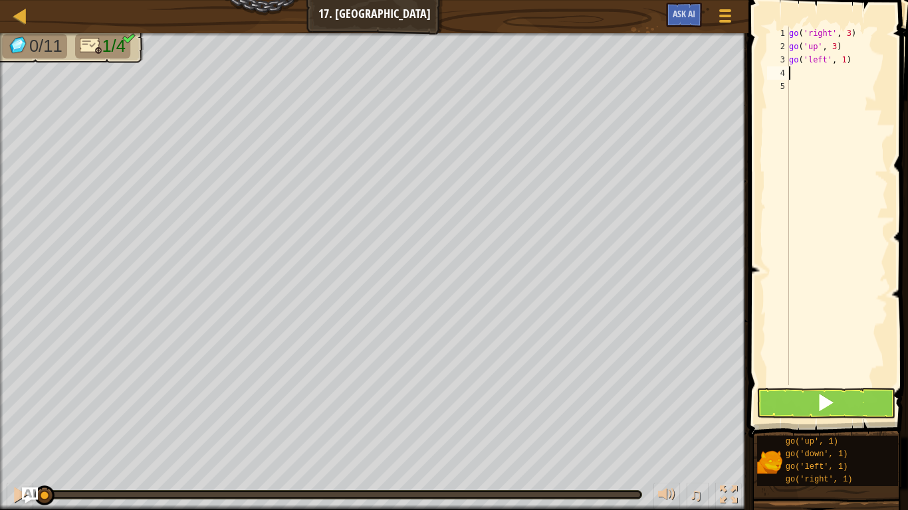
click at [844, 62] on div "go ( 'right' , 3 ) go ( 'up' , 3 ) go ( 'left' , 1 )" at bounding box center [837, 219] width 102 height 385
type textarea "go('left', 3)"
click at [813, 73] on div "go ( 'right' , 3 ) go ( 'up' , 3 ) go ( 'left' , 3 )" at bounding box center [837, 219] width 102 height 385
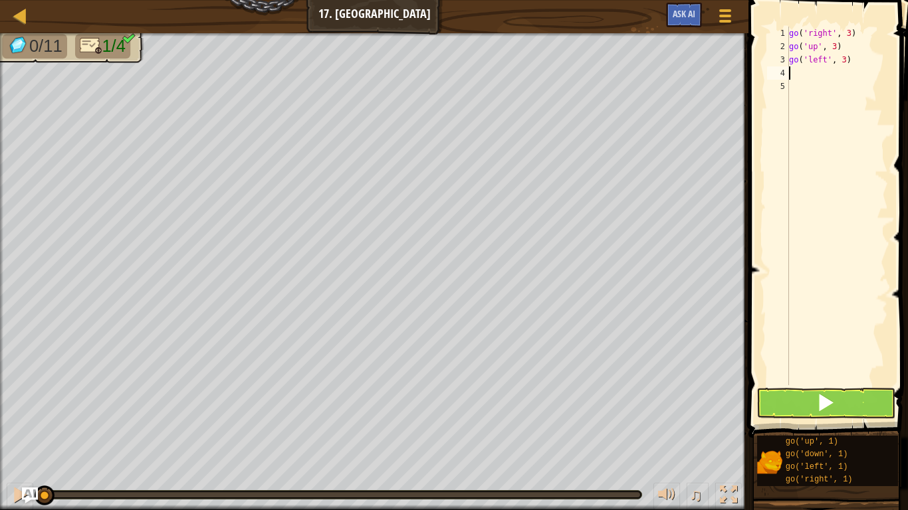
type textarea "do"
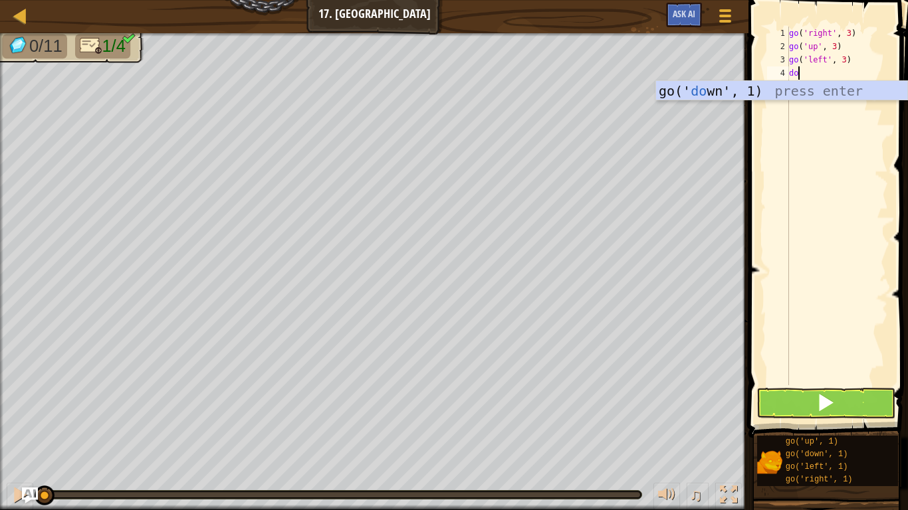
scroll to position [6, 1]
click at [742, 87] on div "go(' do wn', 1) press enter" at bounding box center [781, 111] width 251 height 60
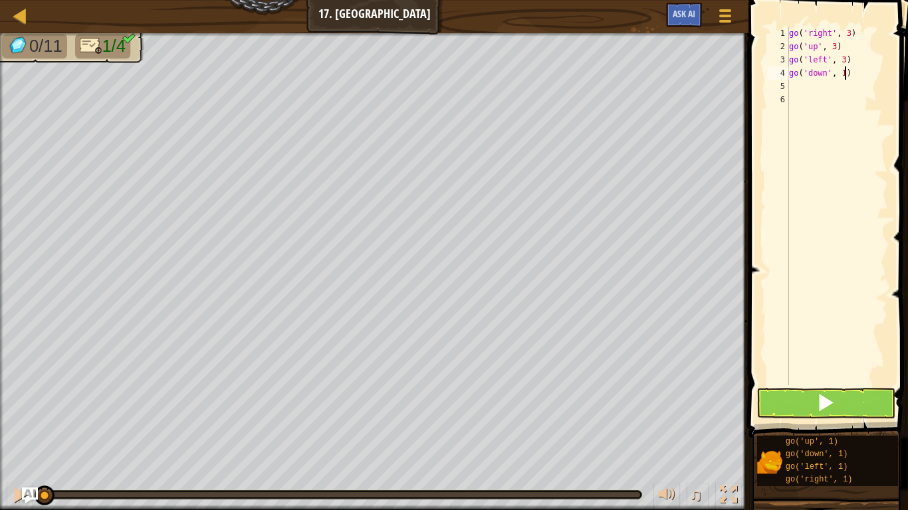
click at [844, 72] on div "go ( 'right' , 3 ) go ( 'up' , 3 ) go ( 'left' , 3 ) go ( 'down' , 1 )" at bounding box center [837, 219] width 102 height 385
type textarea "go('down', 2)"
click at [848, 404] on button at bounding box center [825, 403] width 139 height 31
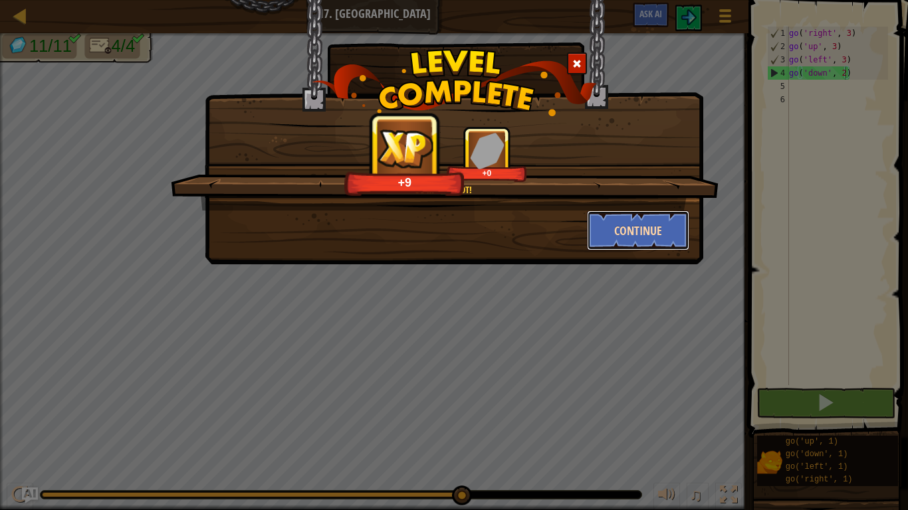
click at [646, 218] on button "Continue" at bounding box center [638, 231] width 103 height 40
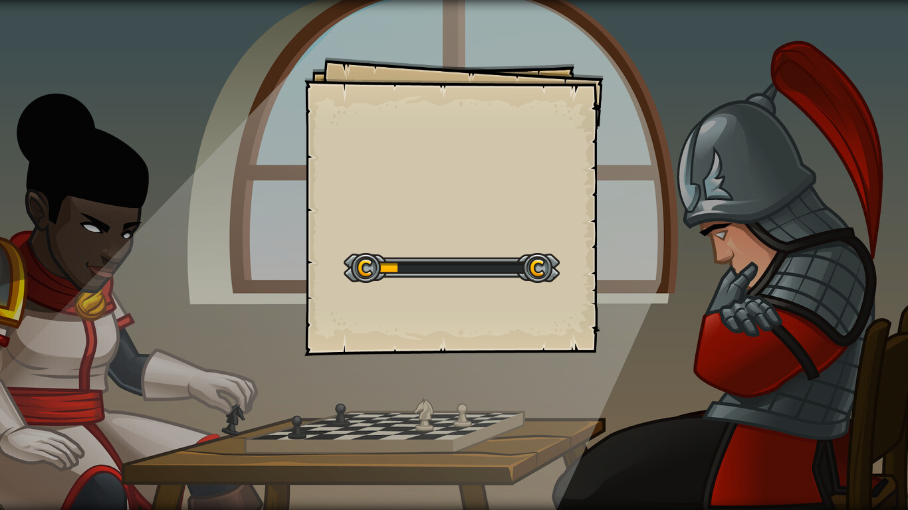
click at [639, 250] on div "Goals Start Level Error loading from server. Try refreshing the page. You'll ne…" at bounding box center [454, 255] width 908 height 510
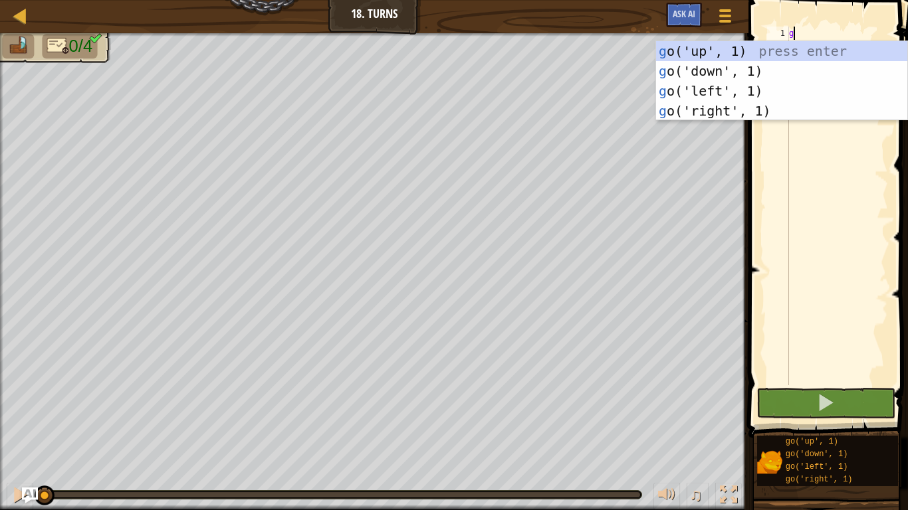
scroll to position [6, 0]
type textarea "go"
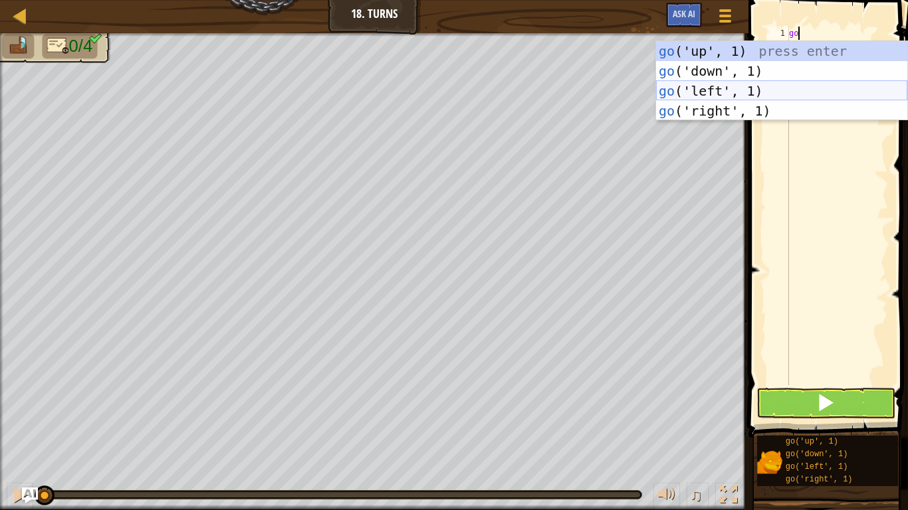
click at [753, 86] on div "go ('up', 1) press enter go ('down', 1) press enter go ('left', 1) press enter …" at bounding box center [781, 101] width 251 height 120
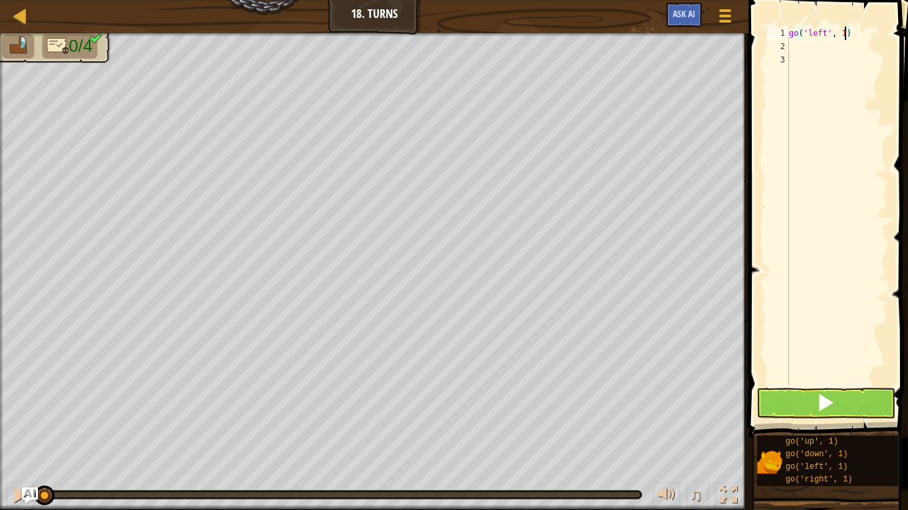
click at [845, 35] on div "go ( 'left' , 1 )" at bounding box center [837, 219] width 102 height 385
type textarea "go('left', 2)"
click at [813, 48] on div "go ( 'left' , 2 )" at bounding box center [837, 219] width 102 height 385
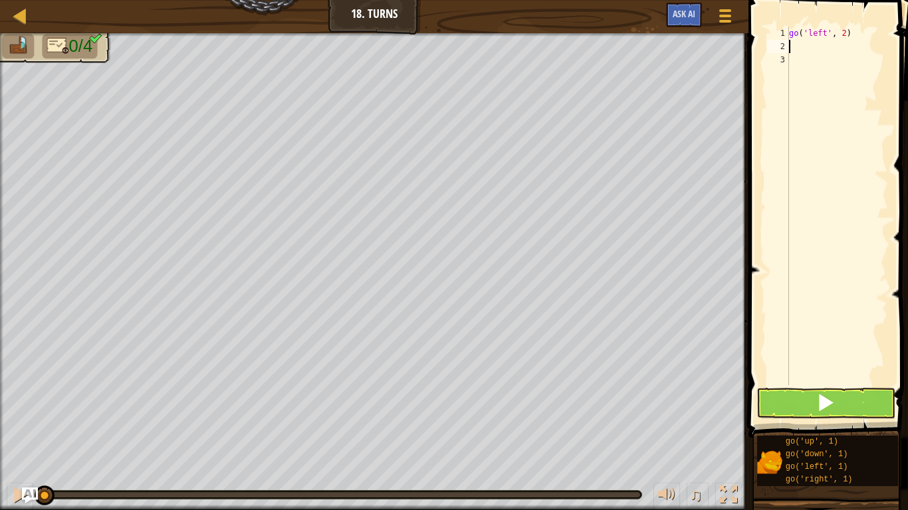
type textarea "go"
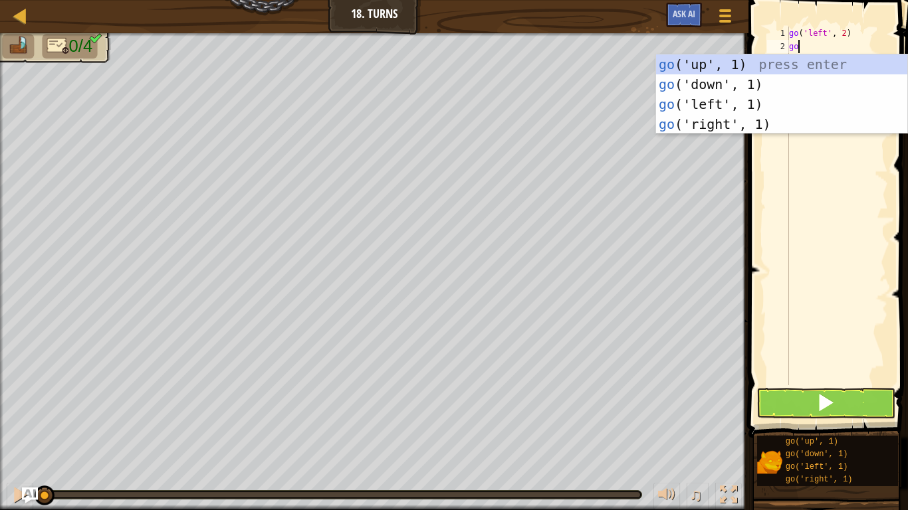
scroll to position [6, 1]
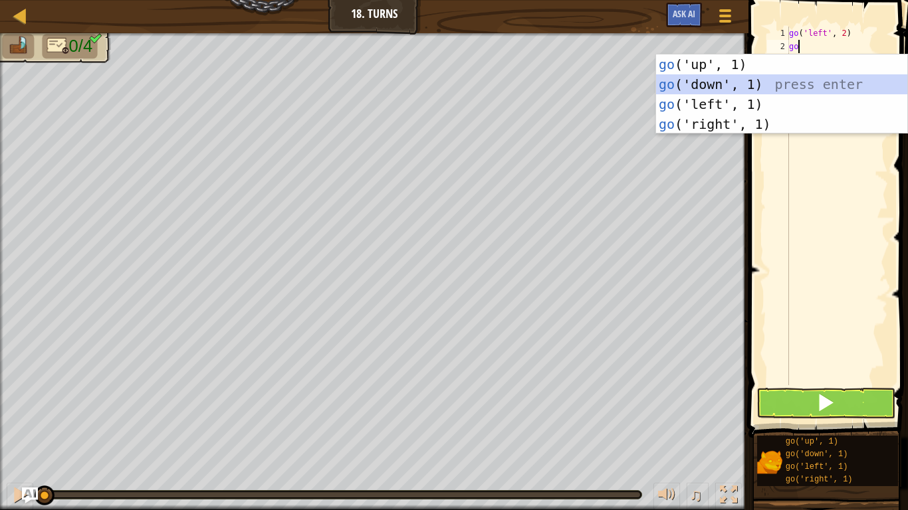
click at [796, 75] on div "go ('up', 1) press enter go ('down', 1) press enter go ('left', 1) press enter …" at bounding box center [781, 114] width 251 height 120
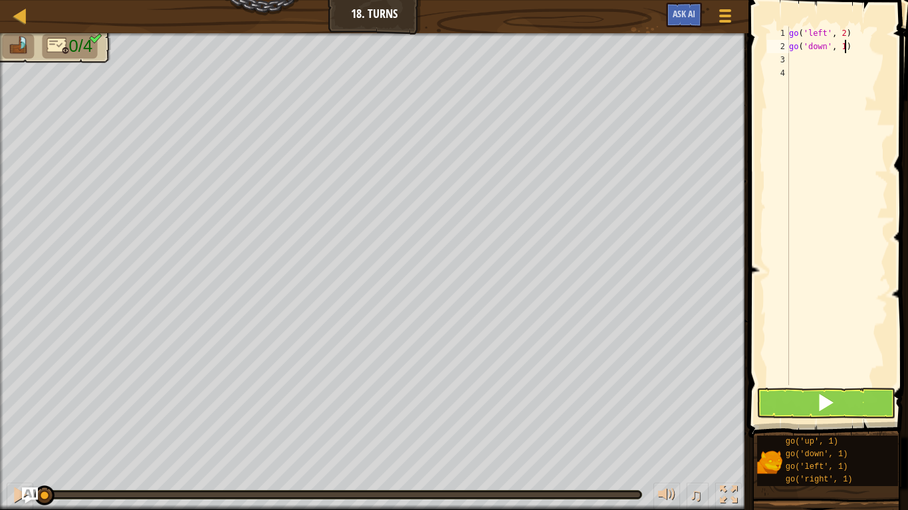
click at [846, 47] on div "go ( 'left' , 2 ) go ( 'down' , 1 )" at bounding box center [837, 219] width 102 height 385
type textarea "go('down', 2)"
click at [829, 58] on div "go ( 'left' , 2 ) go ( 'down' , 2 )" at bounding box center [837, 219] width 102 height 385
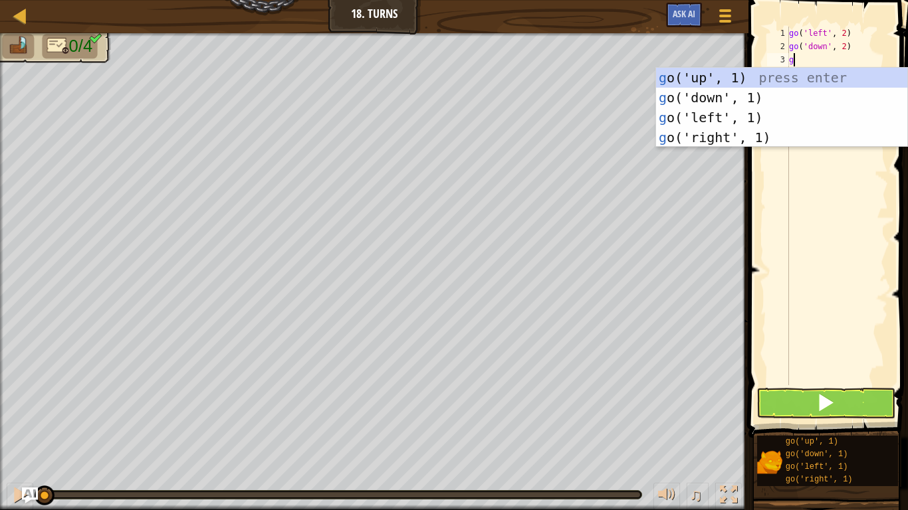
type textarea "go"
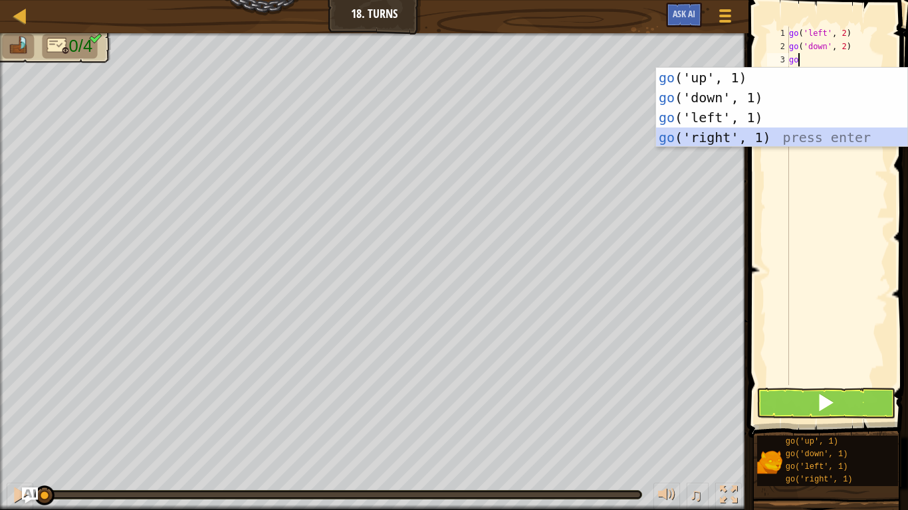
click at [779, 136] on div "go ('up', 1) press enter go ('down', 1) press enter go ('left', 1) press enter …" at bounding box center [781, 128] width 251 height 120
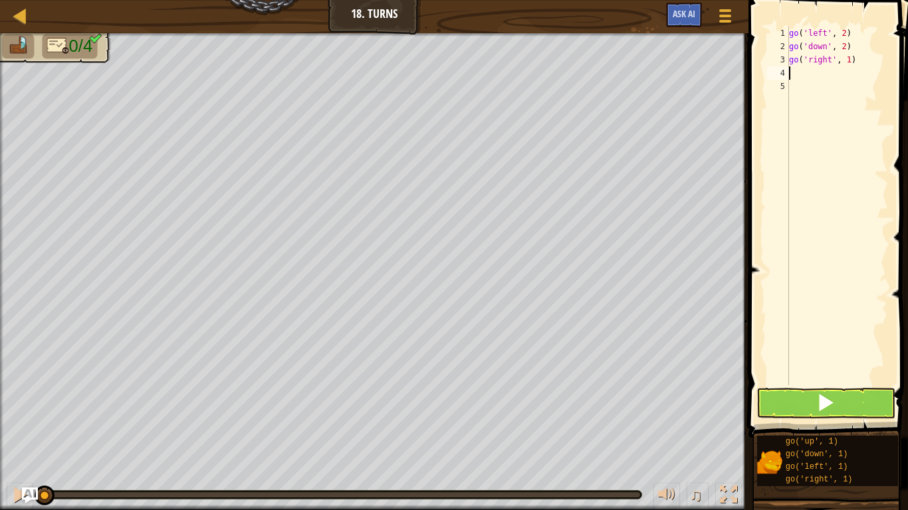
click at [848, 62] on div "go ( 'left' , 2 ) go ( 'down' , 2 ) go ( 'right' , 1 )" at bounding box center [837, 219] width 102 height 385
type textarea "go('right', 4)"
click at [817, 79] on div "go ( 'left' , 2 ) go ( 'down' , 2 ) go ( 'right' , 4 )" at bounding box center [837, 219] width 102 height 385
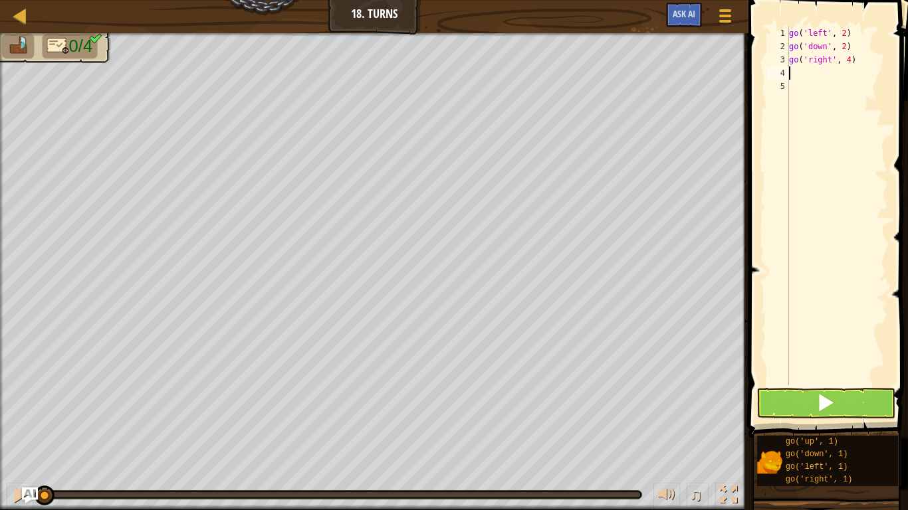
type textarea "go"
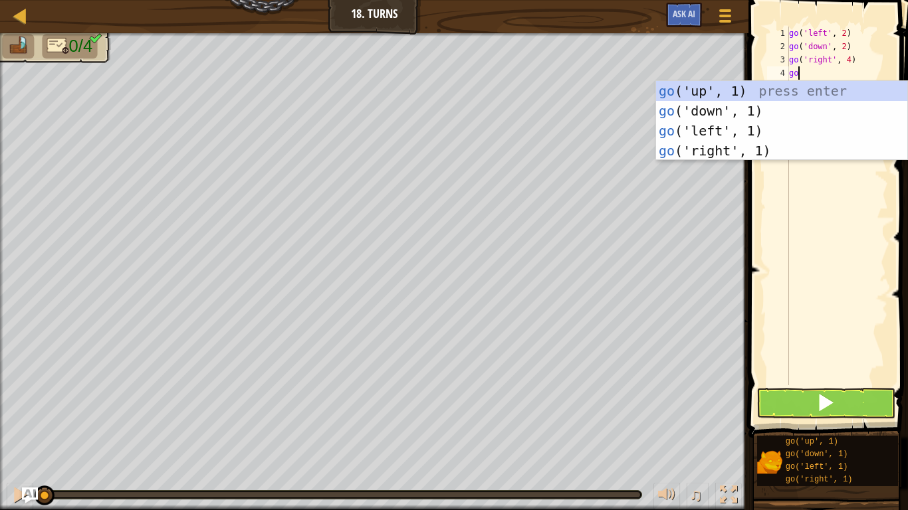
scroll to position [6, 1]
click at [769, 90] on div "go ('up', 1) press enter go ('down', 1) press enter go ('left', 1) press enter …" at bounding box center [781, 141] width 251 height 120
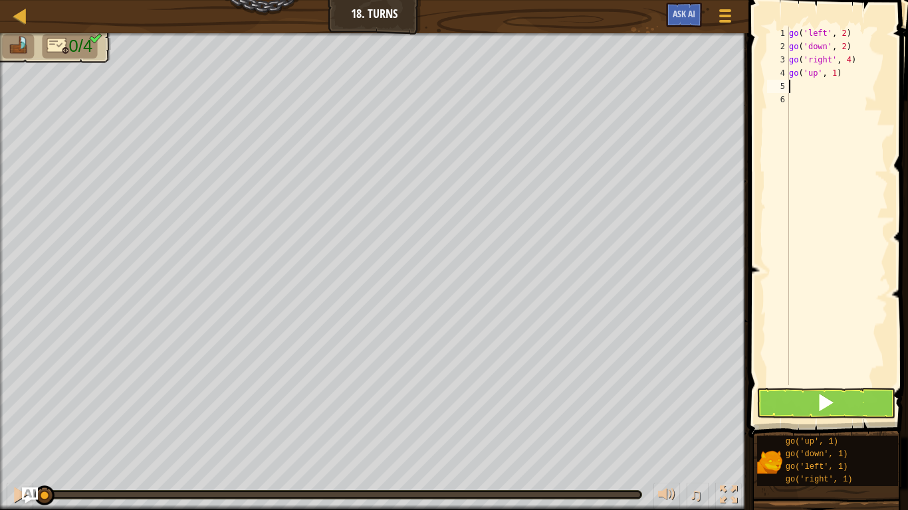
scroll to position [6, 0]
click at [832, 74] on div "go ( 'left' , 2 ) go ( 'down' , 2 ) go ( 'right' , 4 ) go ( 'up' , 1 )" at bounding box center [837, 219] width 102 height 385
click at [836, 70] on div "go ( 'left' , 2 ) go ( 'down' , 2 ) go ( 'right' , 4 ) go ( 'up' , 1 )" at bounding box center [837, 219] width 102 height 385
type textarea "go('up', 3)"
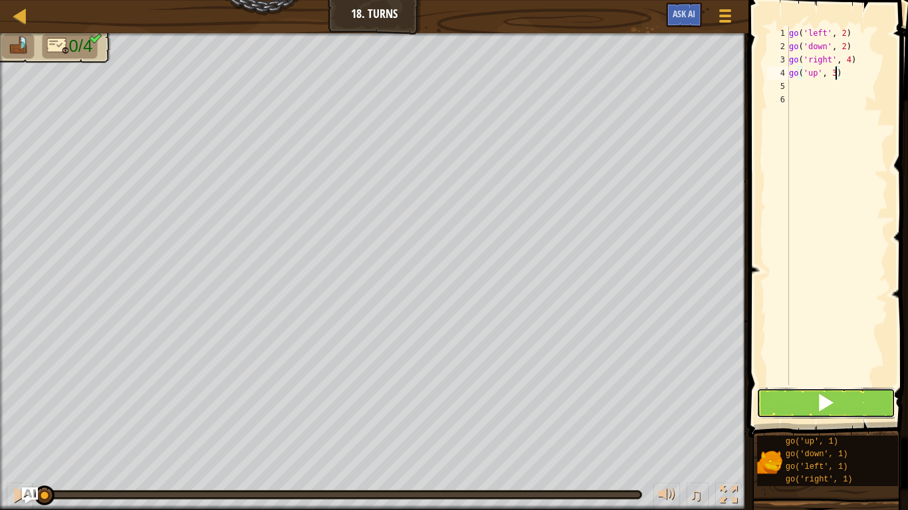
click at [843, 407] on button at bounding box center [825, 403] width 139 height 31
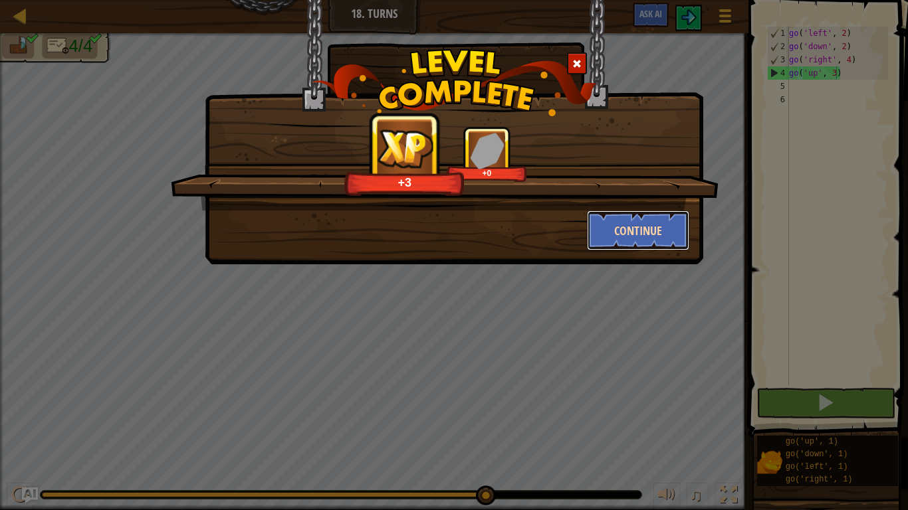
click at [651, 241] on button "Continue" at bounding box center [638, 231] width 103 height 40
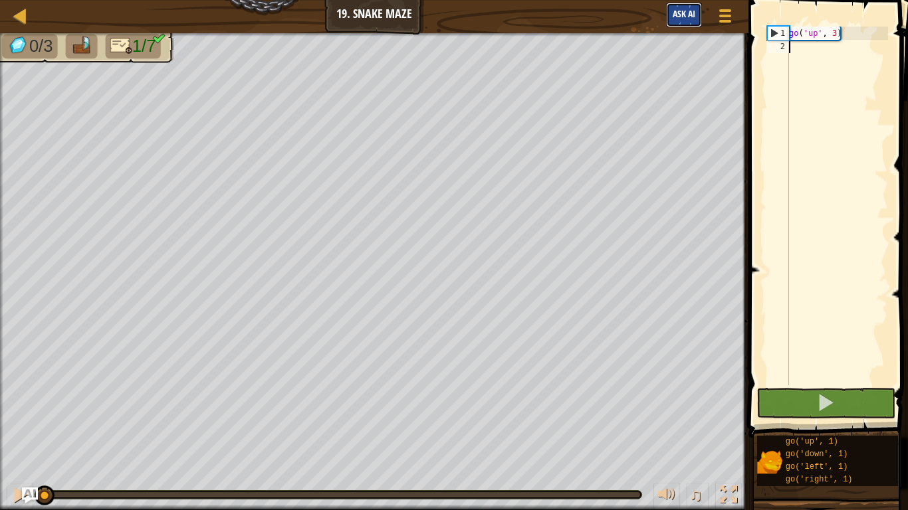
click at [685, 17] on span "Ask AI" at bounding box center [683, 13] width 23 height 13
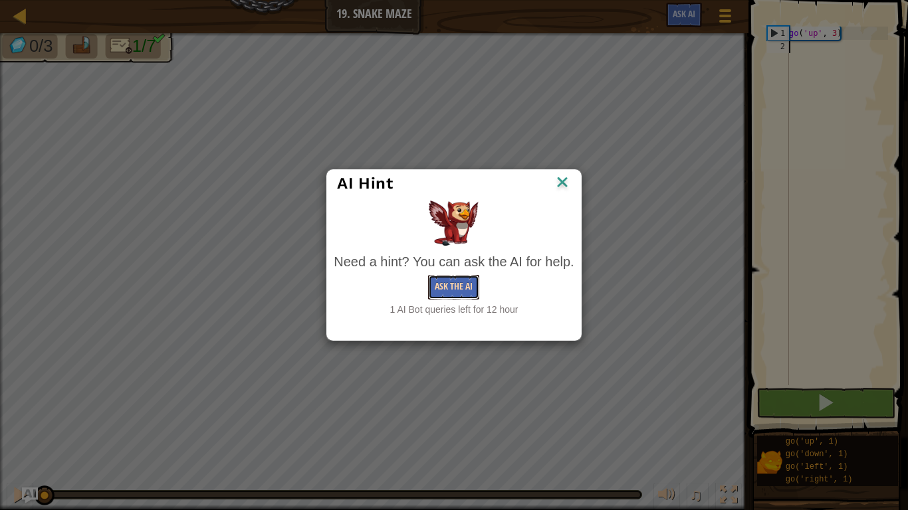
click at [458, 289] on button "Ask the AI" at bounding box center [453, 287] width 51 height 25
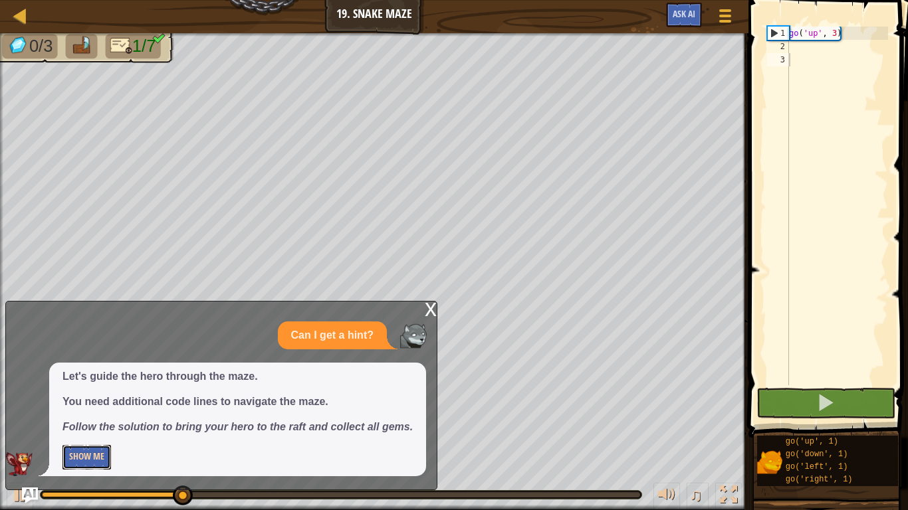
click at [90, 452] on button "Show Me" at bounding box center [86, 457] width 48 height 25
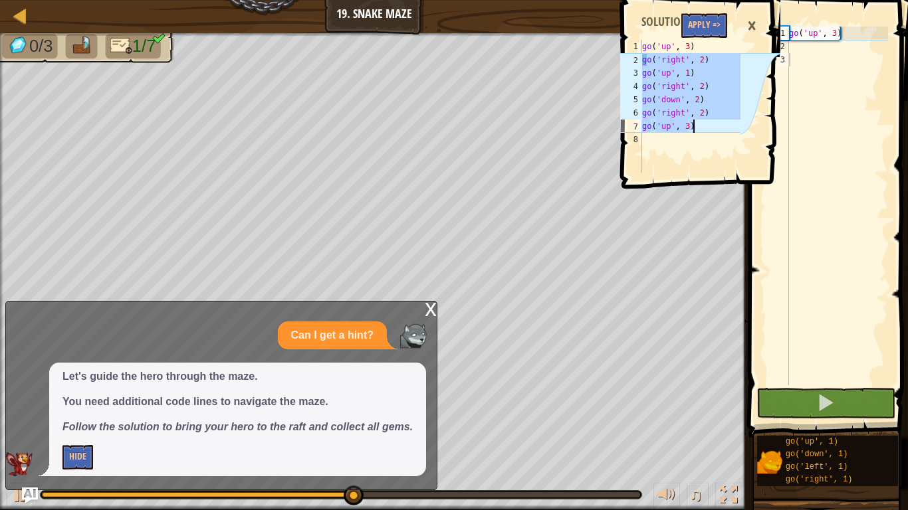
drag, startPoint x: 644, startPoint y: 56, endPoint x: 698, endPoint y: 130, distance: 90.4
click at [698, 130] on div "go ( 'up' , 3 ) go ( 'right' , 2 ) go ( 'up' , 1 ) go ( 'right' , 2 ) go ( 'dow…" at bounding box center [690, 119] width 102 height 159
type textarea "go('right', 2) go('up', 3)"
click at [795, 48] on div "go ( 'up' , 3 )" at bounding box center [837, 219] width 102 height 385
paste textarea "go('up', 3)"
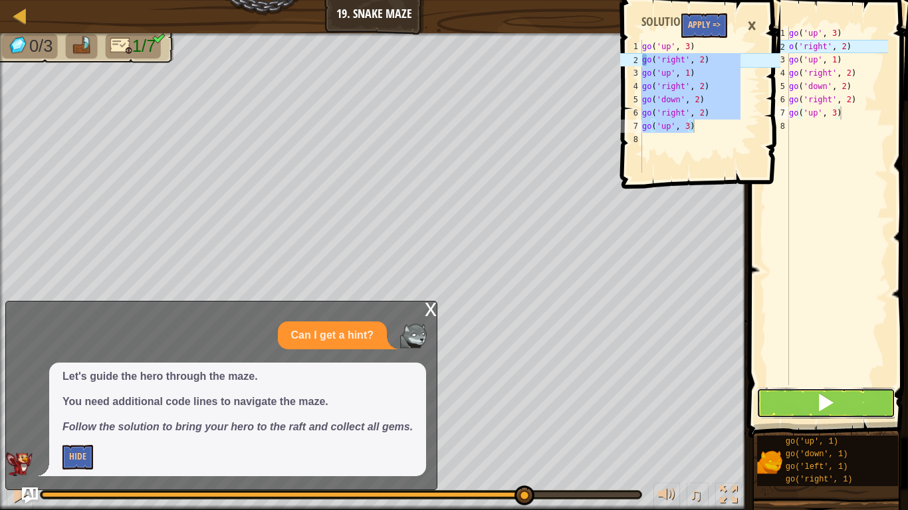
click at [818, 403] on span at bounding box center [825, 402] width 19 height 19
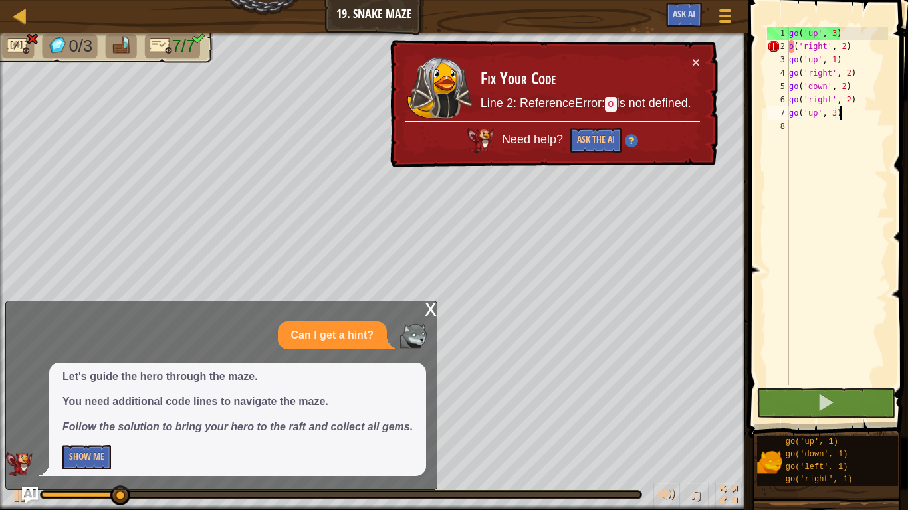
click at [428, 314] on div "x" at bounding box center [431, 308] width 12 height 13
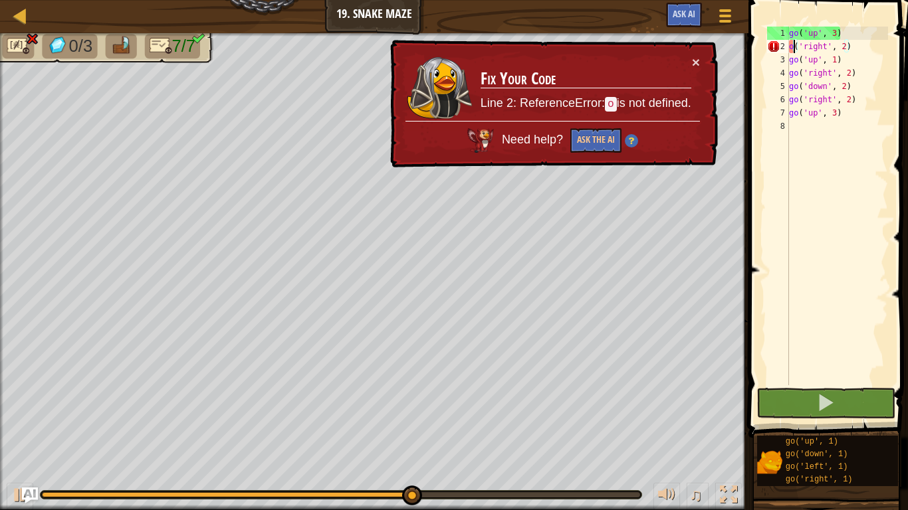
click at [791, 44] on div "go ( 'up' , 3 ) o ( 'right' , 2 ) go ( 'up' , 1 ) go ( 'right' , 2 ) go ( 'down…" at bounding box center [837, 219] width 102 height 385
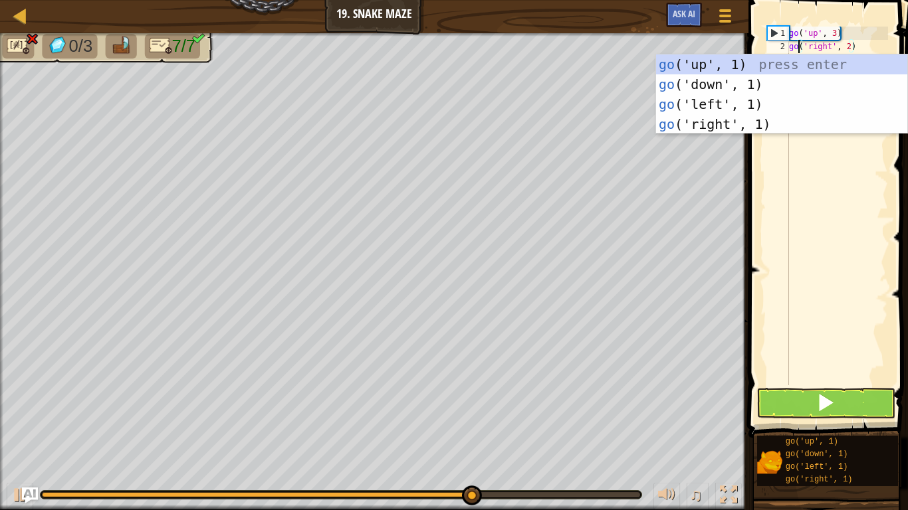
scroll to position [6, 2]
type textarea "go('right', 2)"
click at [824, 408] on span at bounding box center [825, 402] width 19 height 19
